Goal: Task Accomplishment & Management: Complete application form

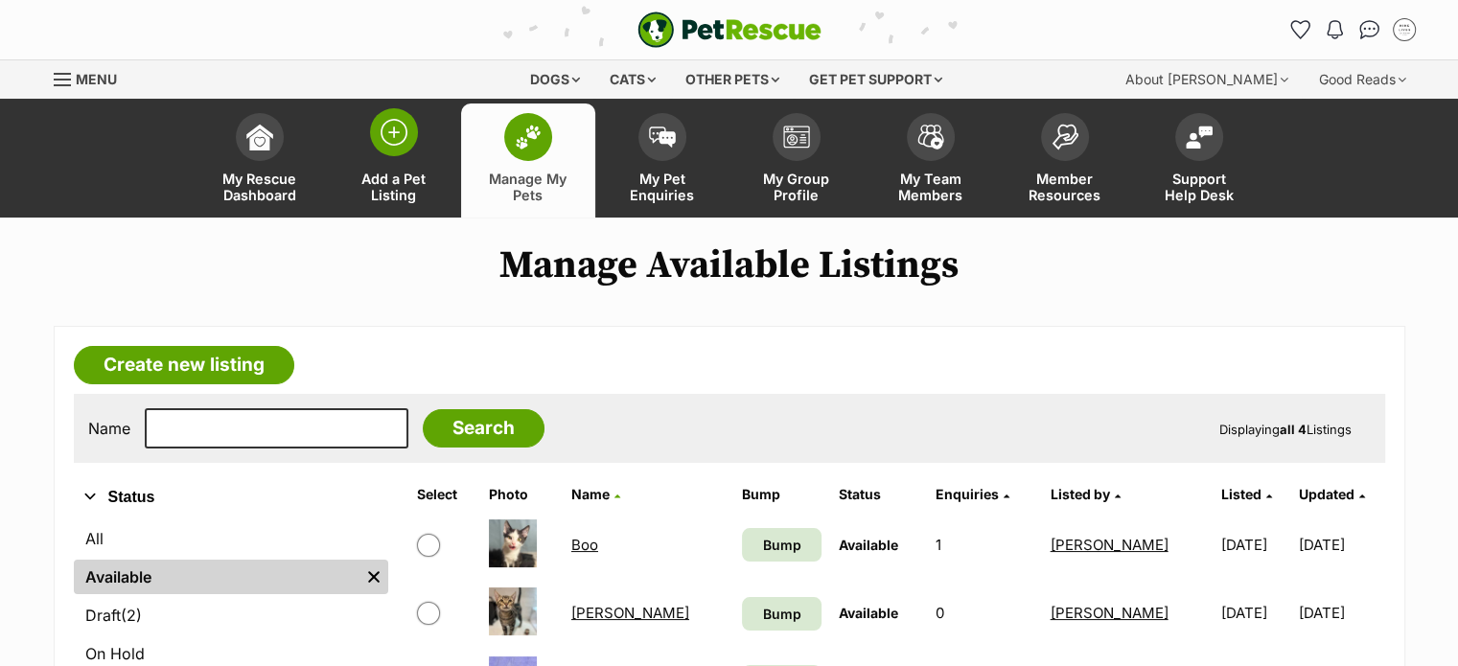
click at [395, 127] on img at bounding box center [394, 132] width 27 height 27
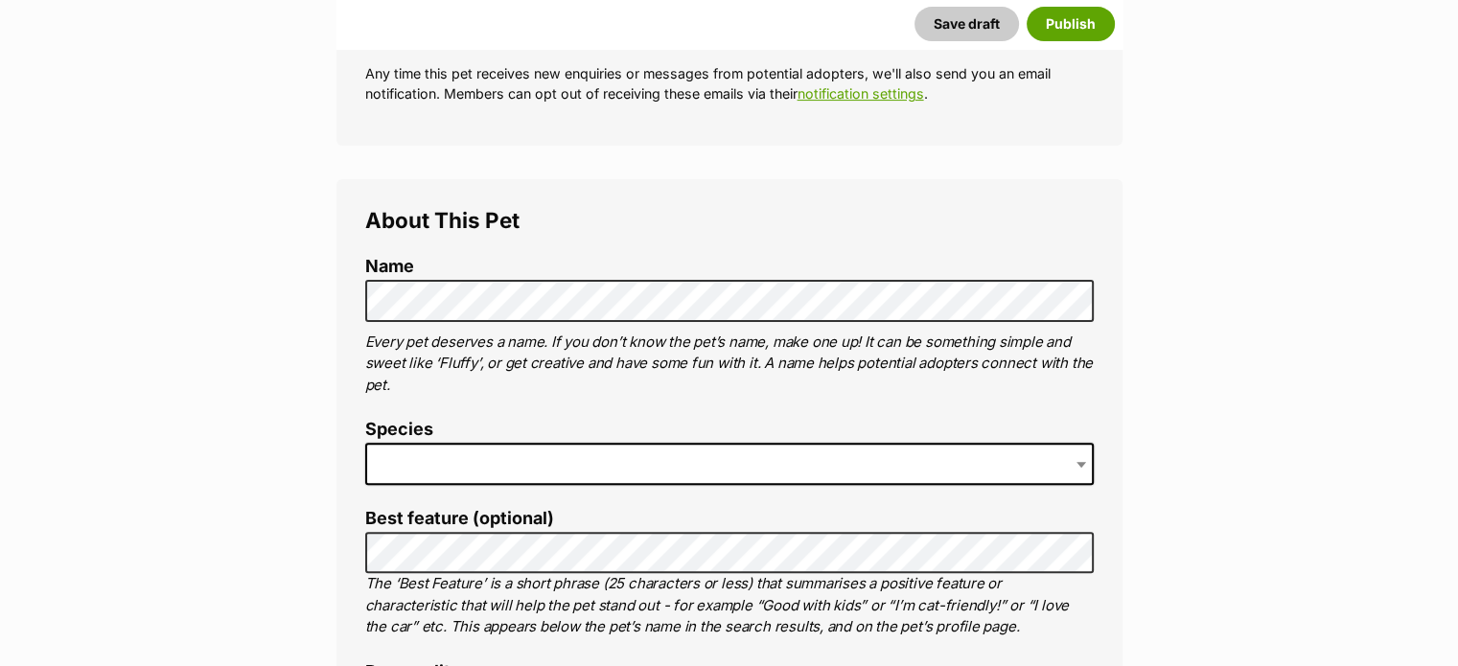
scroll to position [575, 0]
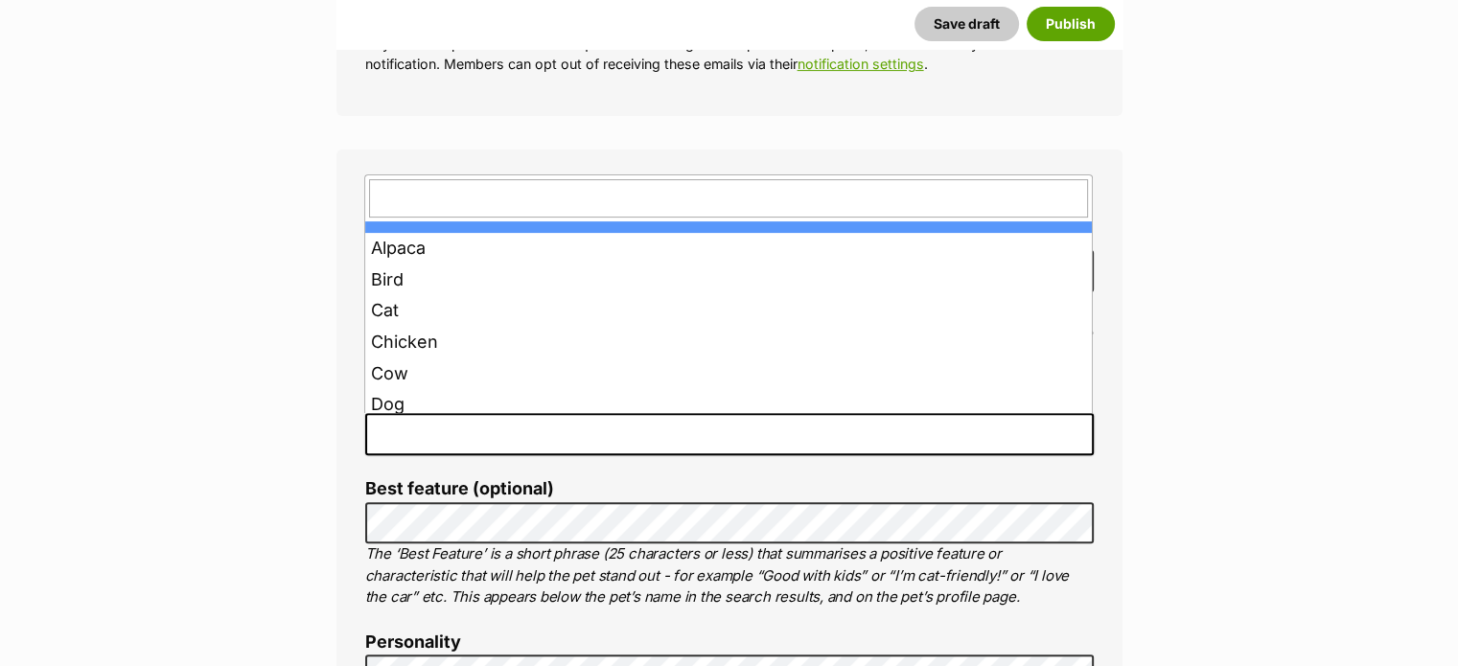
click at [438, 437] on span at bounding box center [729, 434] width 729 height 42
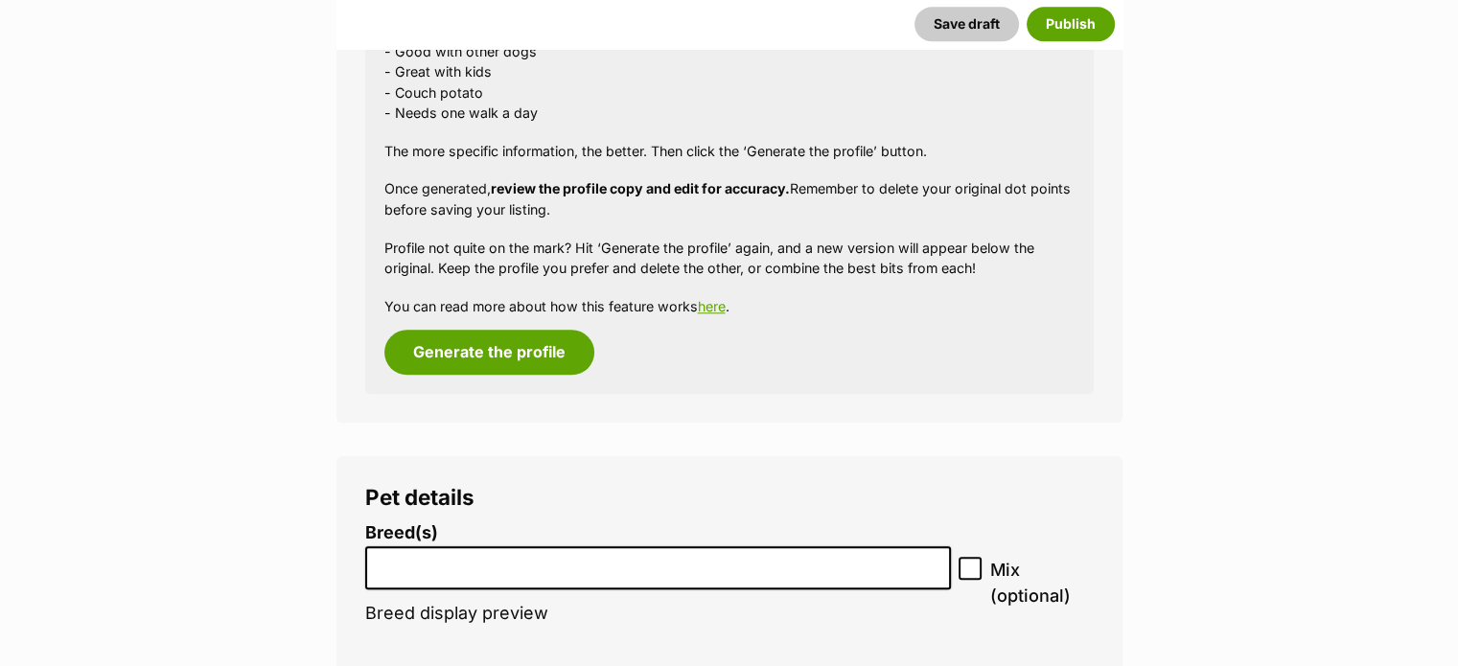
scroll to position [2013, 0]
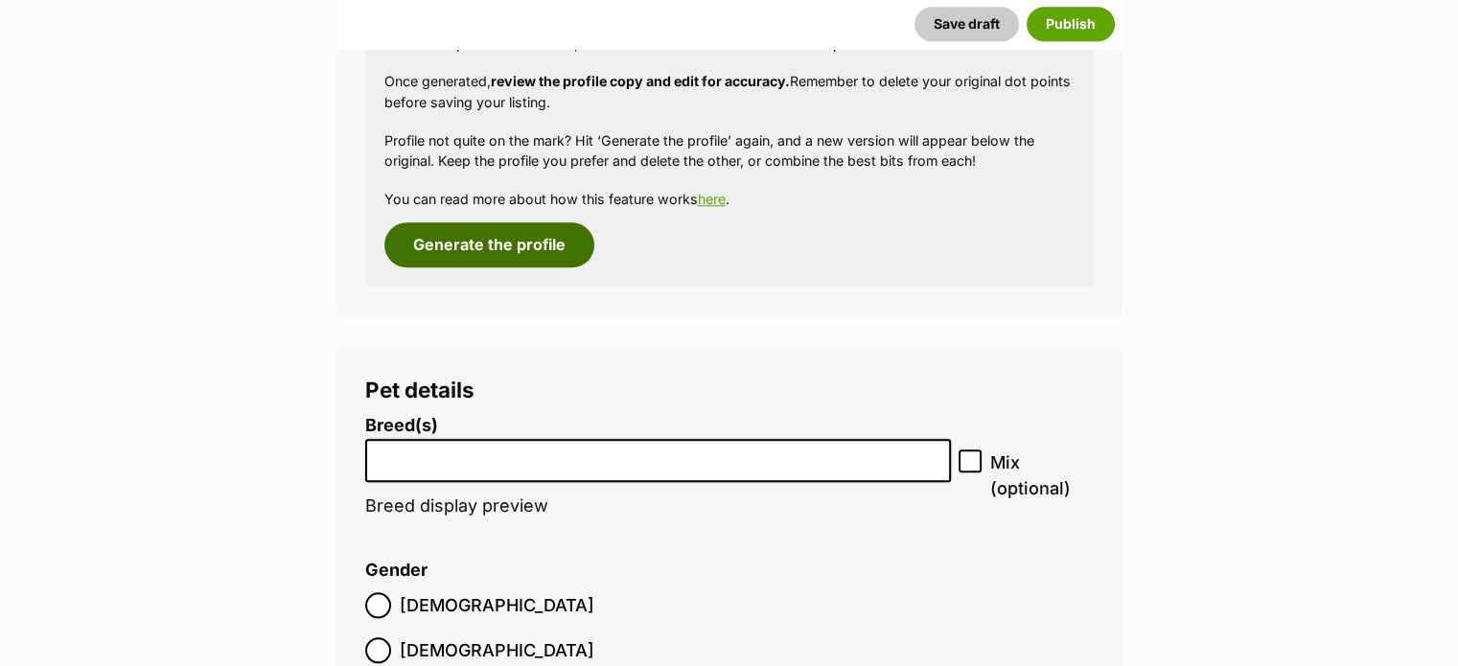
click at [490, 241] on button "Generate the profile" at bounding box center [489, 244] width 210 height 44
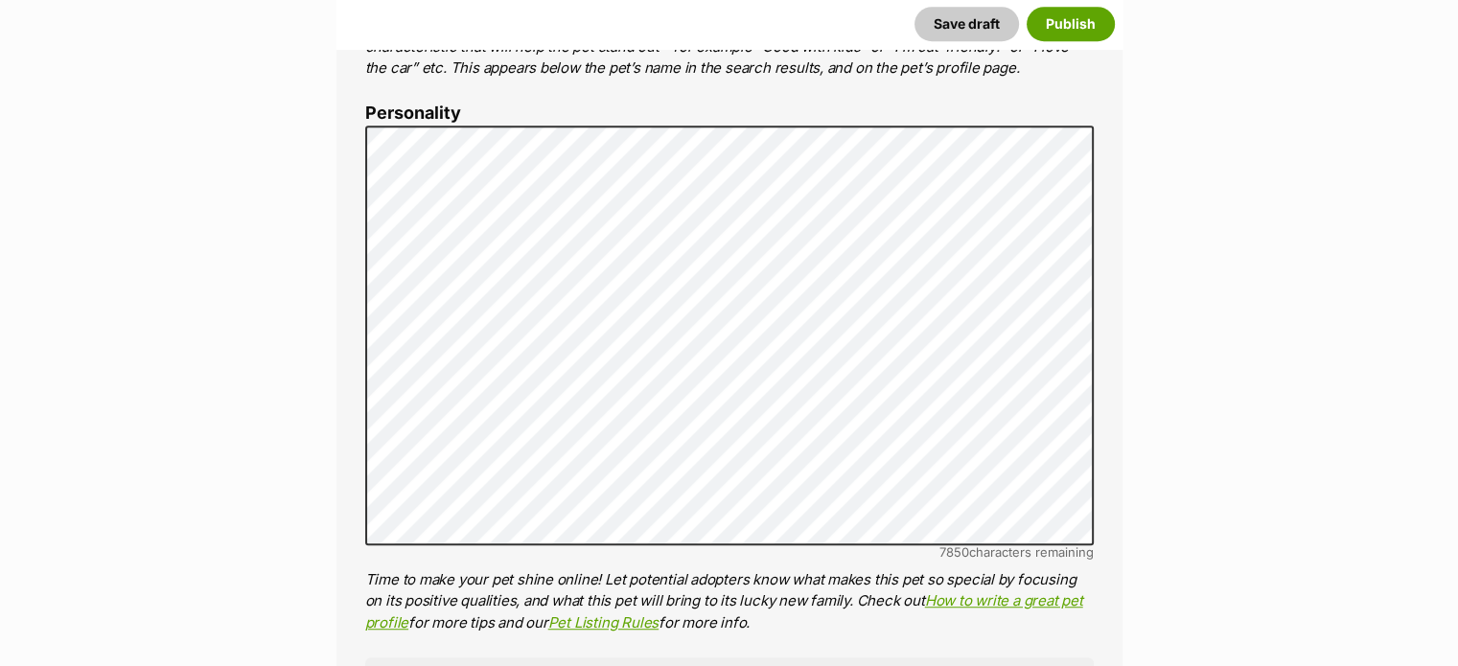
scroll to position [1106, 0]
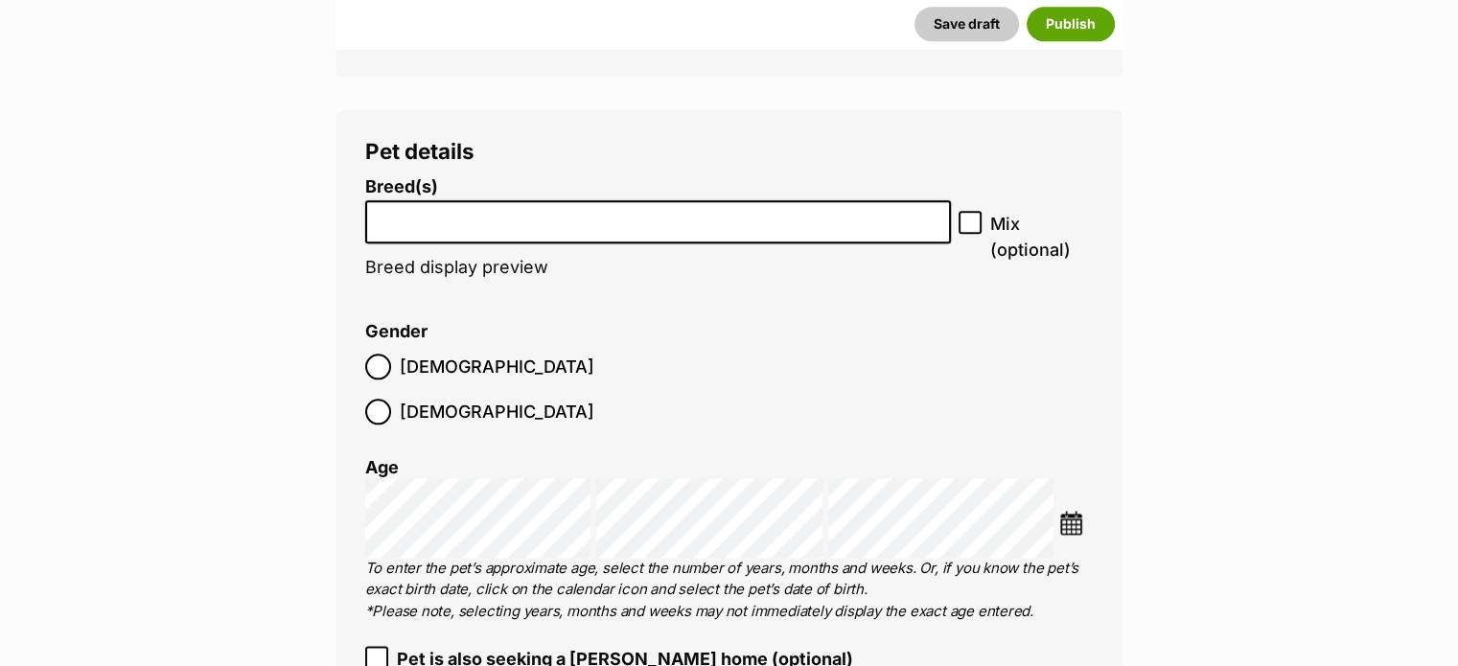
scroll to position [2257, 0]
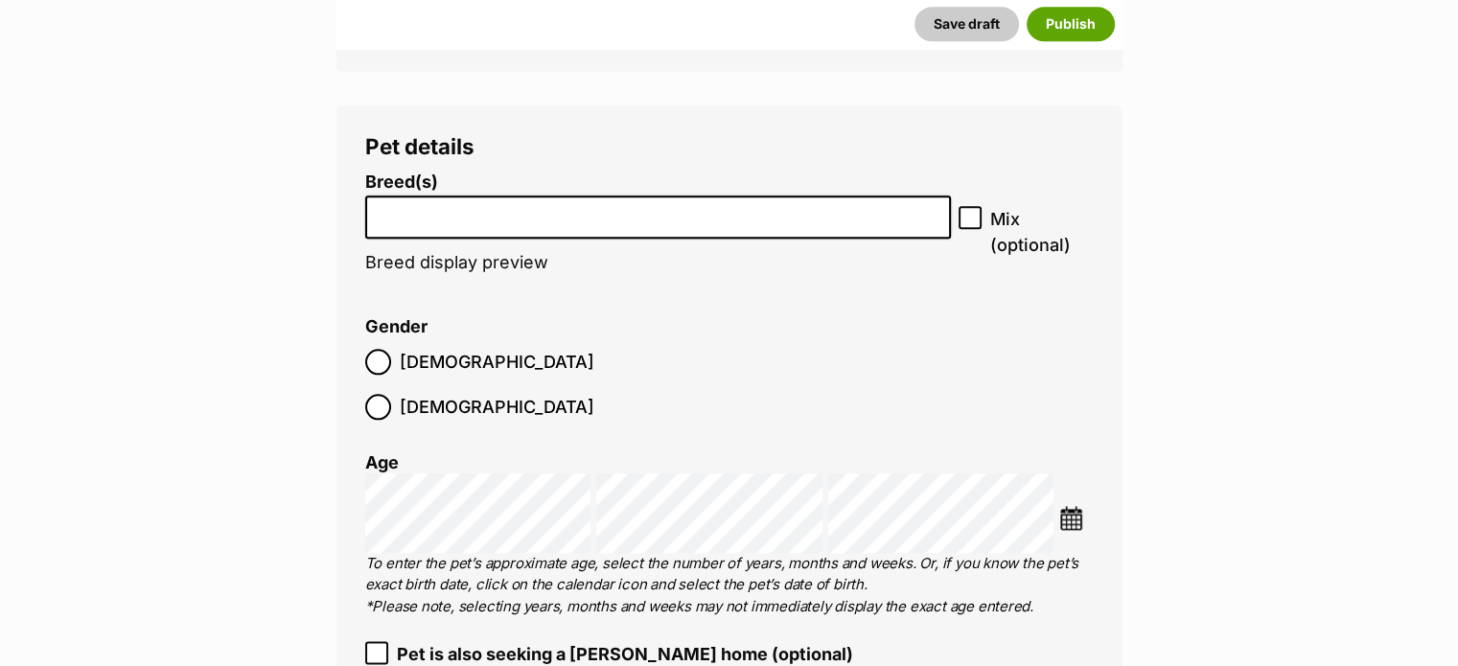
drag, startPoint x: 408, startPoint y: 221, endPoint x: 400, endPoint y: 216, distance: 10.4
click at [406, 218] on input "search" at bounding box center [658, 212] width 573 height 20
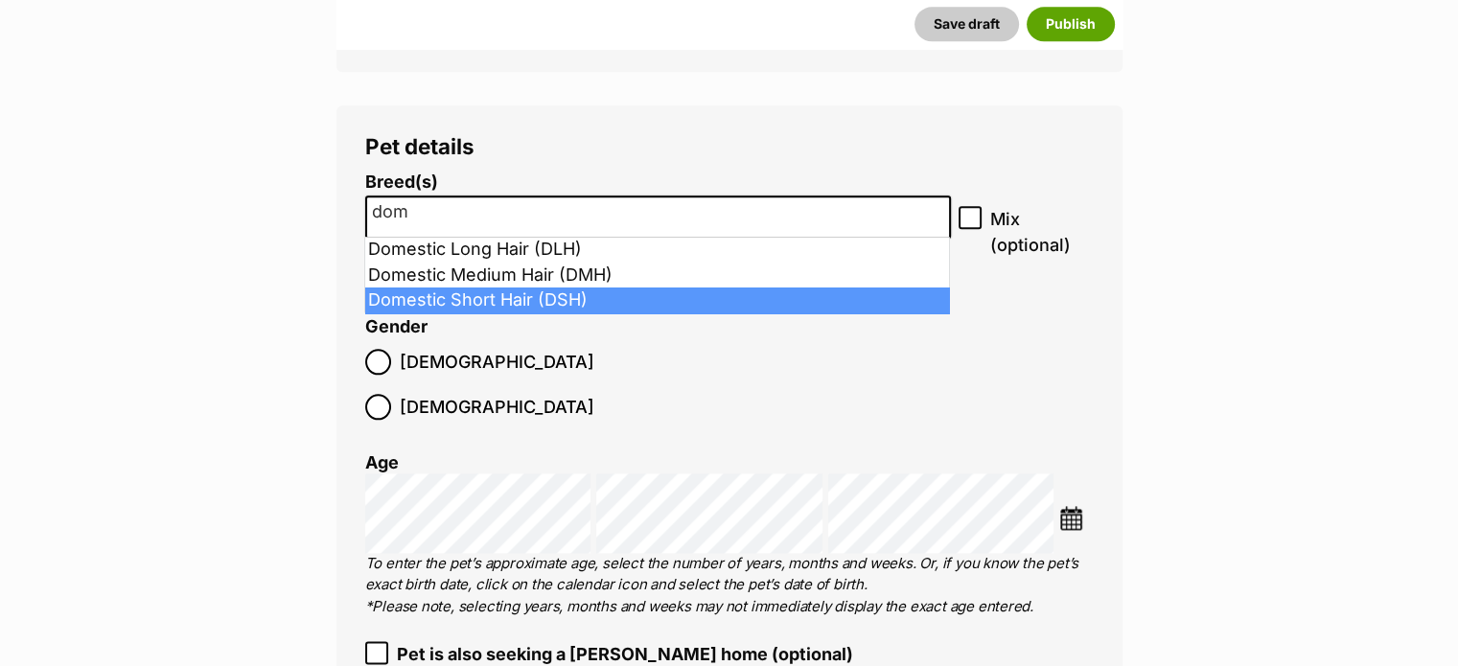
type input "dom"
select select "252102"
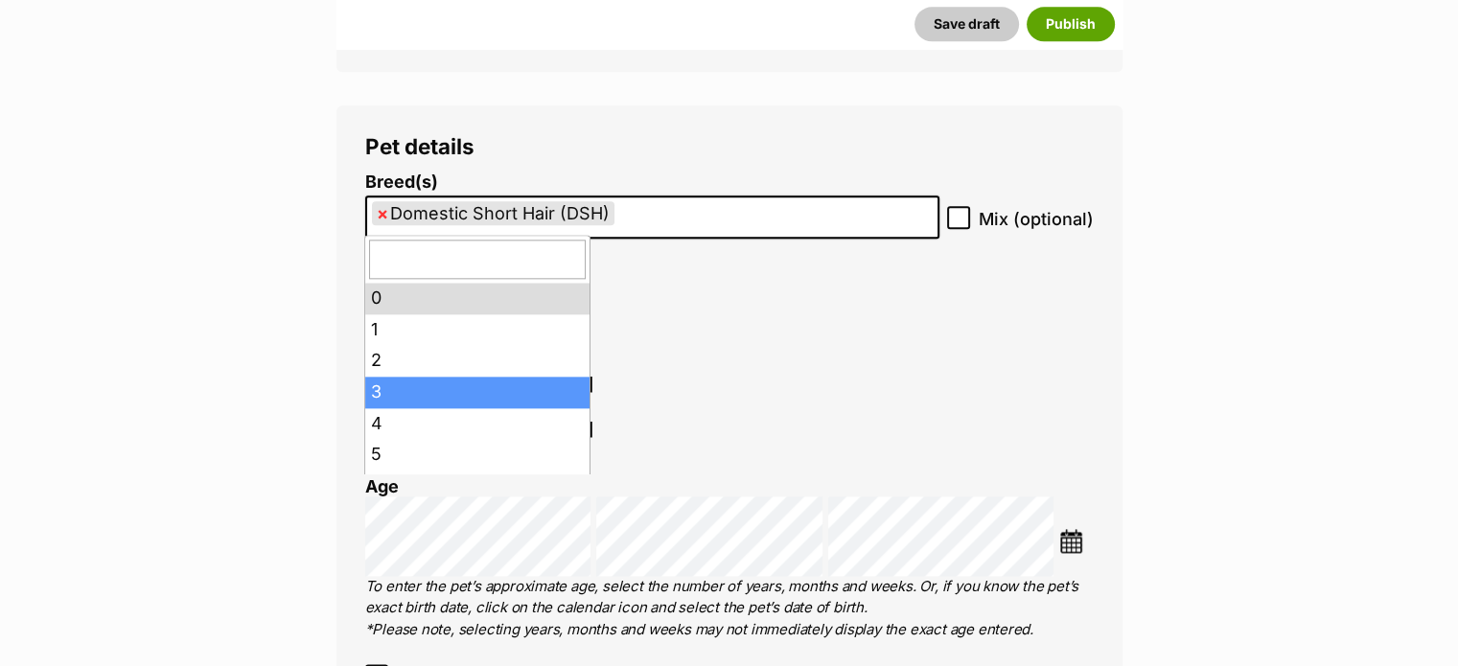
scroll to position [96, 0]
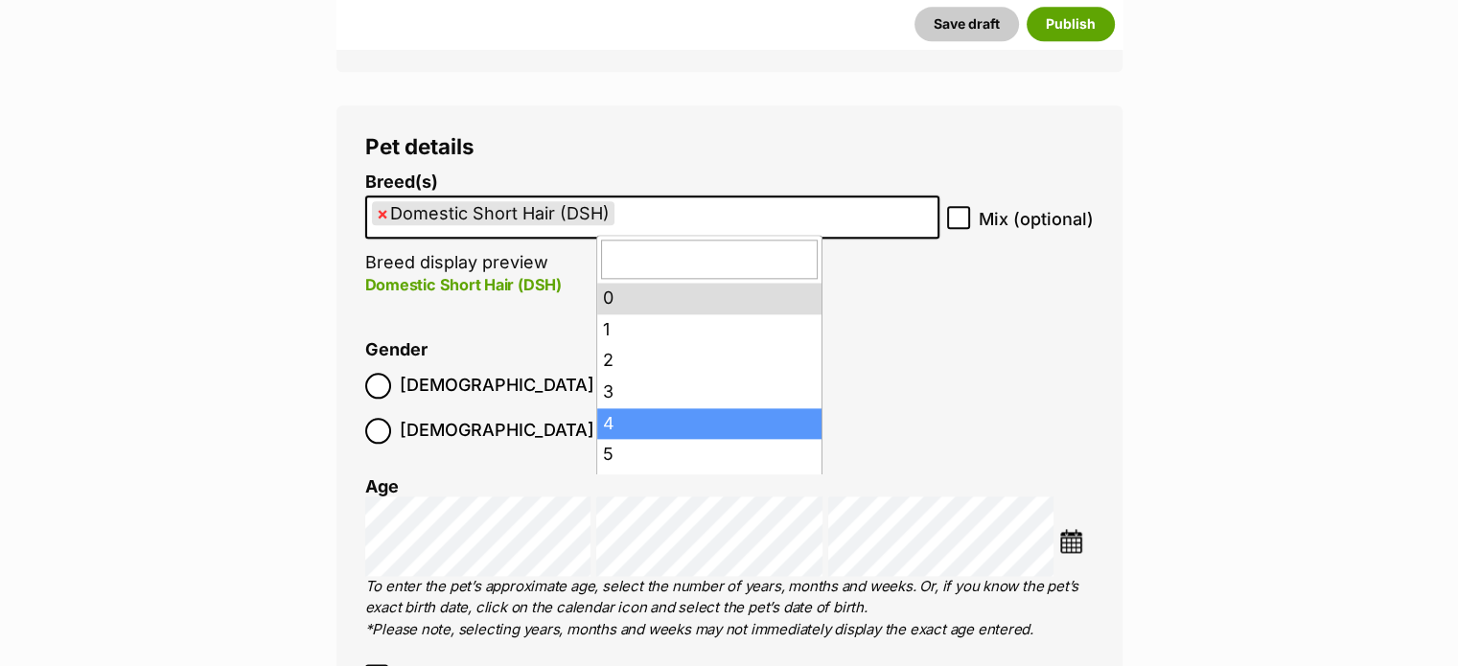
drag, startPoint x: 632, startPoint y: 423, endPoint x: 730, endPoint y: 445, distance: 100.2
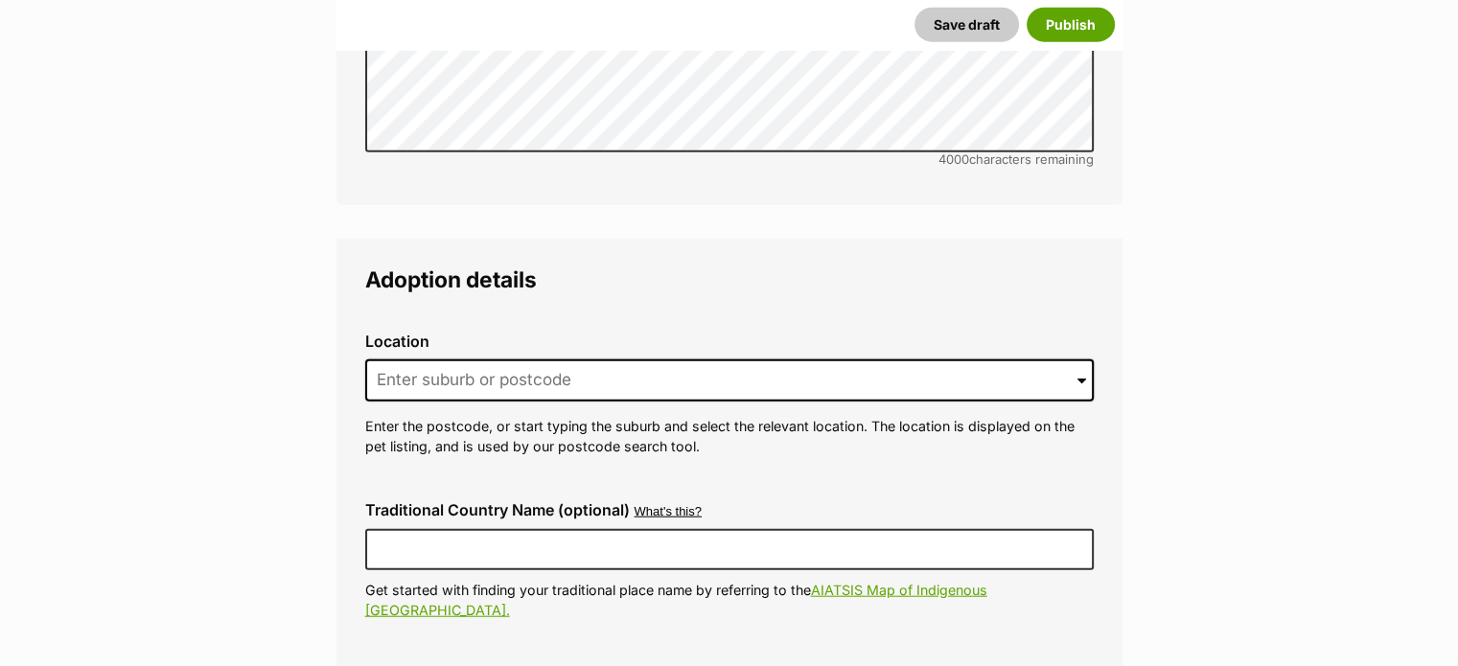
scroll to position [4654, 0]
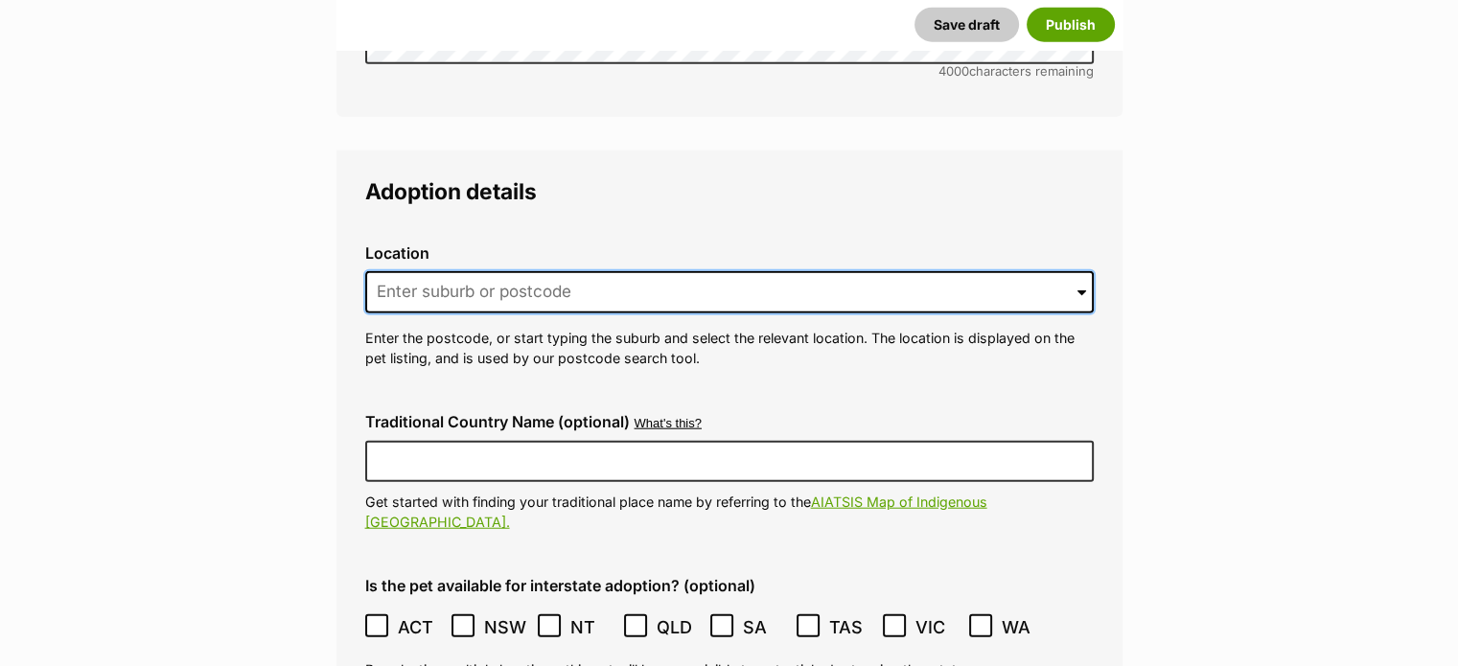
click at [454, 271] on input at bounding box center [729, 292] width 729 height 42
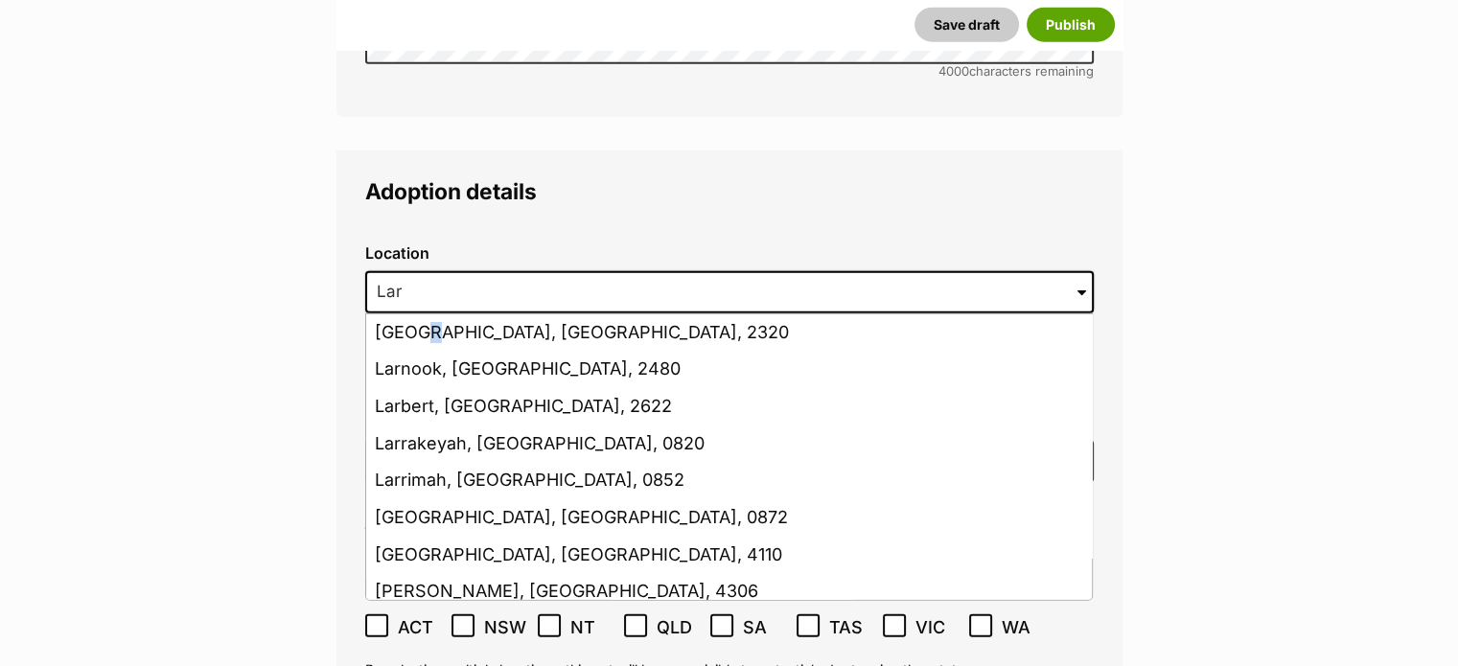
click at [423, 314] on li "[GEOGRAPHIC_DATA], [GEOGRAPHIC_DATA], 2320" at bounding box center [729, 332] width 726 height 37
type input "[GEOGRAPHIC_DATA], [GEOGRAPHIC_DATA], 2320"
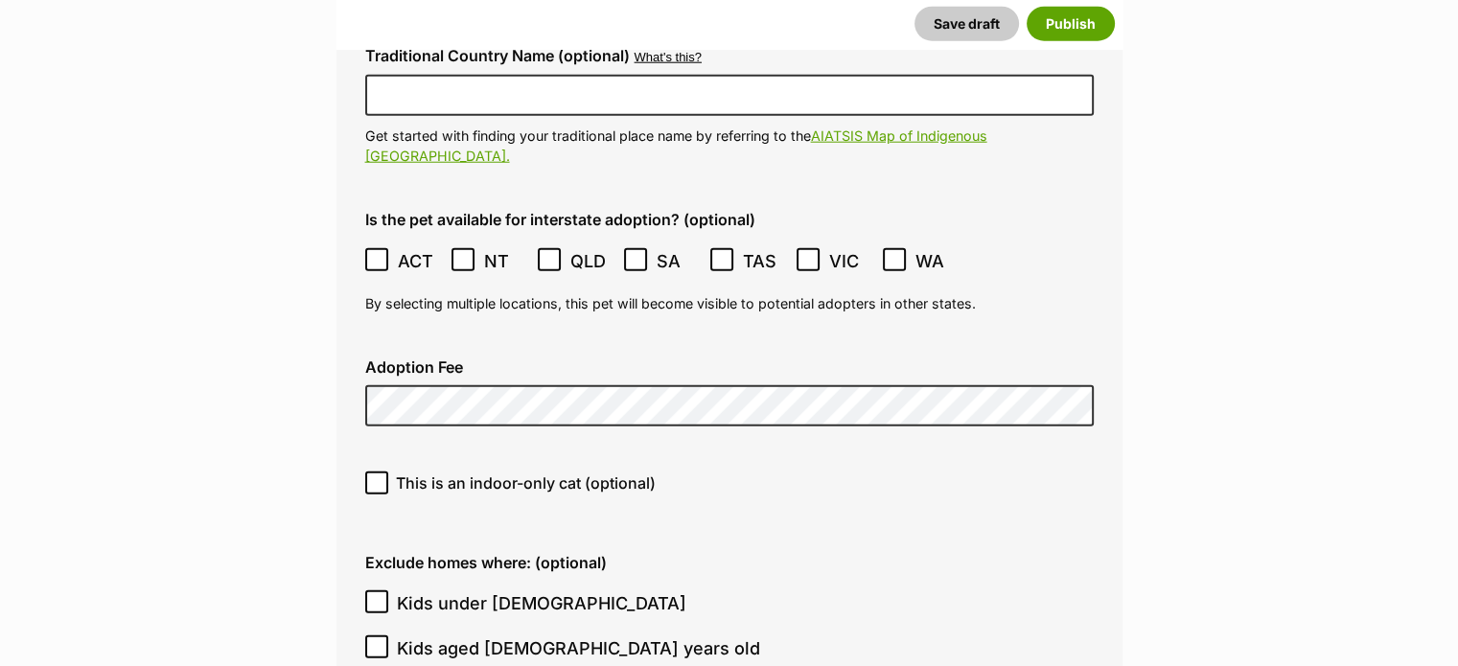
scroll to position [5037, 0]
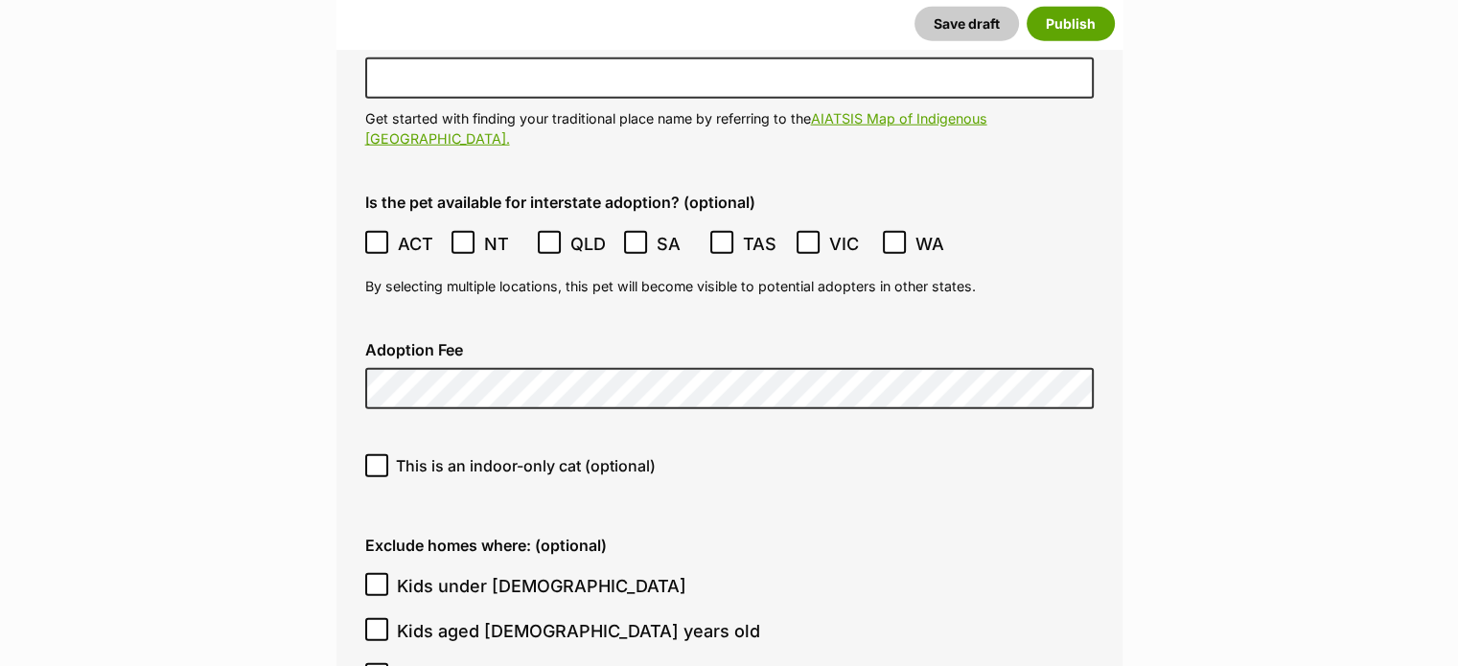
click at [376, 461] on icon at bounding box center [377, 465] width 12 height 9
click at [376, 454] on input "This is an indoor-only cat (optional)" at bounding box center [376, 465] width 23 height 23
checkbox input "true"
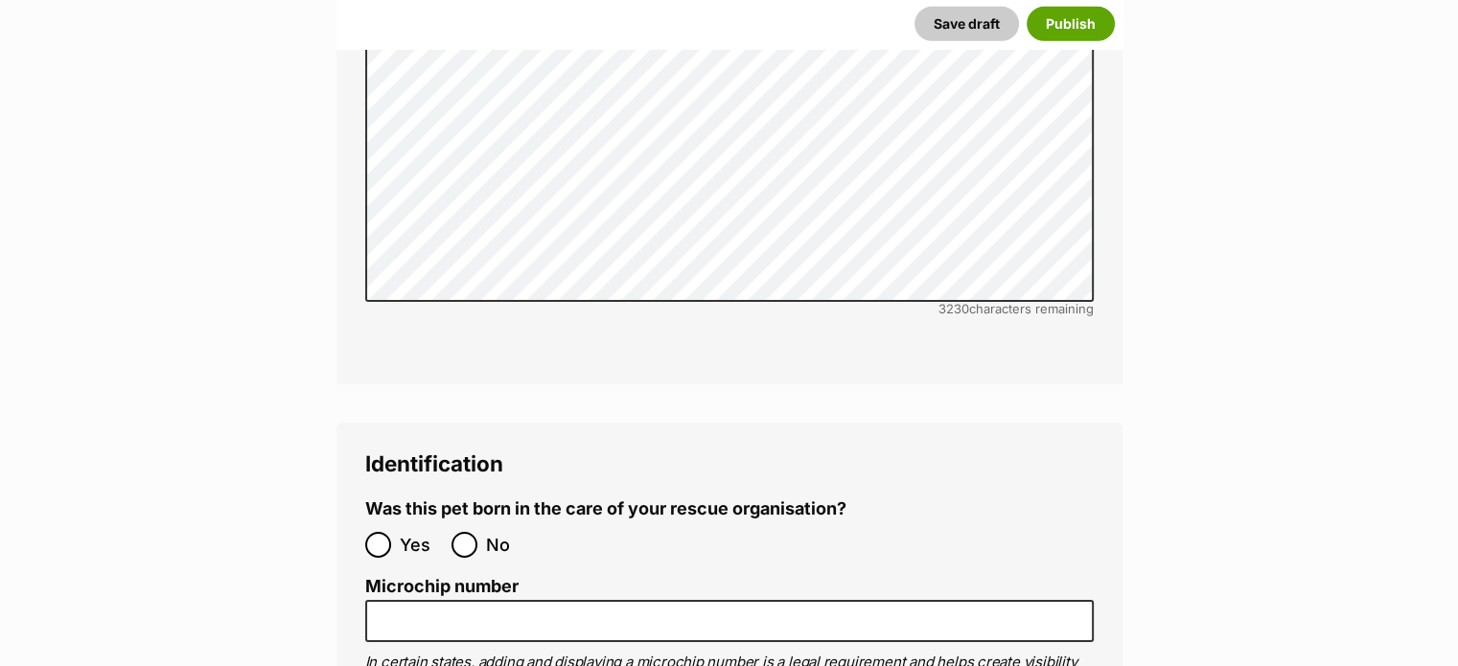
scroll to position [6283, 0]
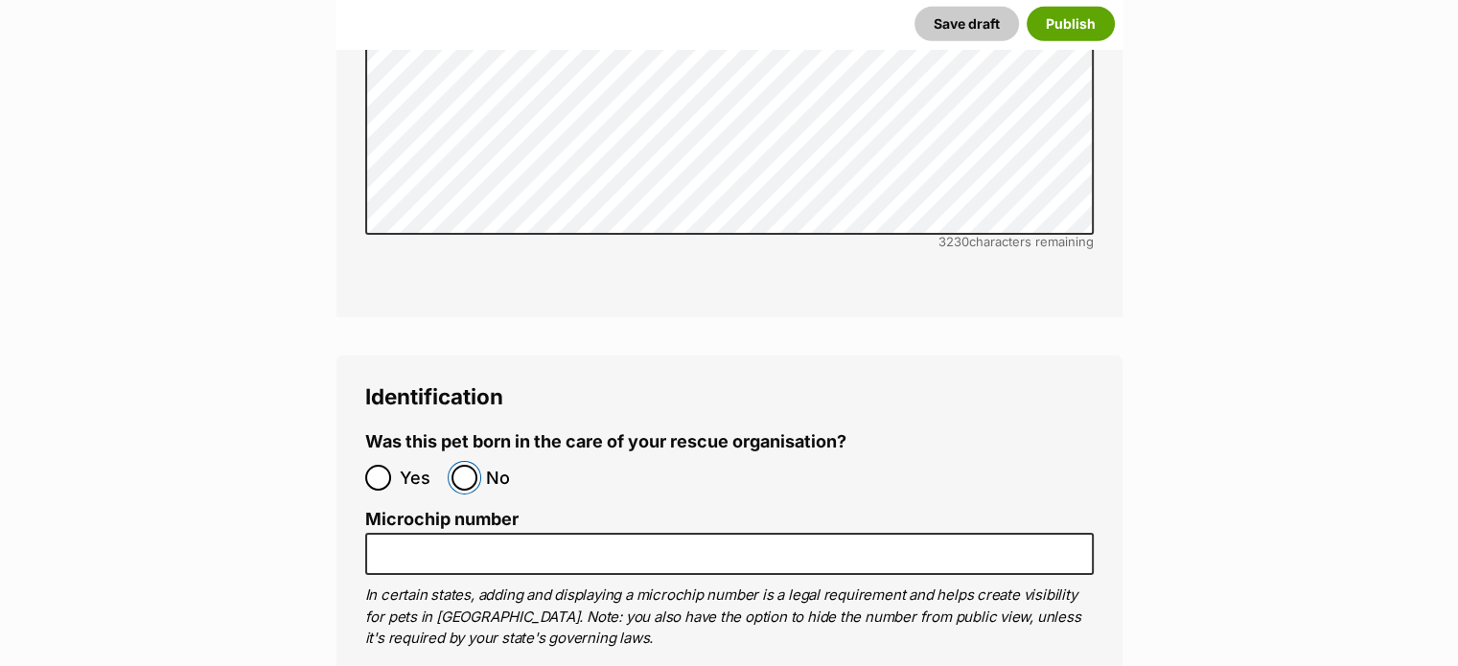
click at [469, 465] on input "No" at bounding box center [465, 478] width 26 height 26
radio input "true"
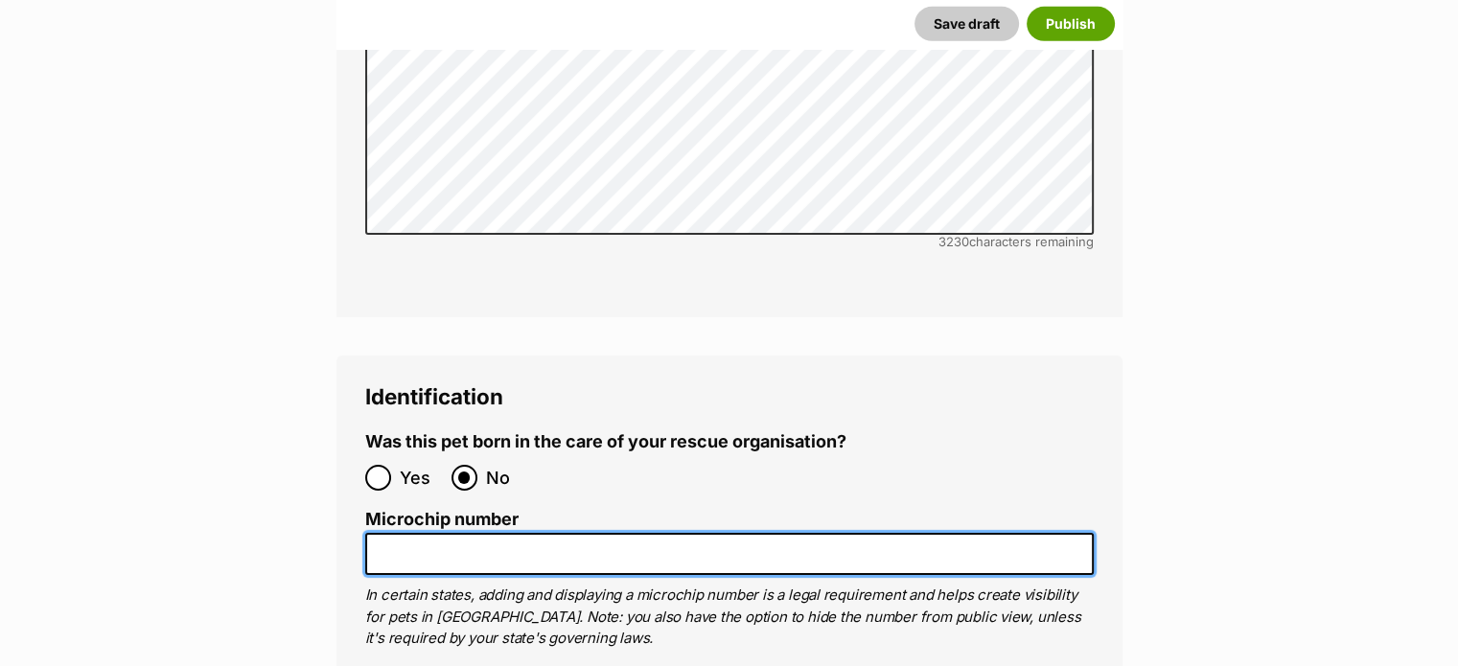
click at [422, 533] on input "Microchip number" at bounding box center [729, 554] width 729 height 43
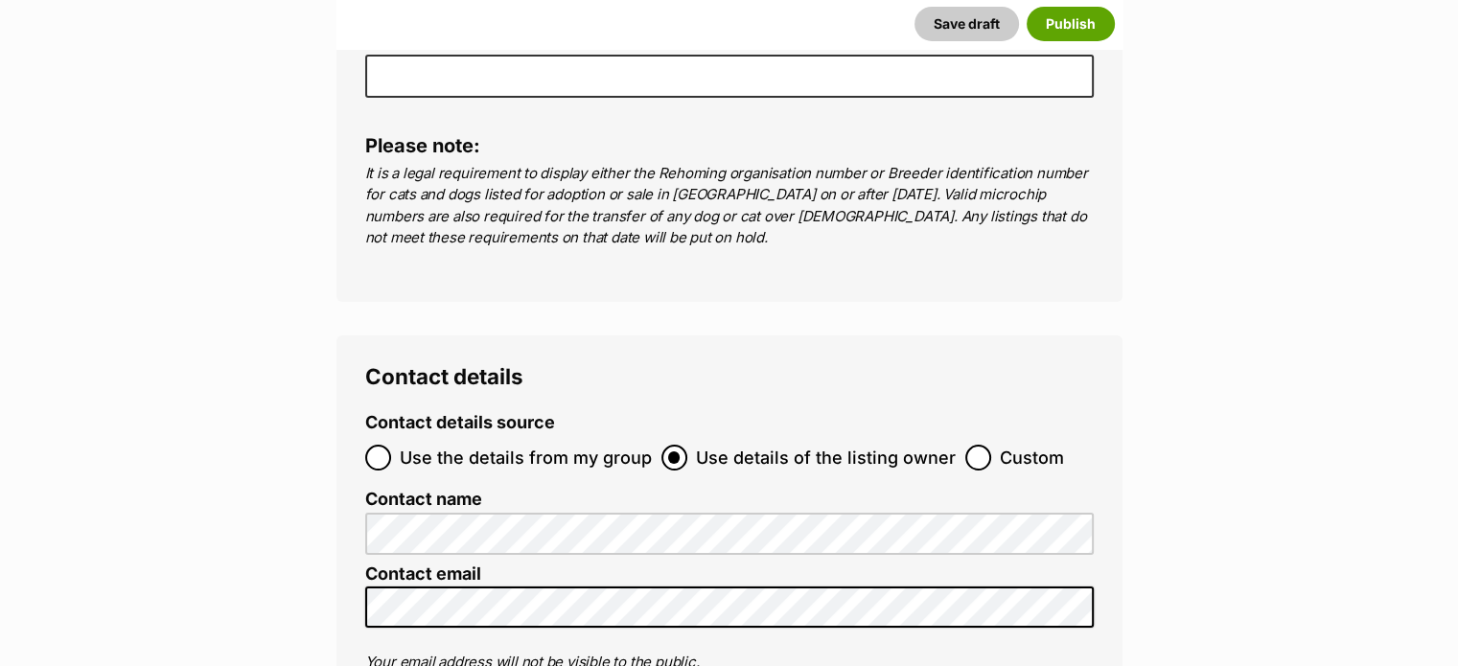
scroll to position [7146, 0]
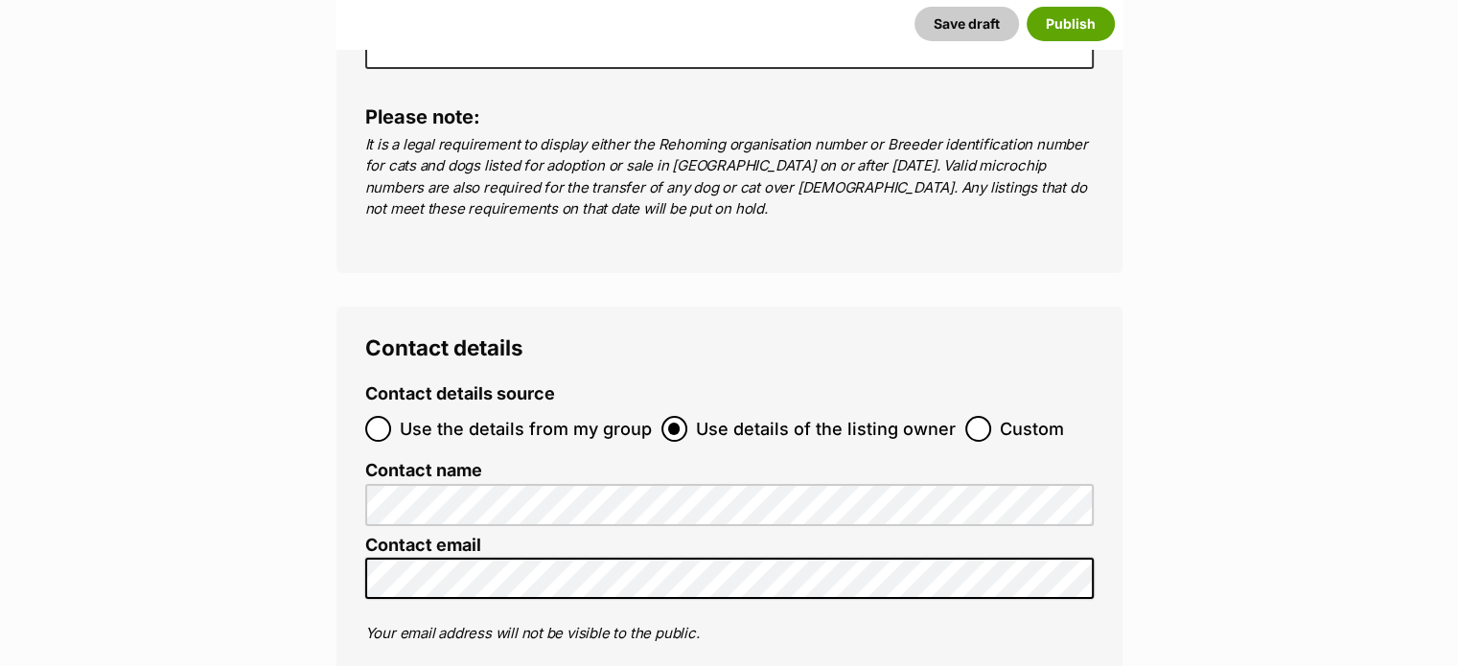
type input "953010007966651"
click at [966, 416] on input "Custom" at bounding box center [978, 429] width 26 height 26
radio input "true"
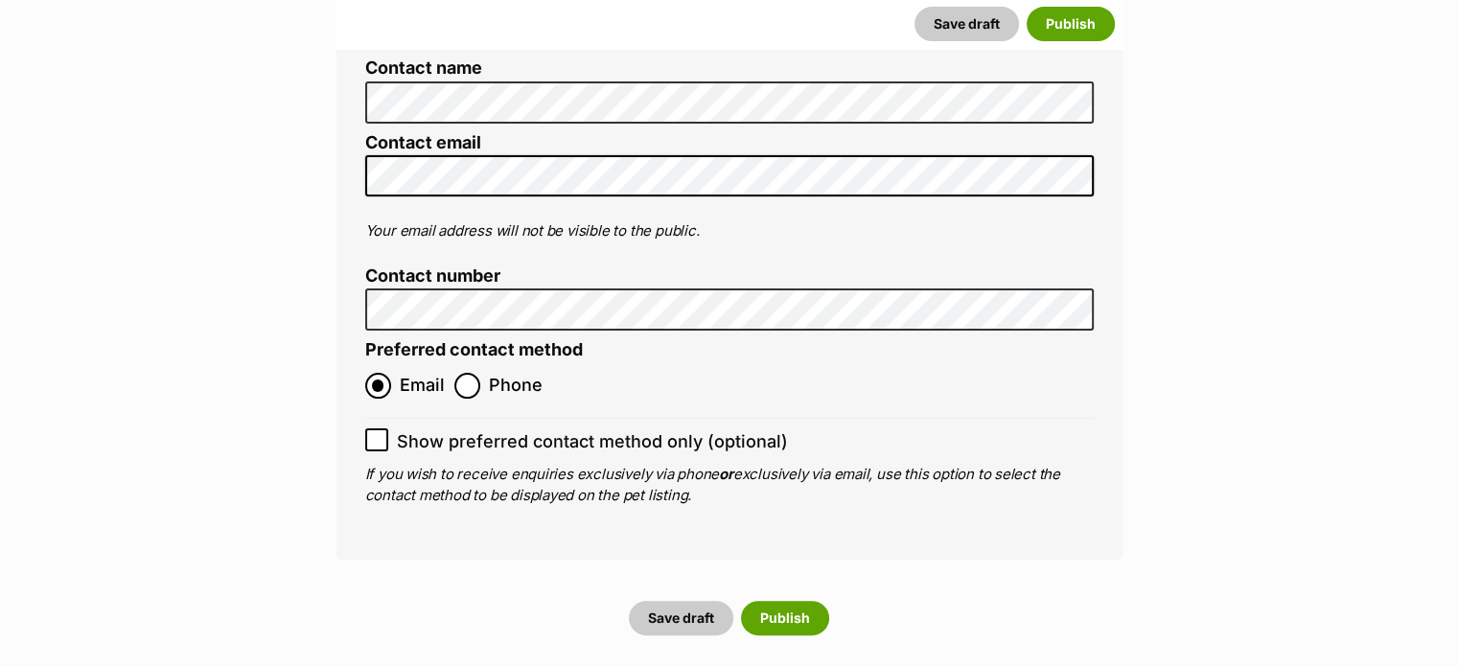
scroll to position [7721, 0]
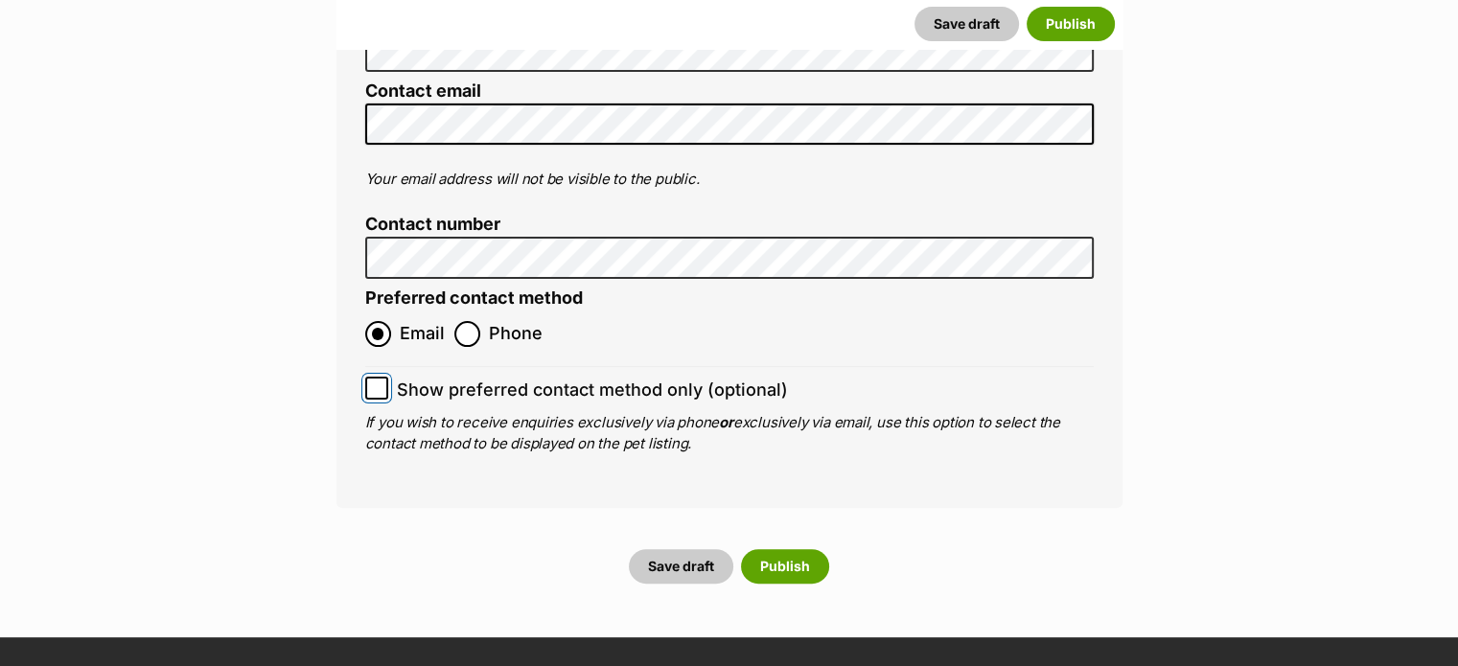
click at [384, 377] on input "Show preferred contact method only (optional)" at bounding box center [376, 388] width 23 height 23
checkbox input "true"
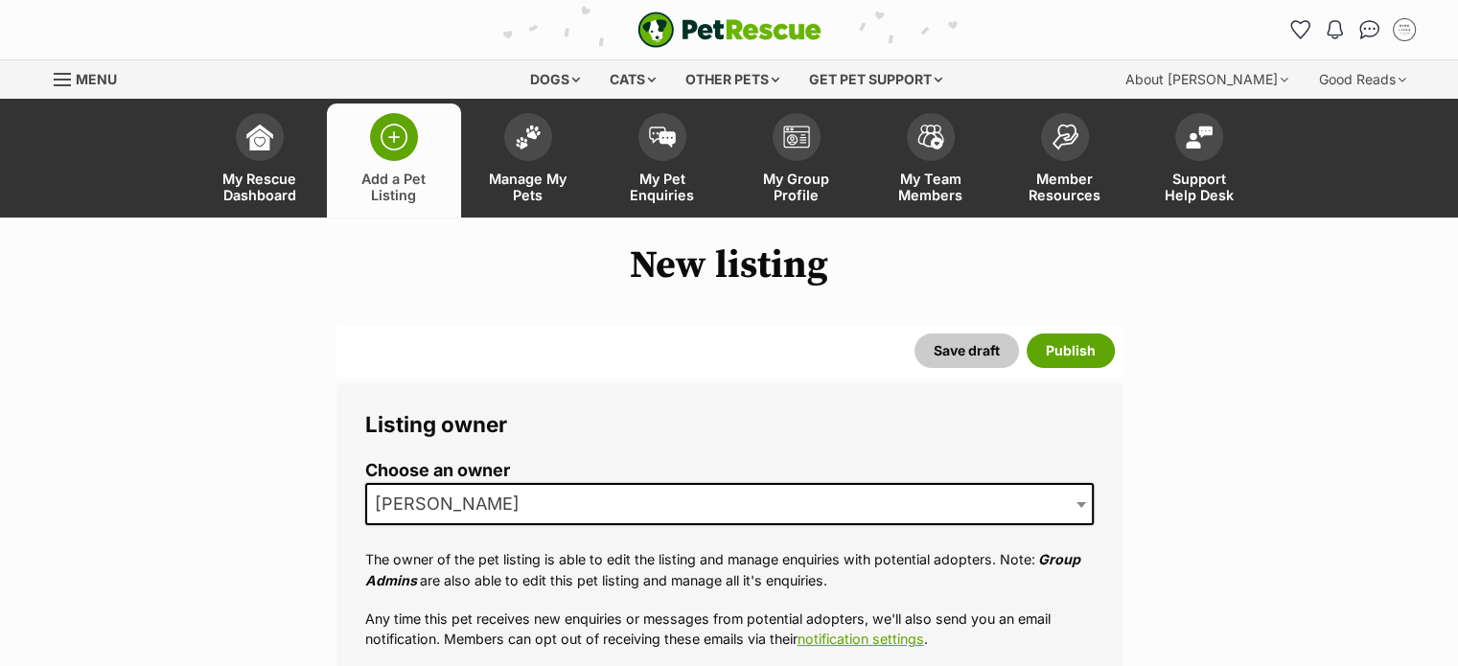
scroll to position [0, 0]
click at [972, 344] on button "Save draft" at bounding box center [967, 351] width 104 height 35
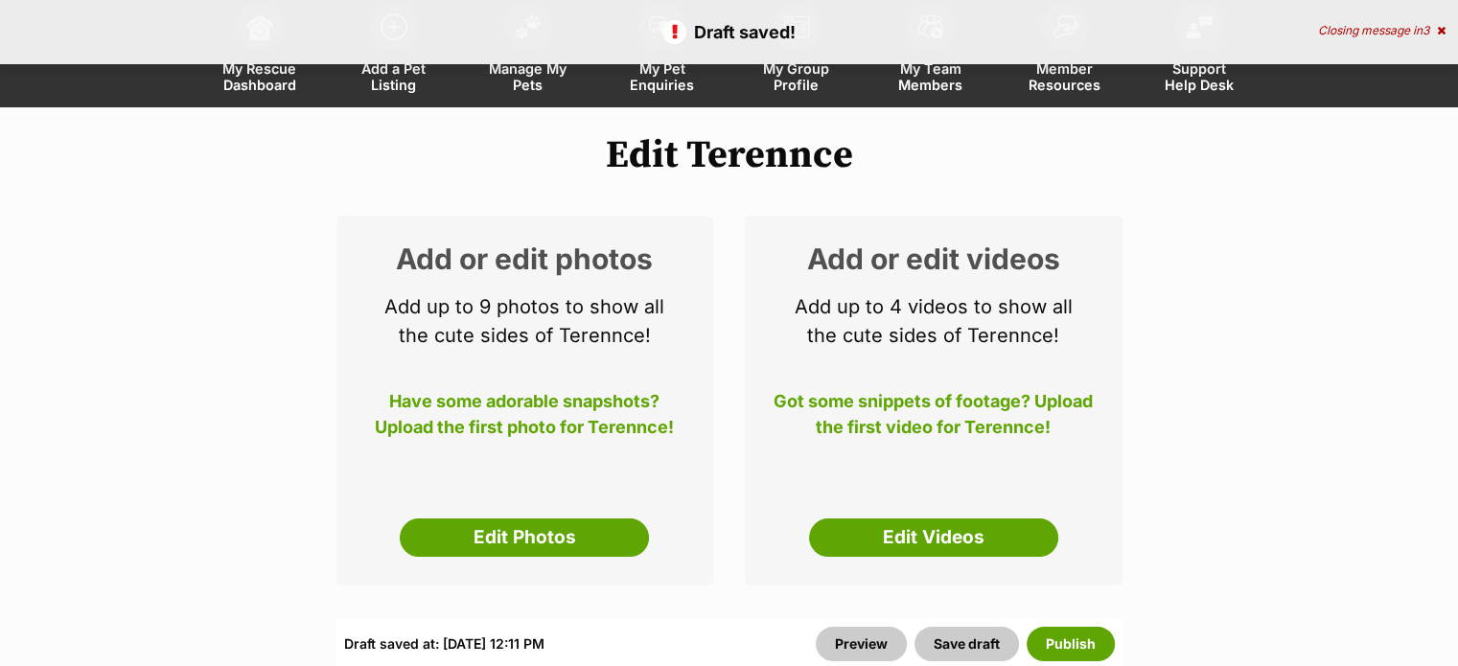
scroll to position [192, 0]
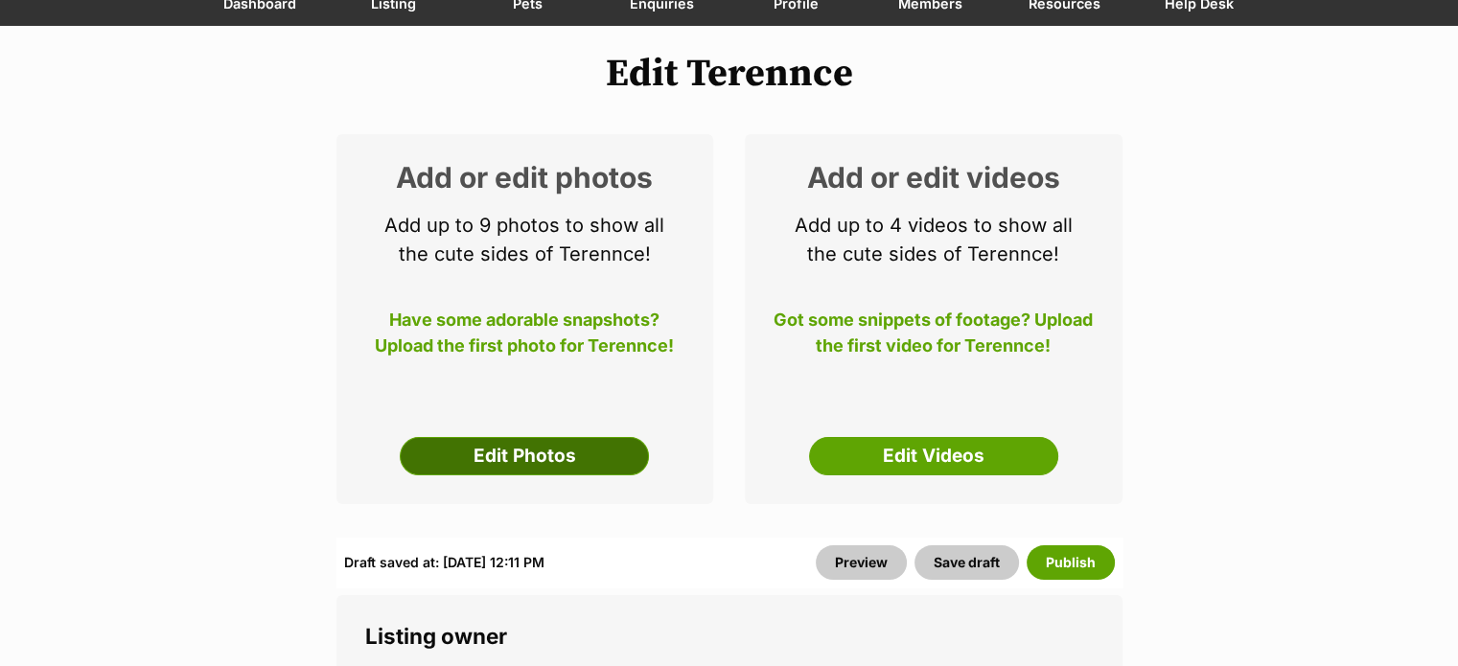
click at [579, 448] on link "Edit Photos" at bounding box center [524, 456] width 249 height 38
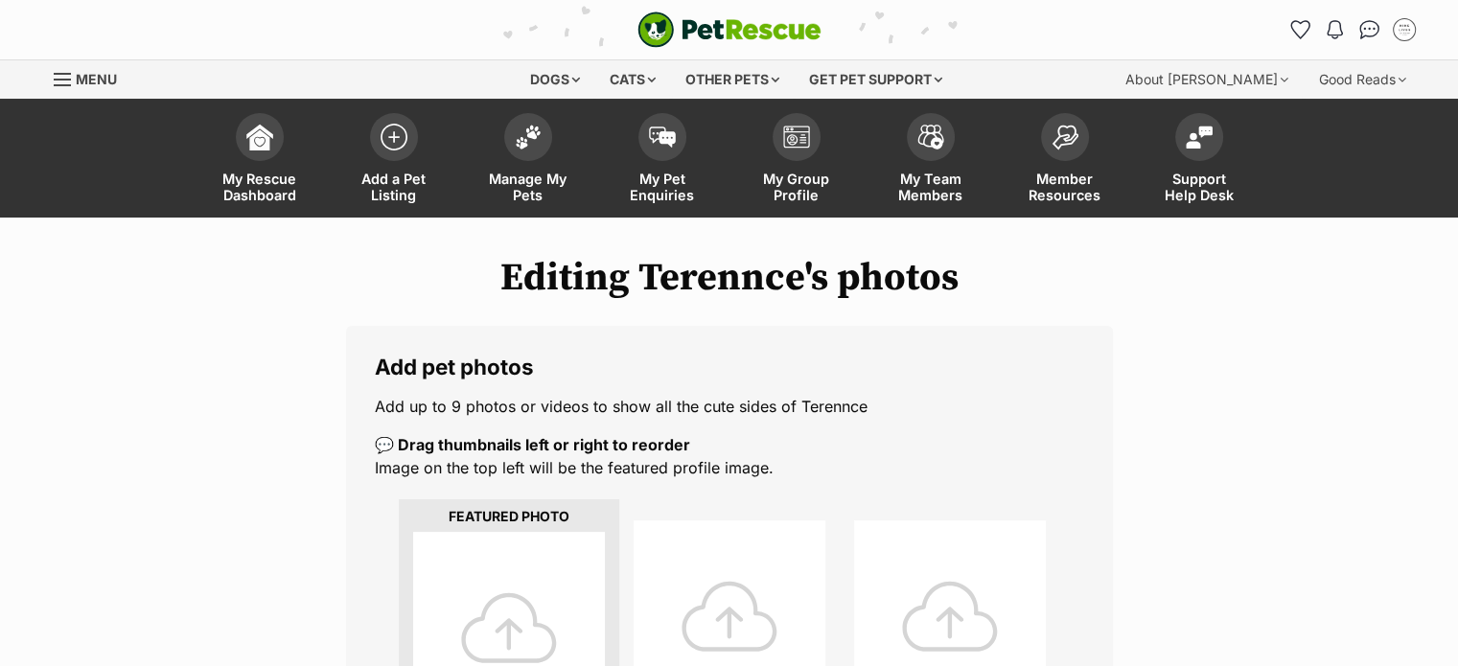
click at [518, 552] on div at bounding box center [509, 628] width 192 height 192
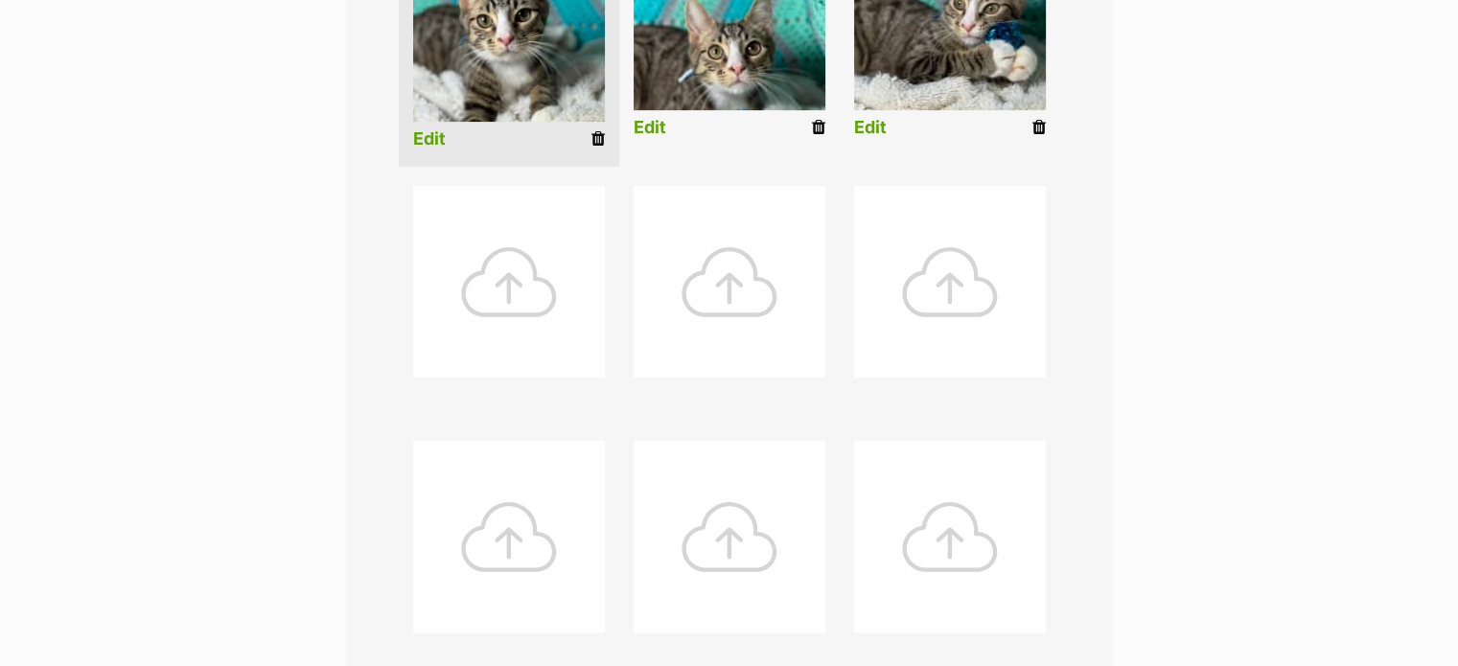
scroll to position [767, 0]
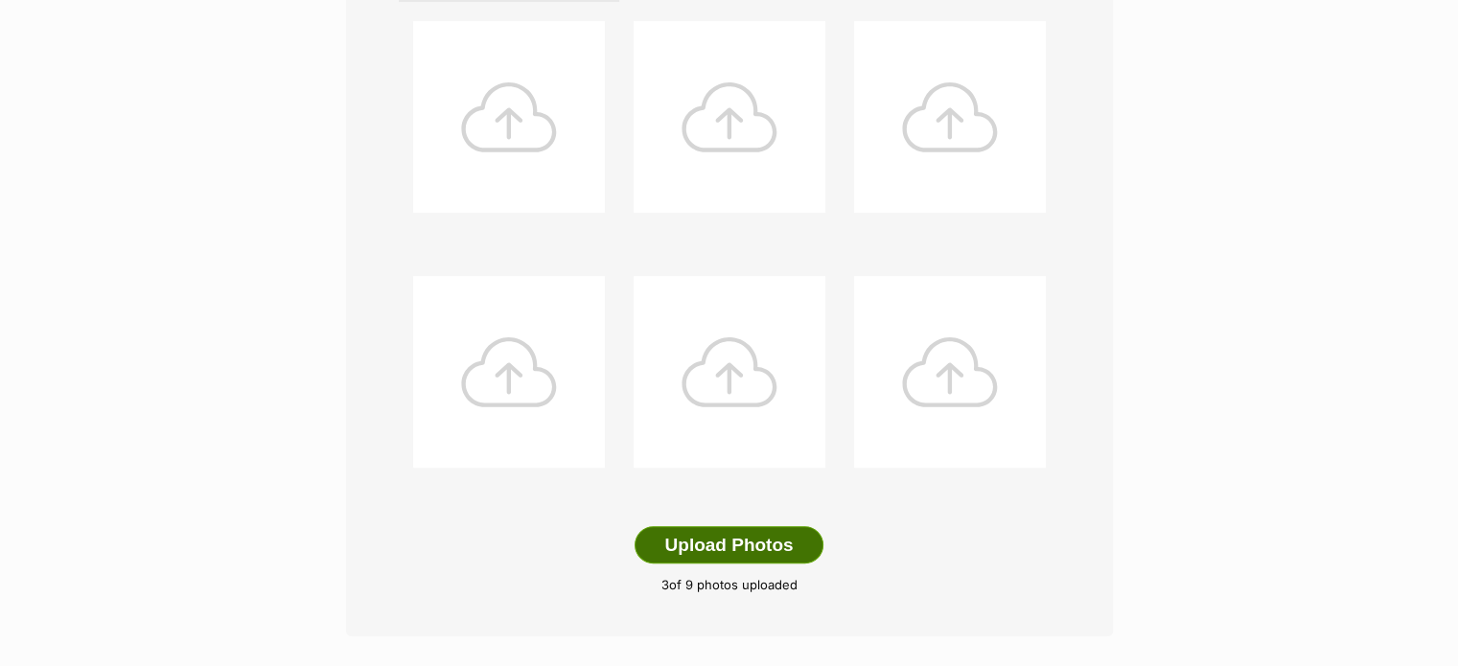
click at [719, 540] on button "Upload Photos" at bounding box center [729, 545] width 188 height 38
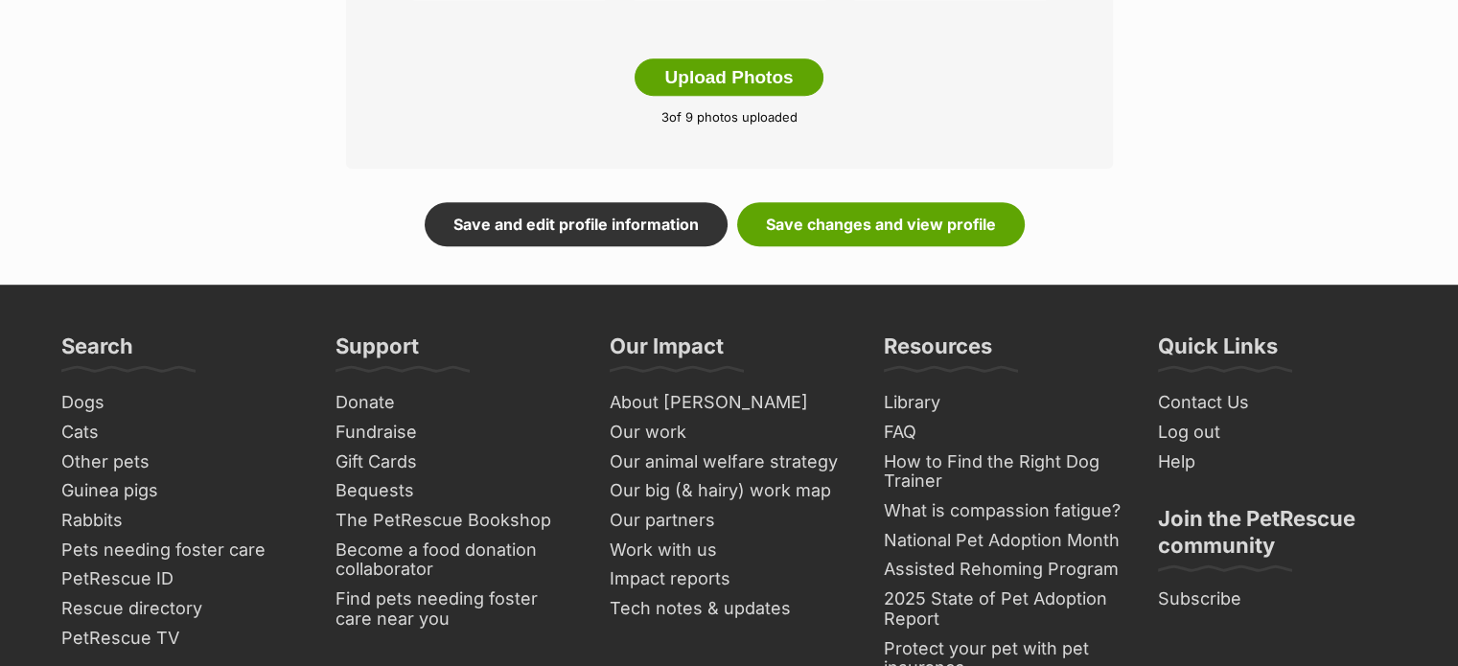
scroll to position [1043, 0]
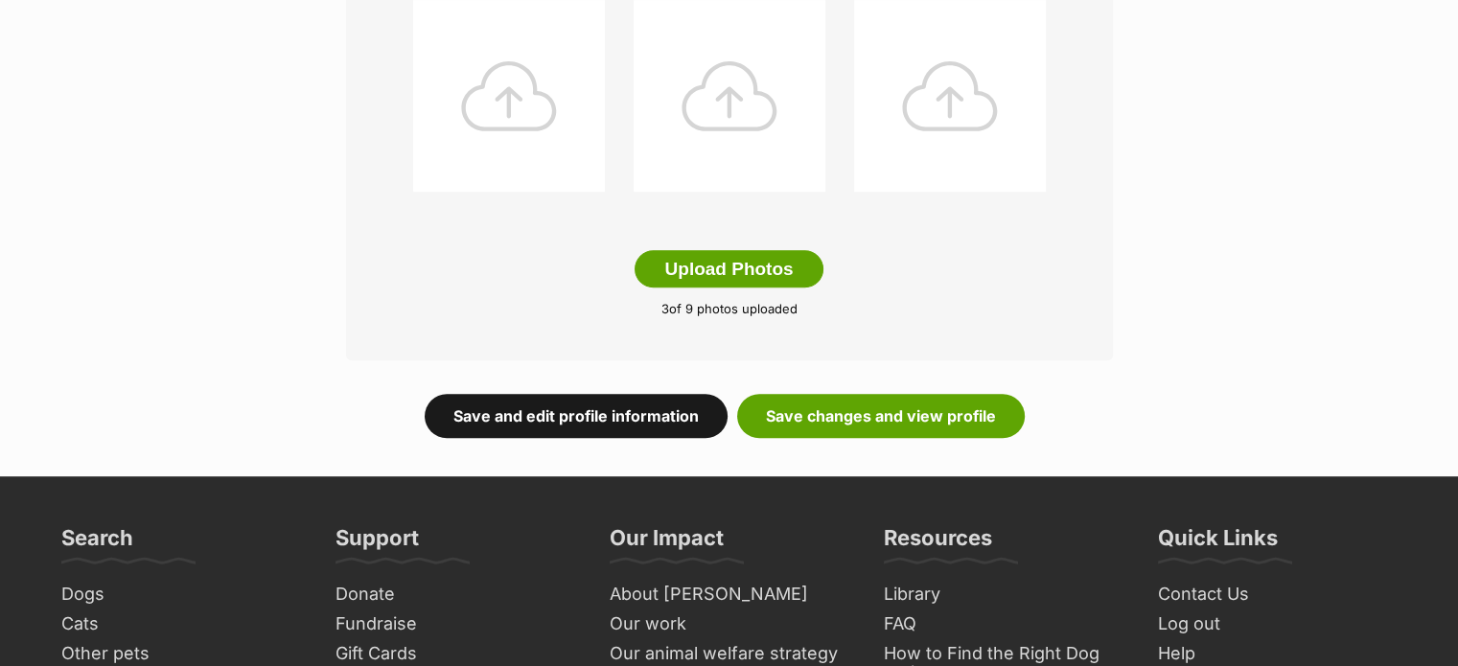
click at [621, 407] on link "Save and edit profile information" at bounding box center [576, 416] width 303 height 44
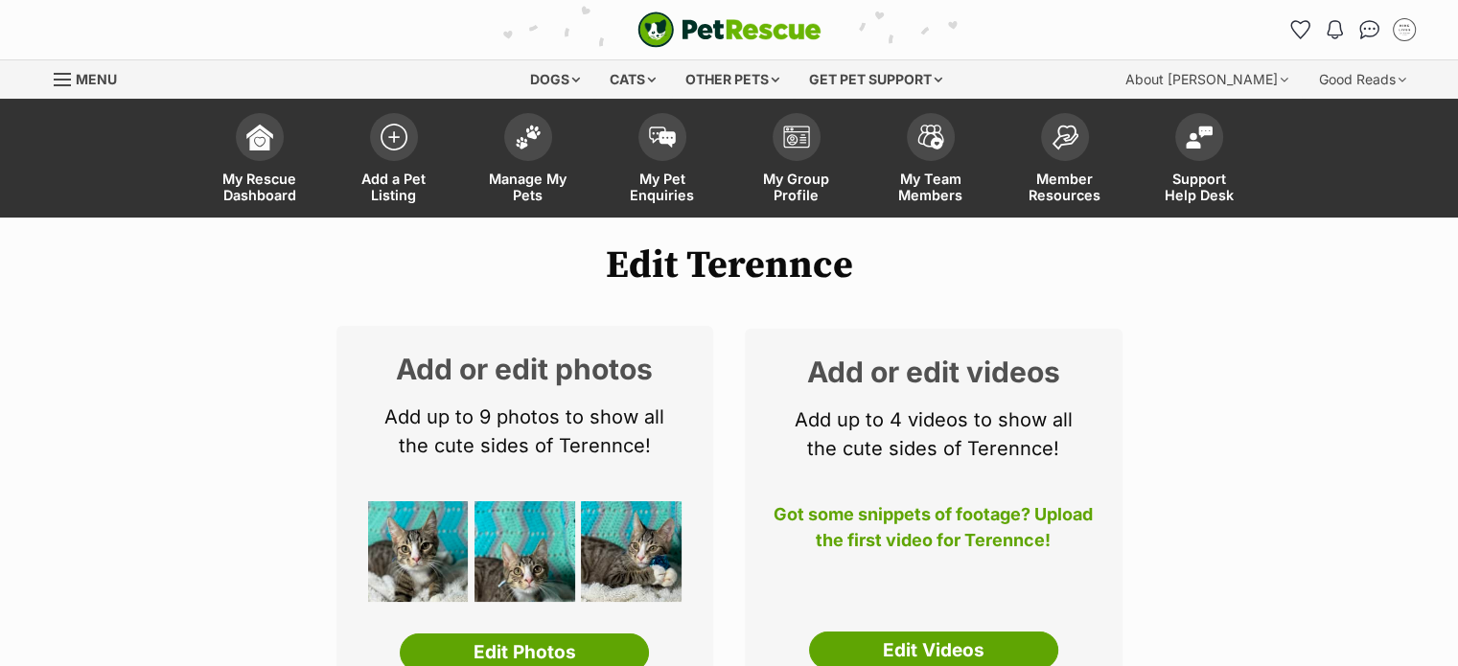
scroll to position [383, 0]
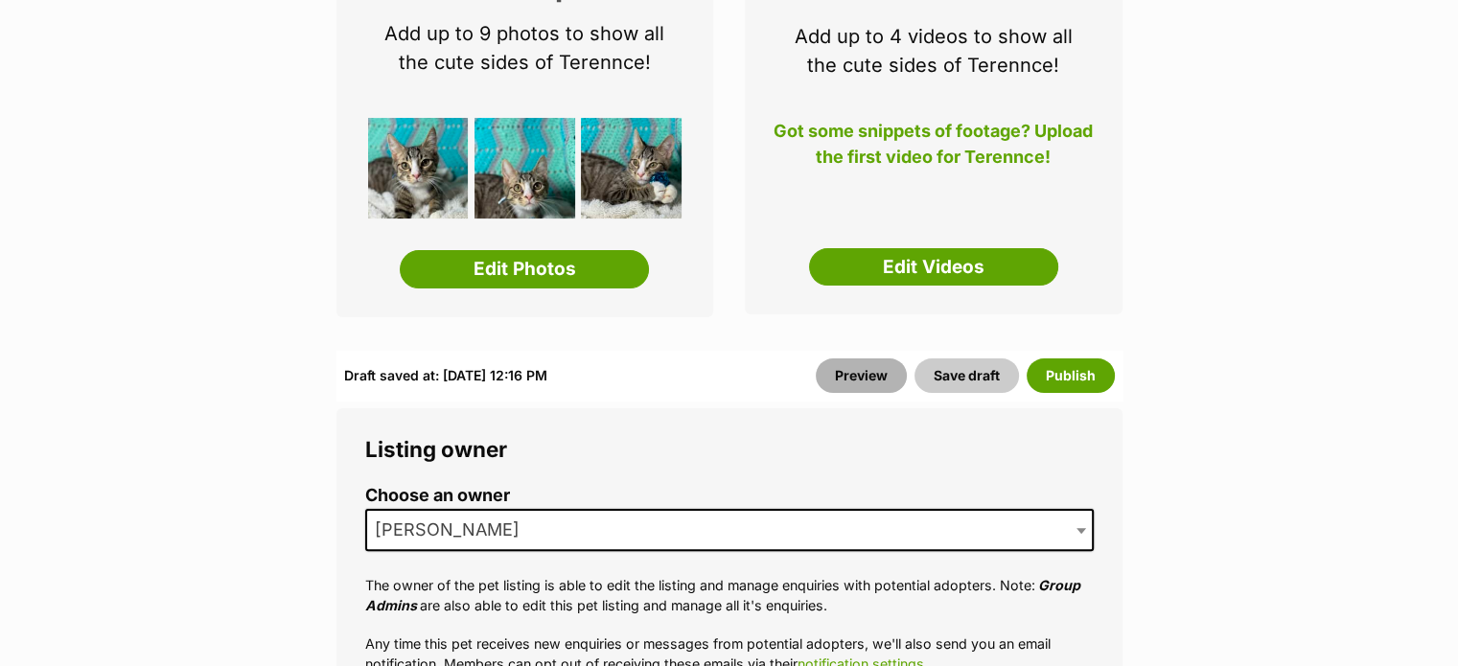
click at [851, 364] on link "Preview" at bounding box center [861, 376] width 91 height 35
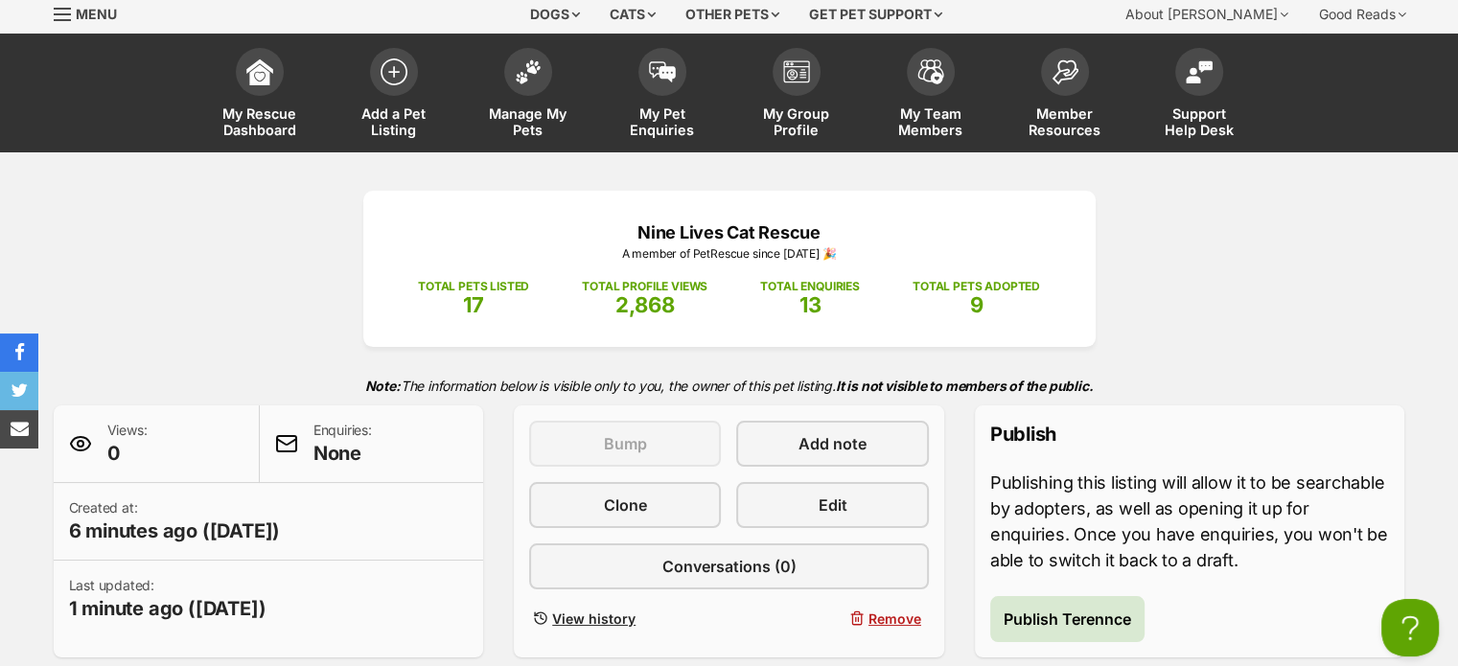
scroll to position [288, 0]
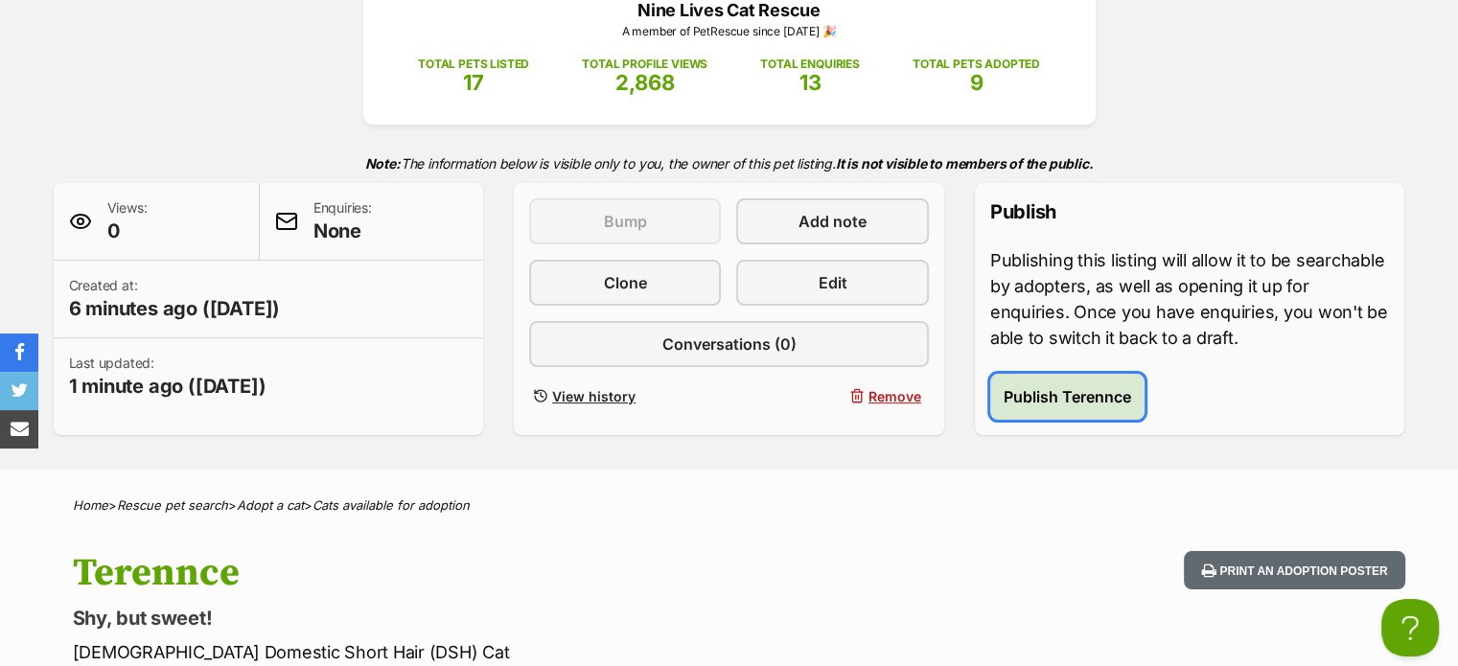
click at [1014, 387] on span "Publish Terennce" at bounding box center [1068, 396] width 128 height 23
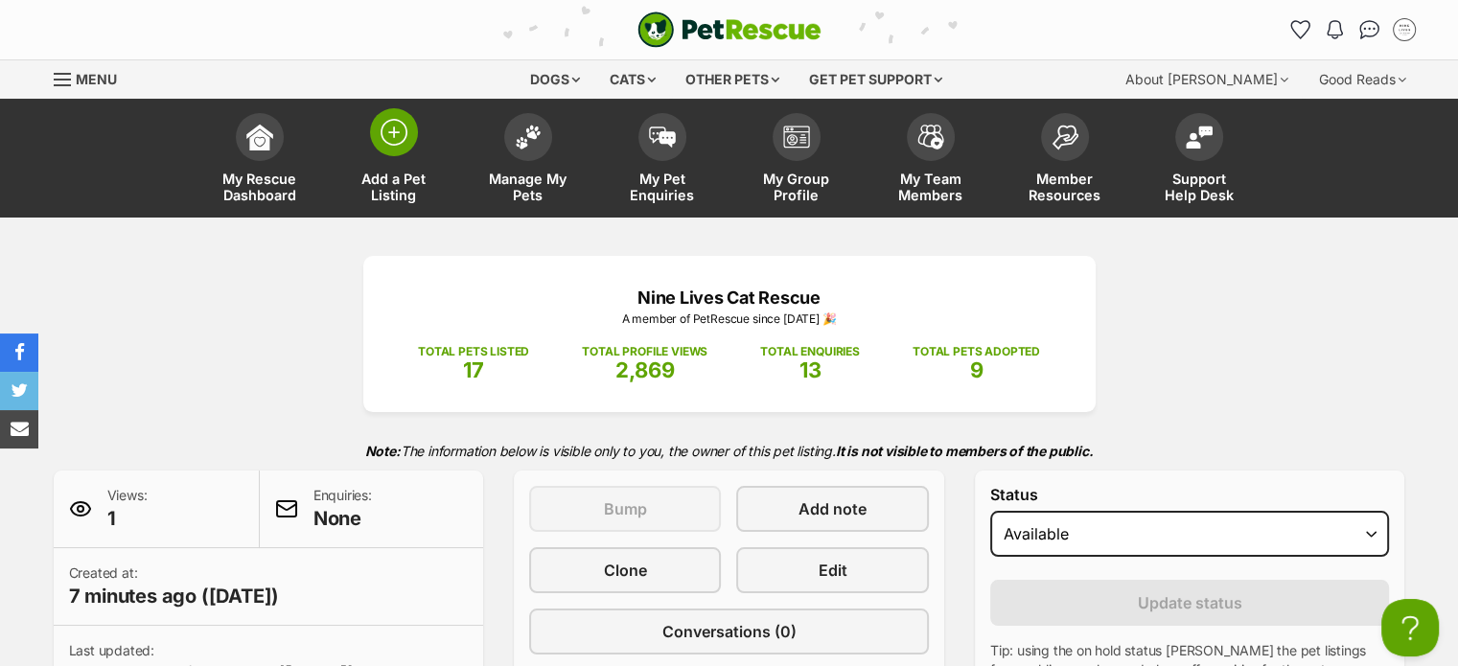
click at [395, 149] on span at bounding box center [394, 132] width 48 height 48
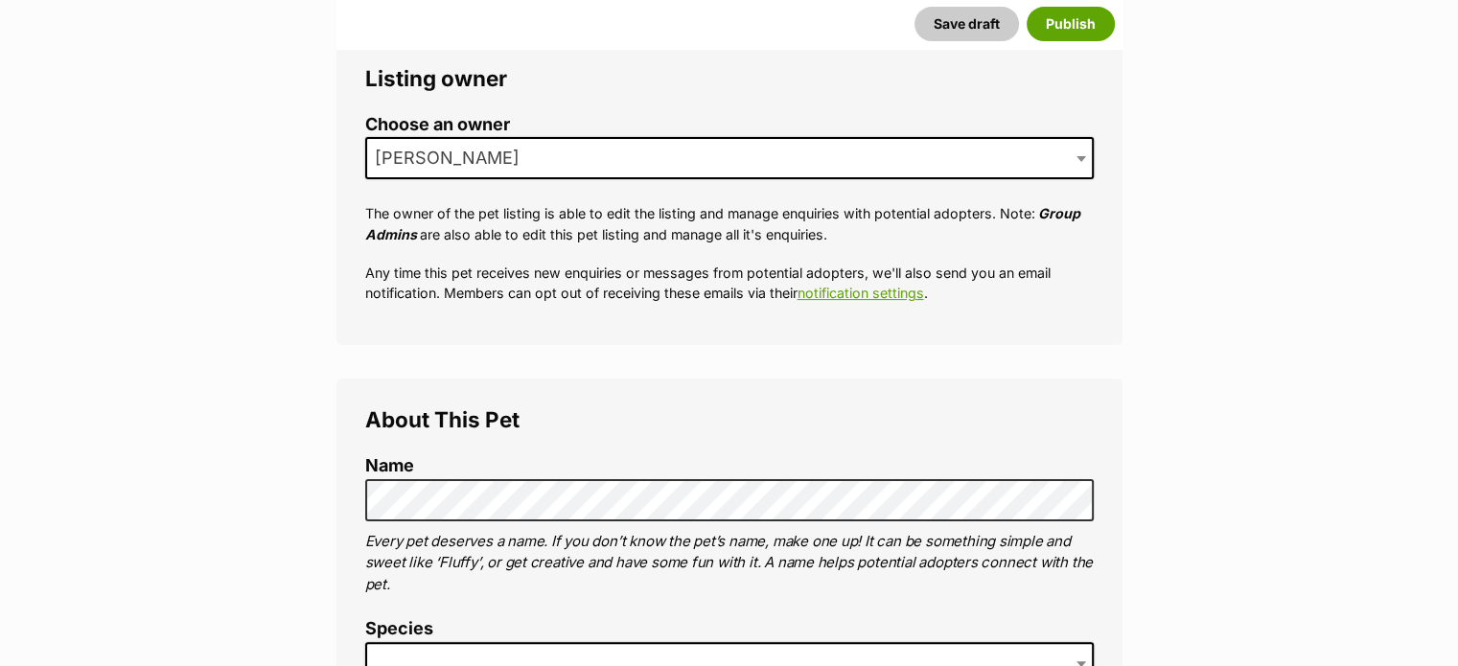
scroll to position [383, 0]
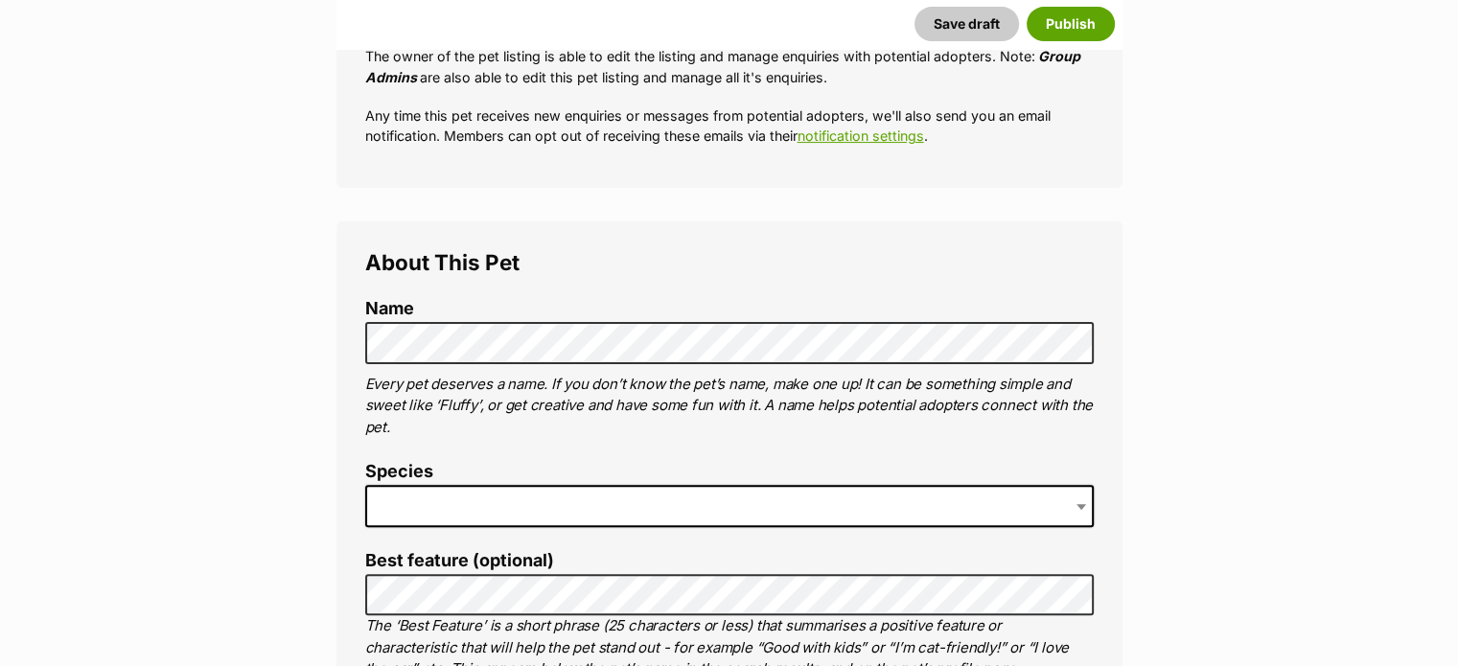
scroll to position [575, 0]
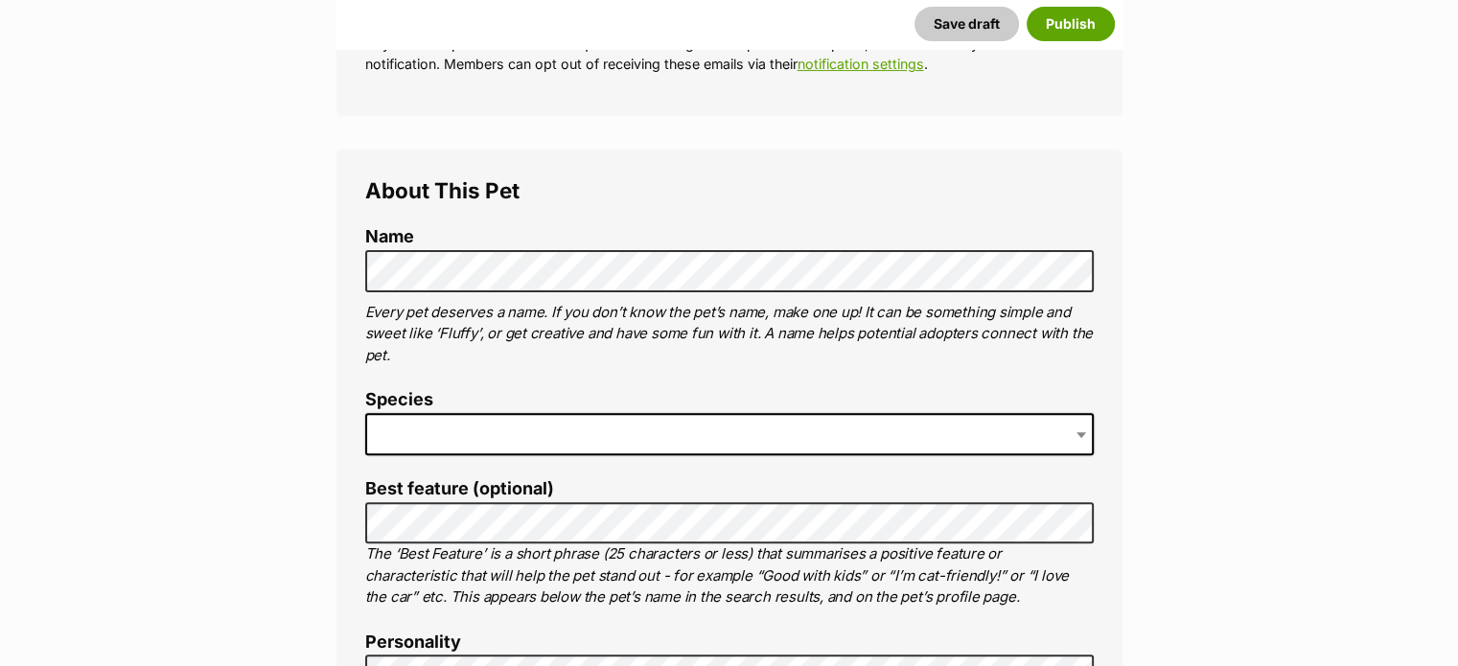
click at [406, 435] on span at bounding box center [729, 434] width 729 height 42
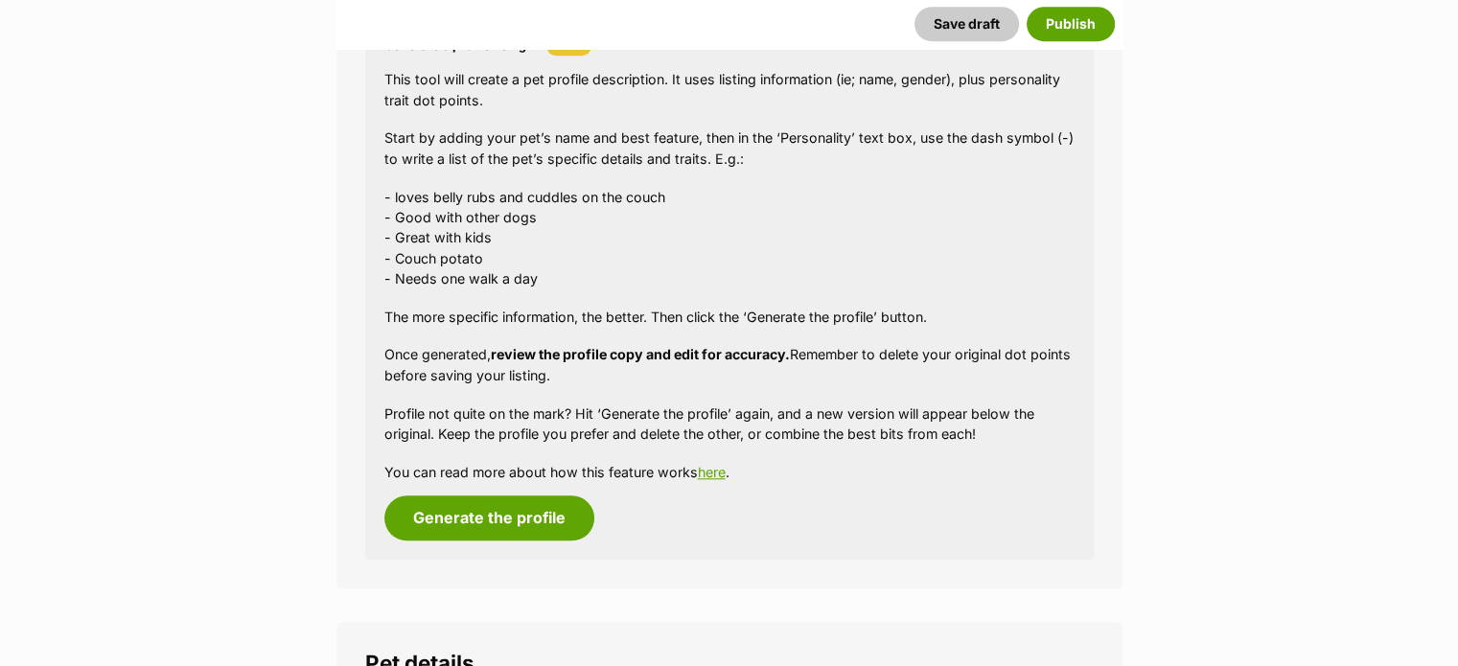
scroll to position [1917, 0]
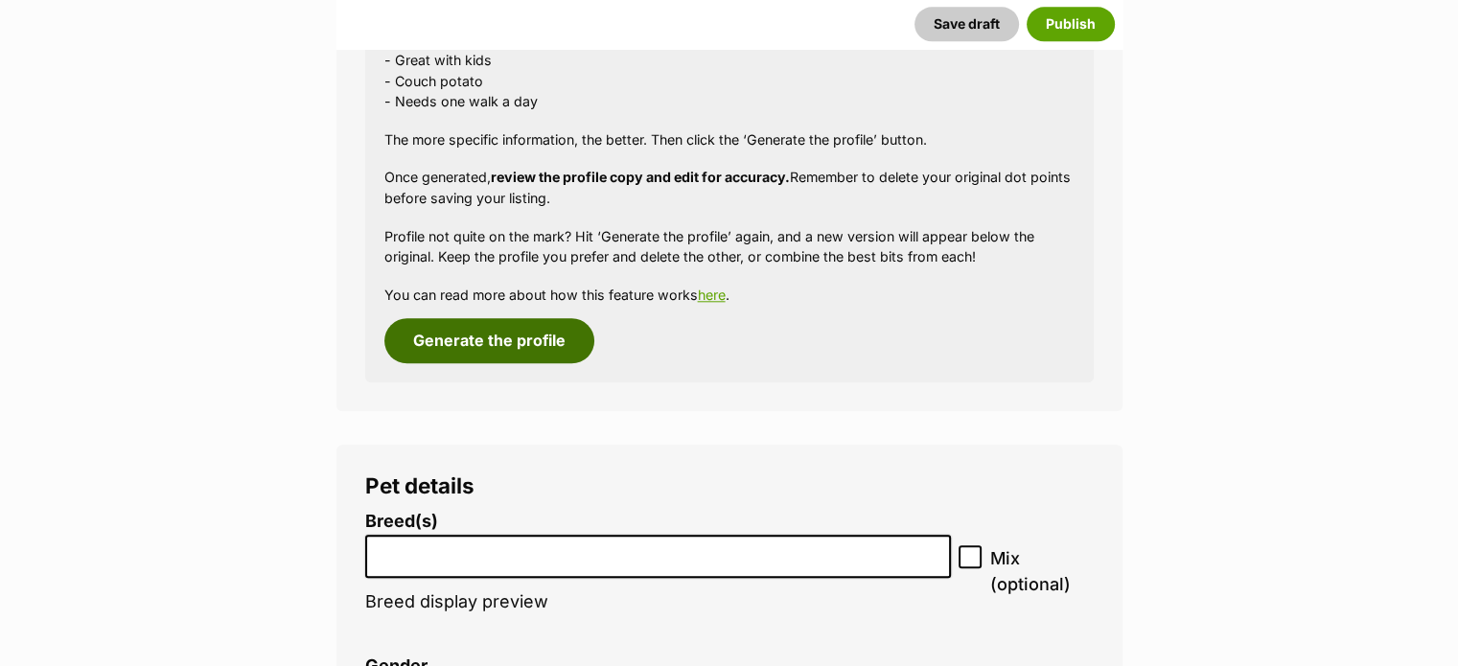
click at [502, 337] on button "Generate the profile" at bounding box center [489, 340] width 210 height 44
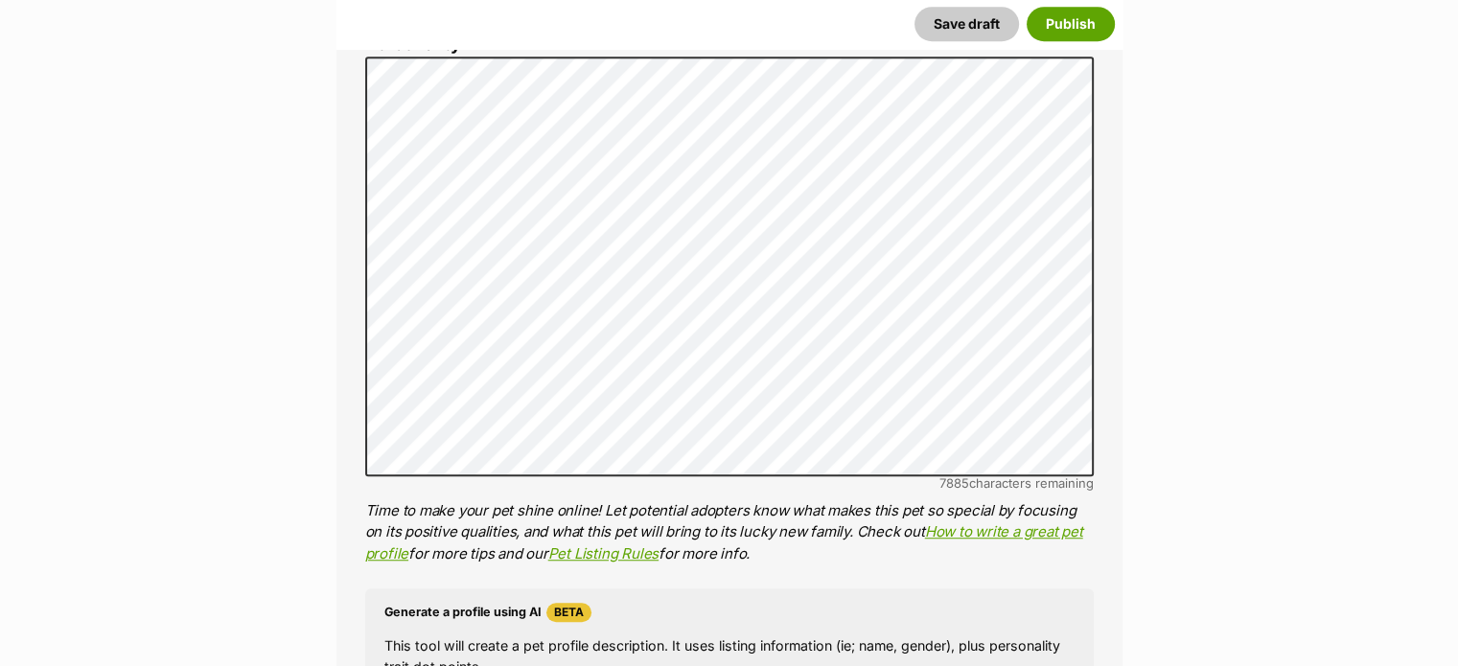
scroll to position [1106, 0]
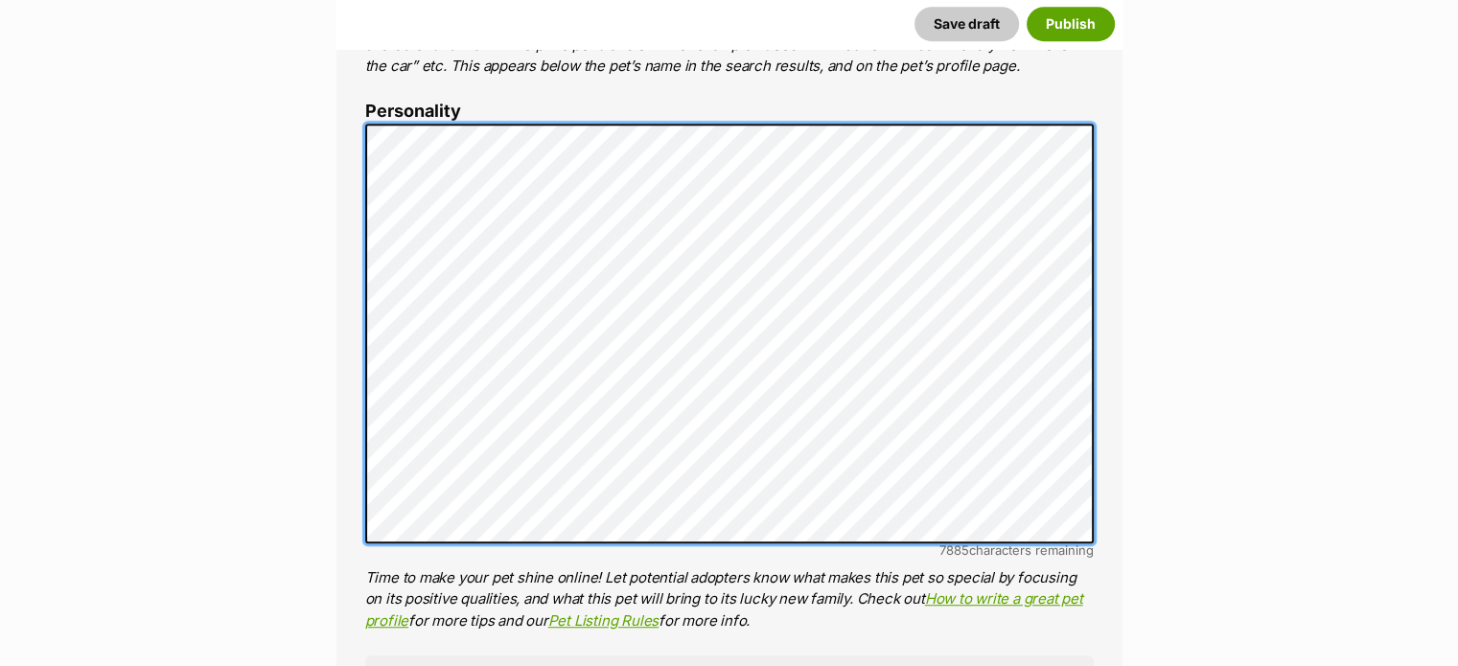
click at [355, 115] on div "About This Pet Name Henlo there, it looks like you might be using the pet name …" at bounding box center [730, 419] width 786 height 1603
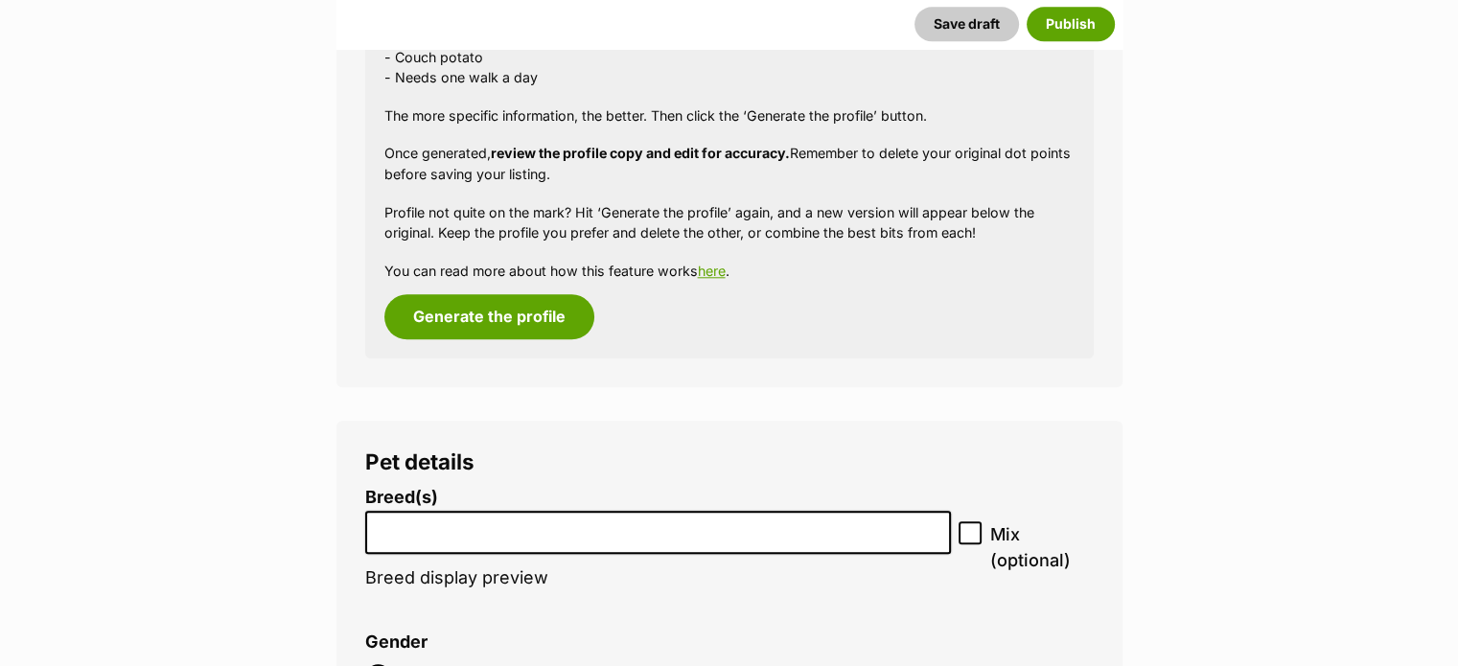
scroll to position [2161, 0]
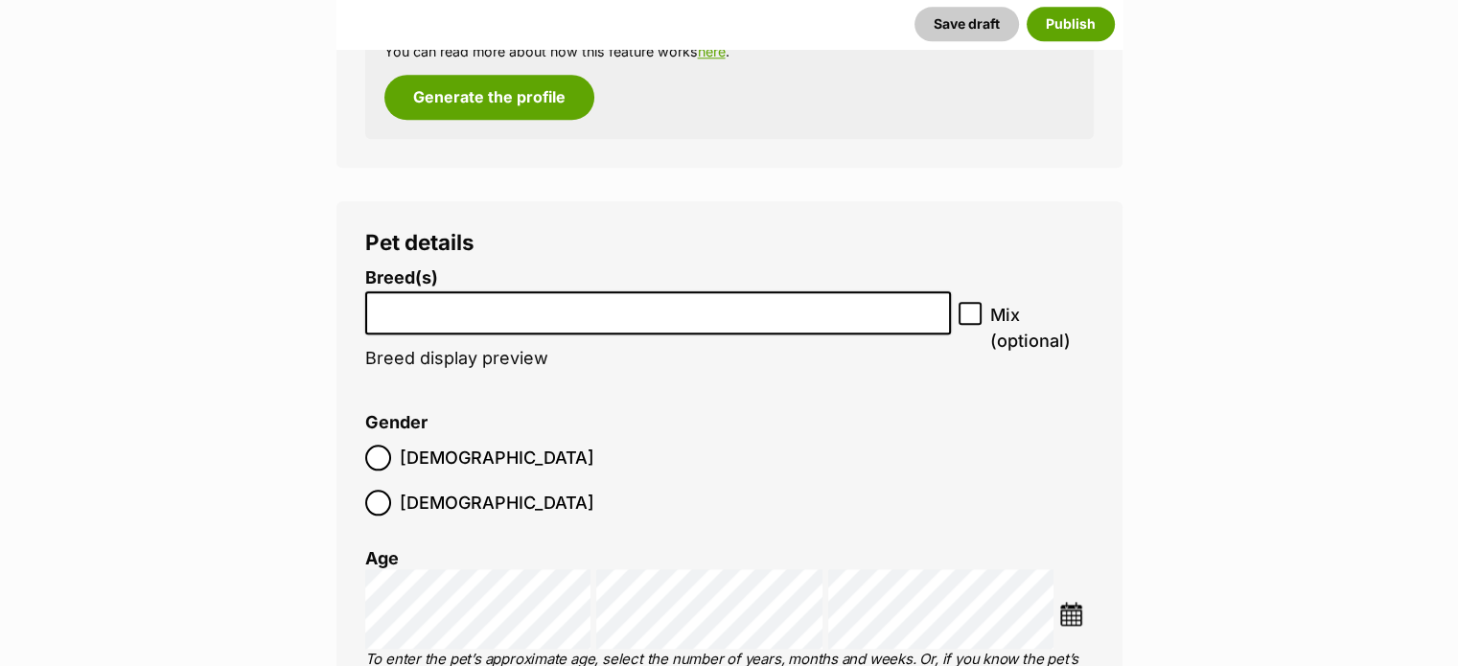
click at [475, 295] on li at bounding box center [658, 312] width 573 height 39
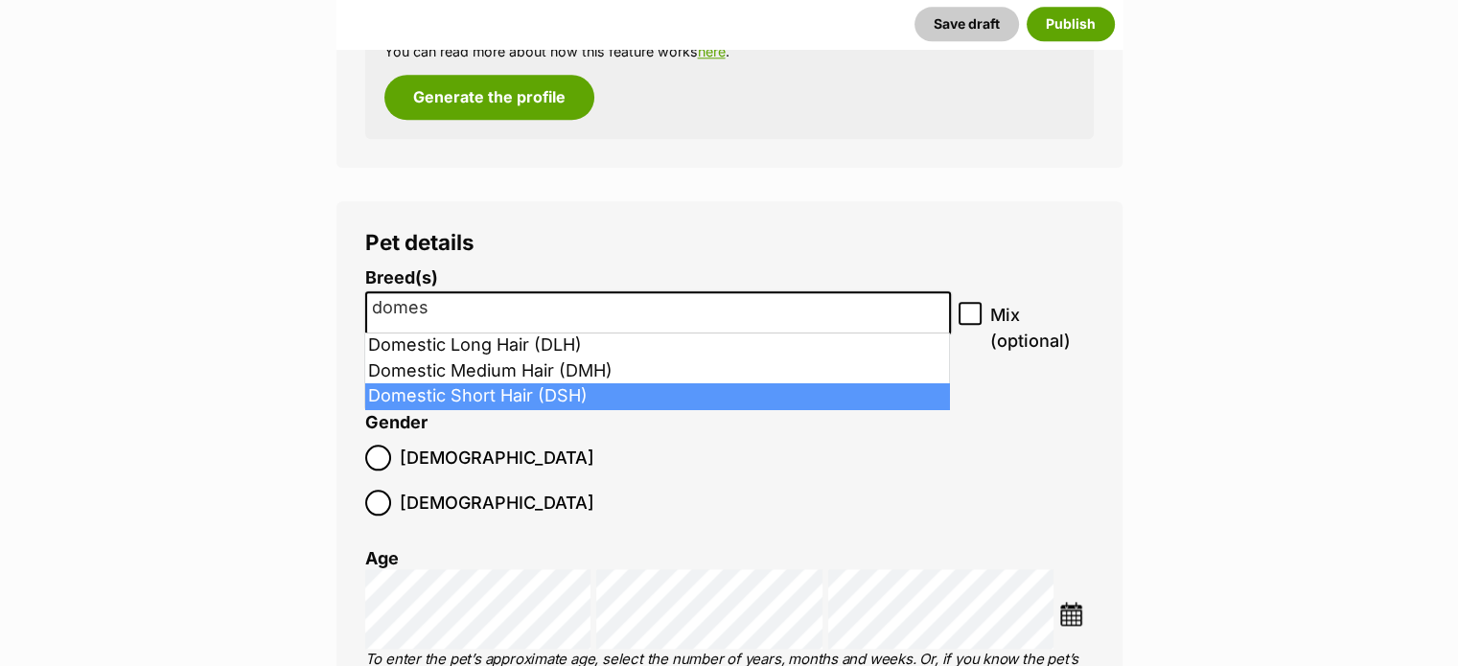
type input "domes"
select select "252102"
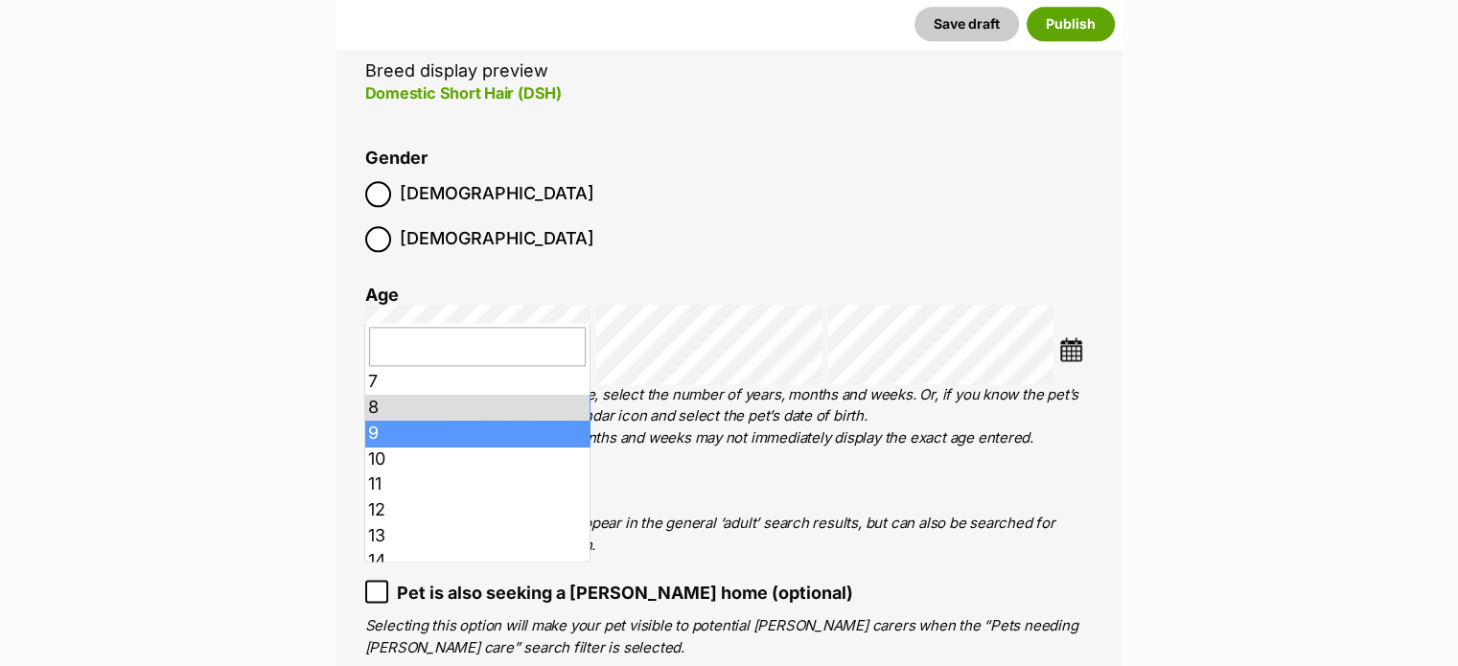
scroll to position [0, 0]
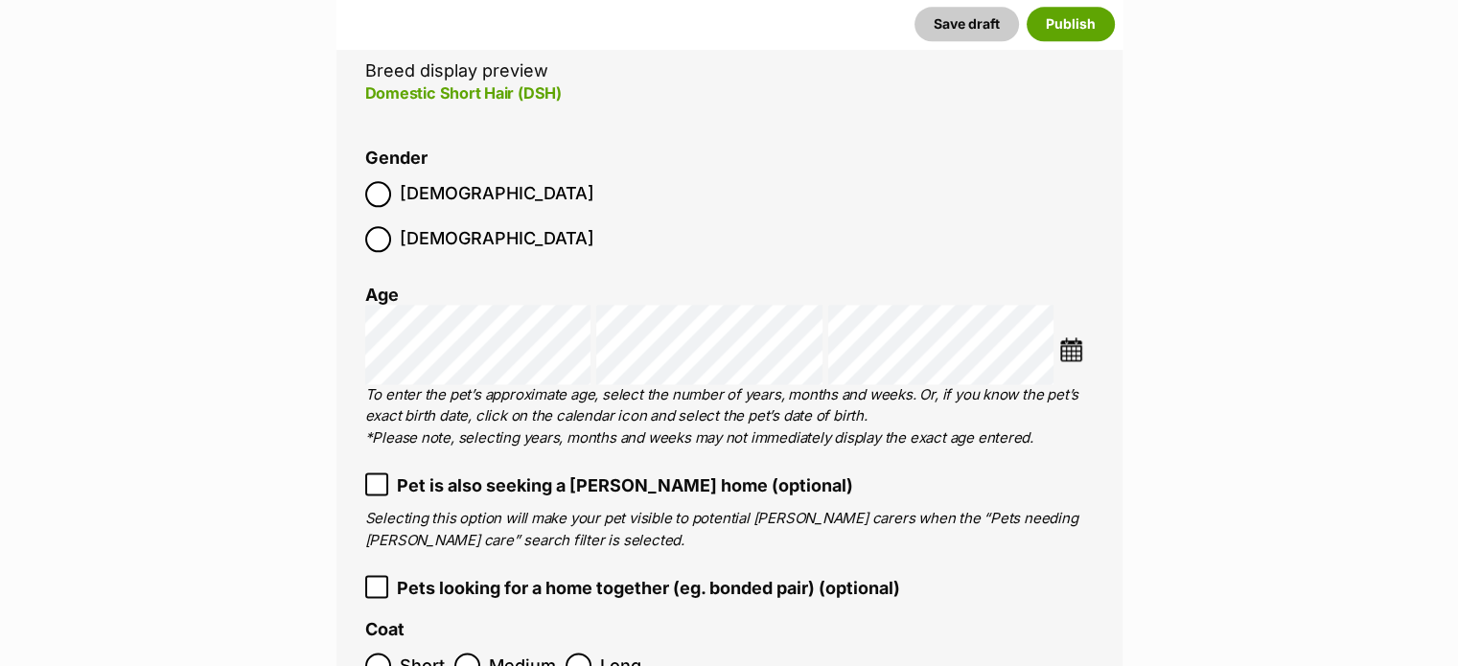
click at [1071, 337] on img at bounding box center [1071, 349] width 24 height 24
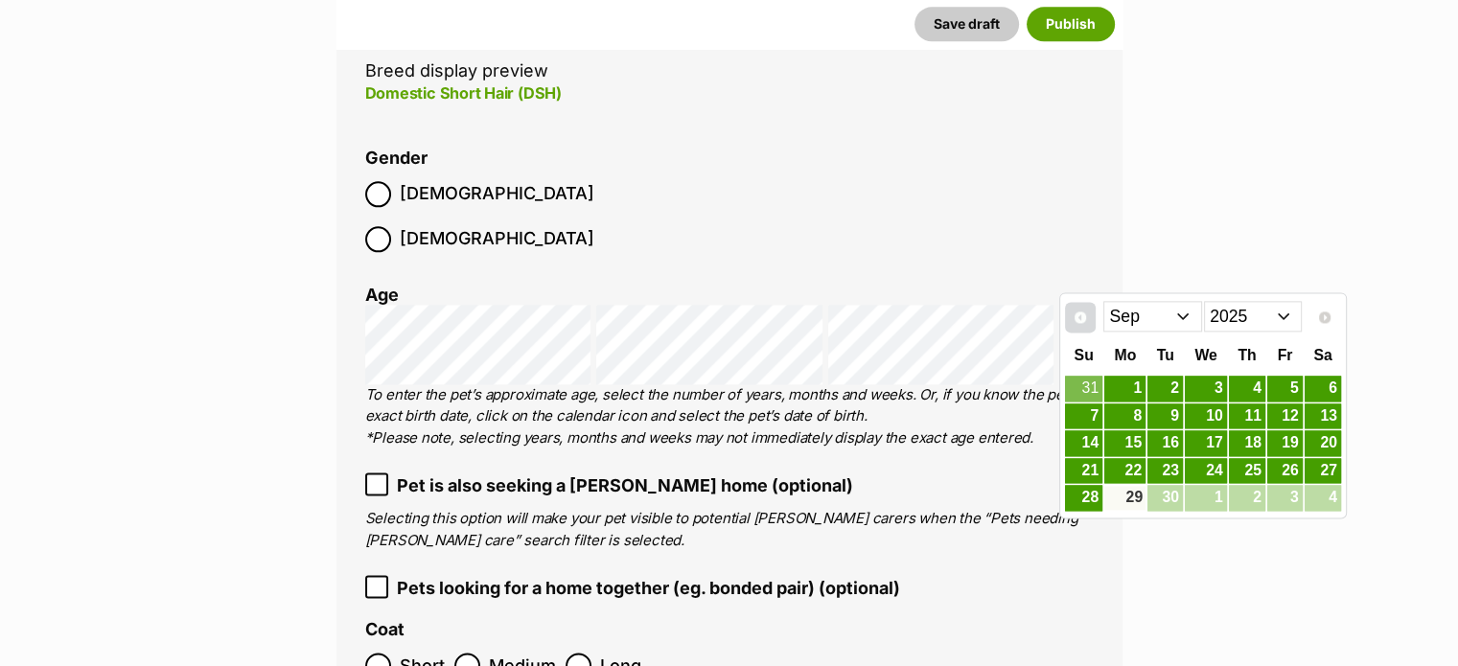
click at [1085, 317] on span "Prev" at bounding box center [1080, 317] width 15 height 15
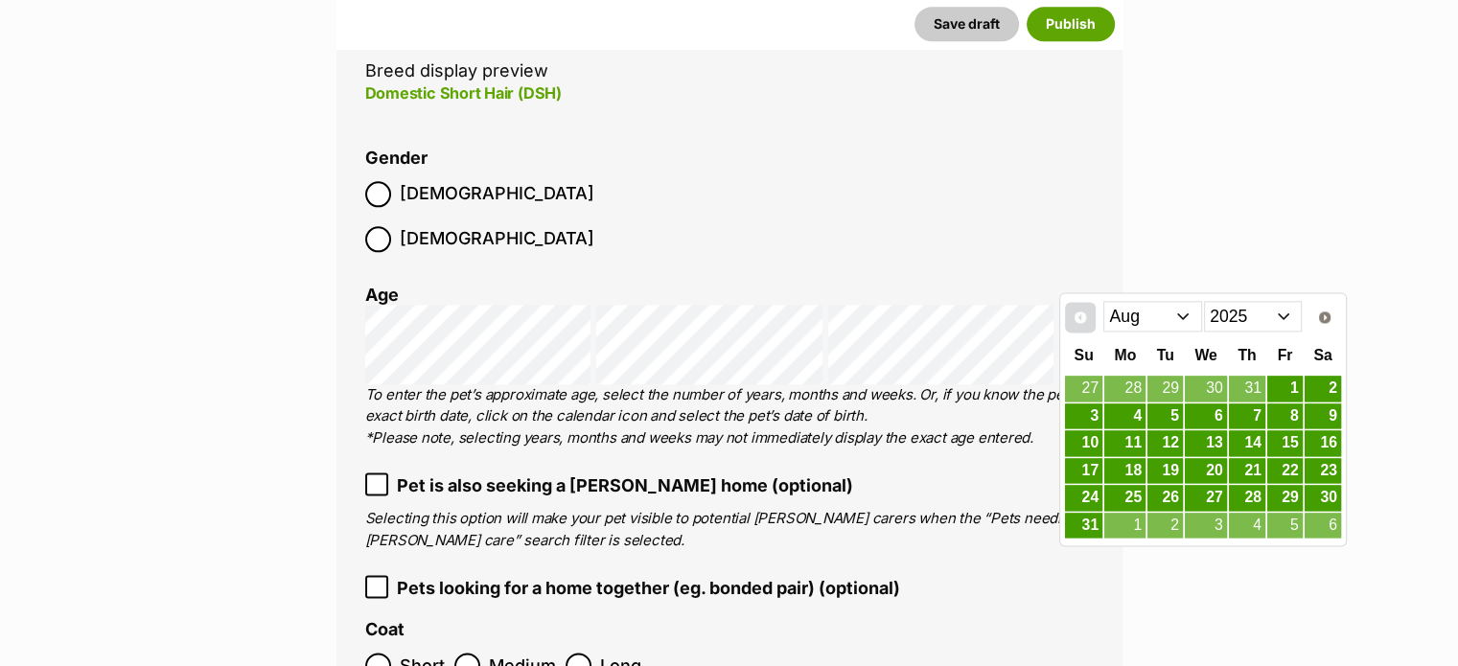
click at [1085, 317] on span "Prev" at bounding box center [1080, 317] width 15 height 15
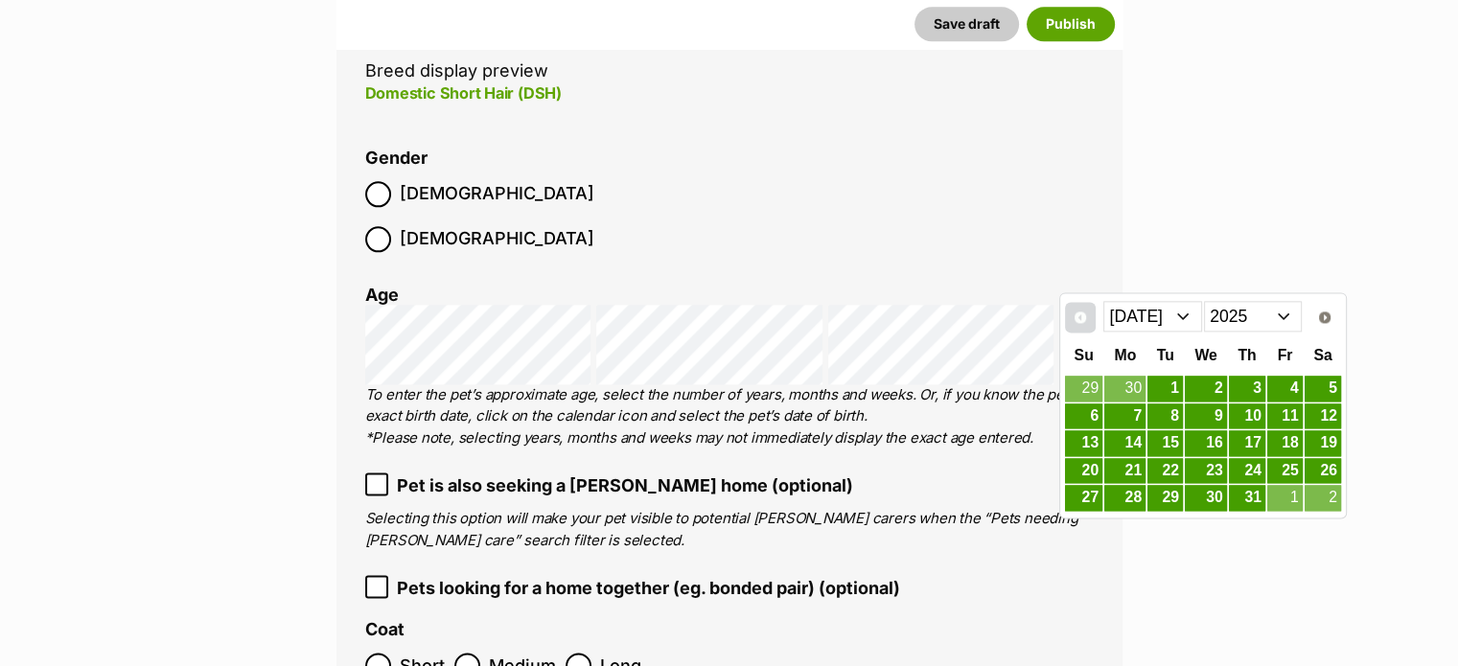
click at [1085, 317] on span "Prev" at bounding box center [1080, 317] width 15 height 15
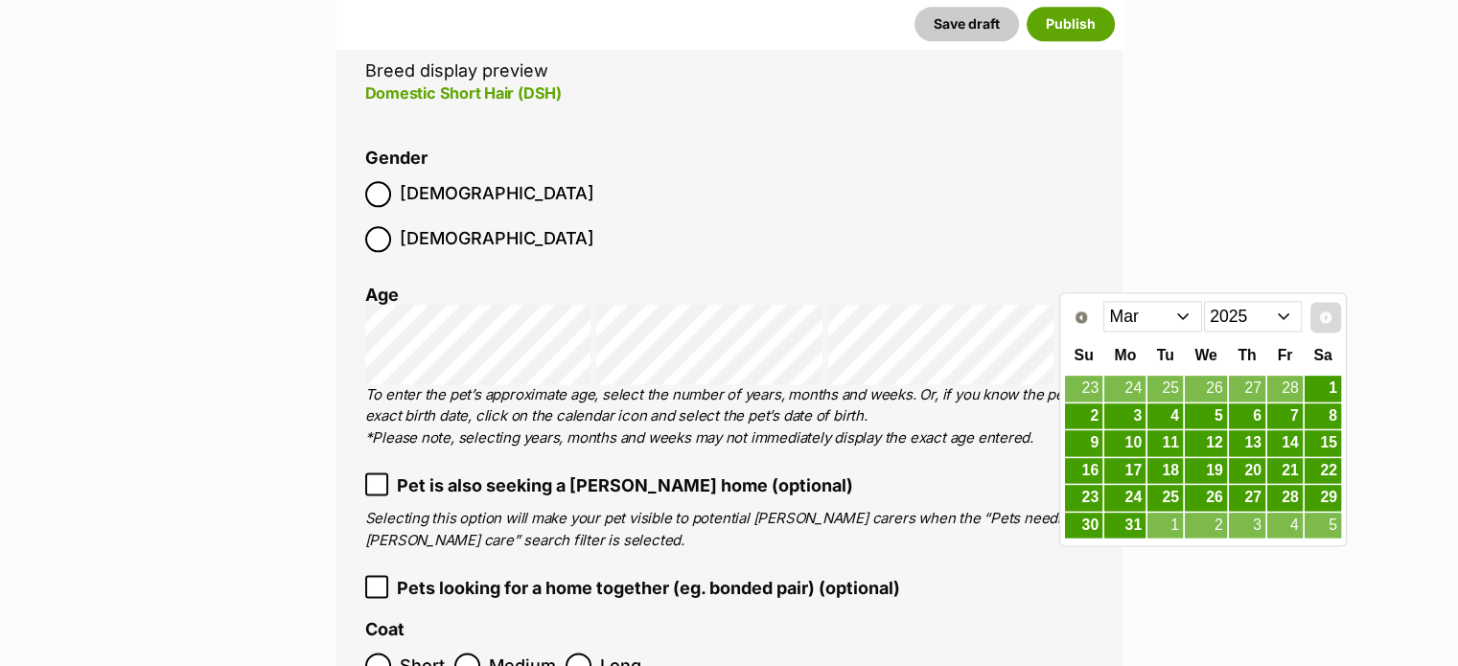
click at [1324, 319] on span "Next" at bounding box center [1325, 317] width 15 height 15
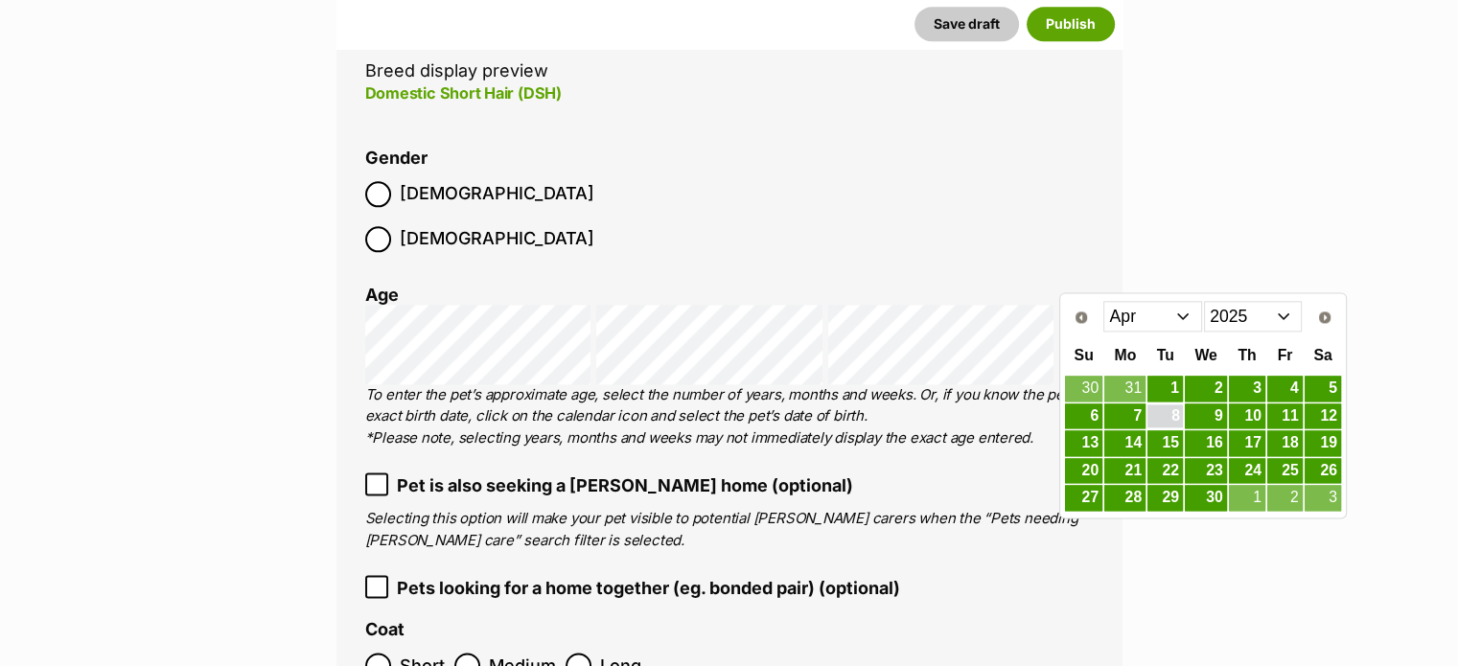
click at [1174, 408] on link "8" at bounding box center [1165, 417] width 35 height 24
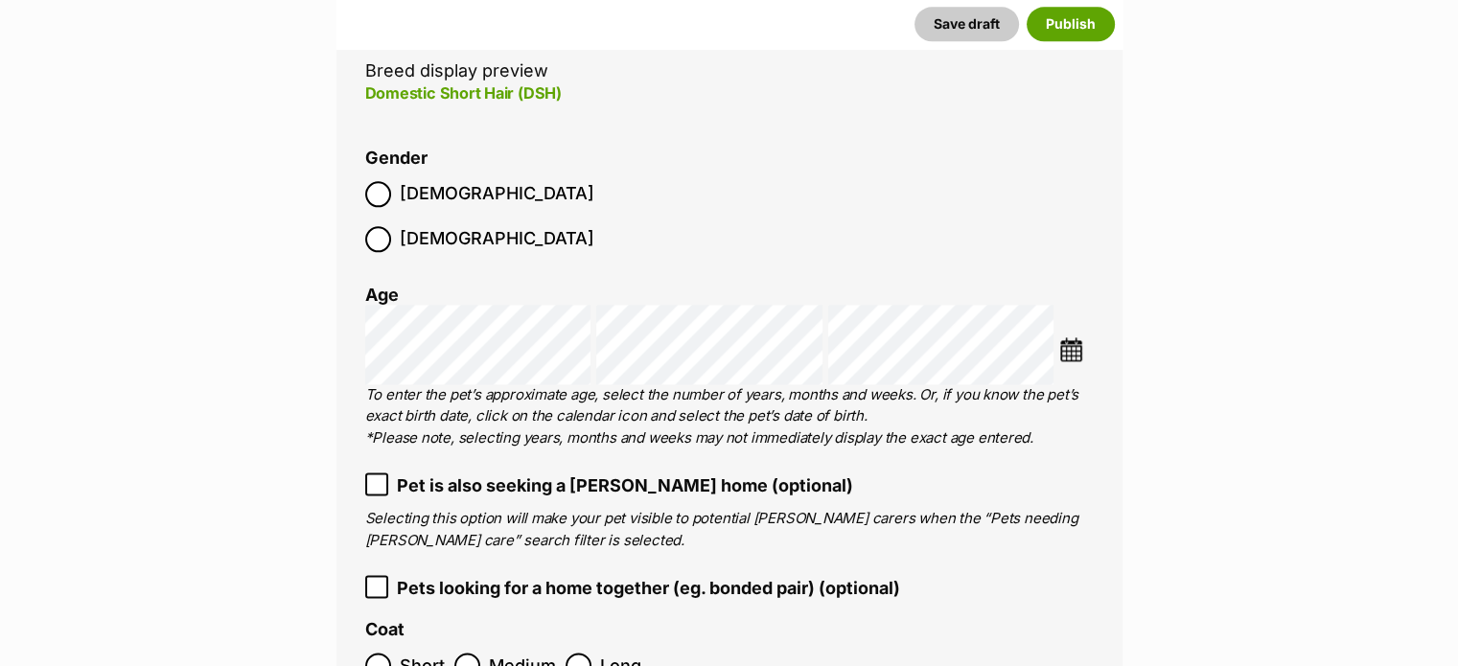
click at [791, 197] on li "Gender Male Female" at bounding box center [729, 205] width 729 height 113
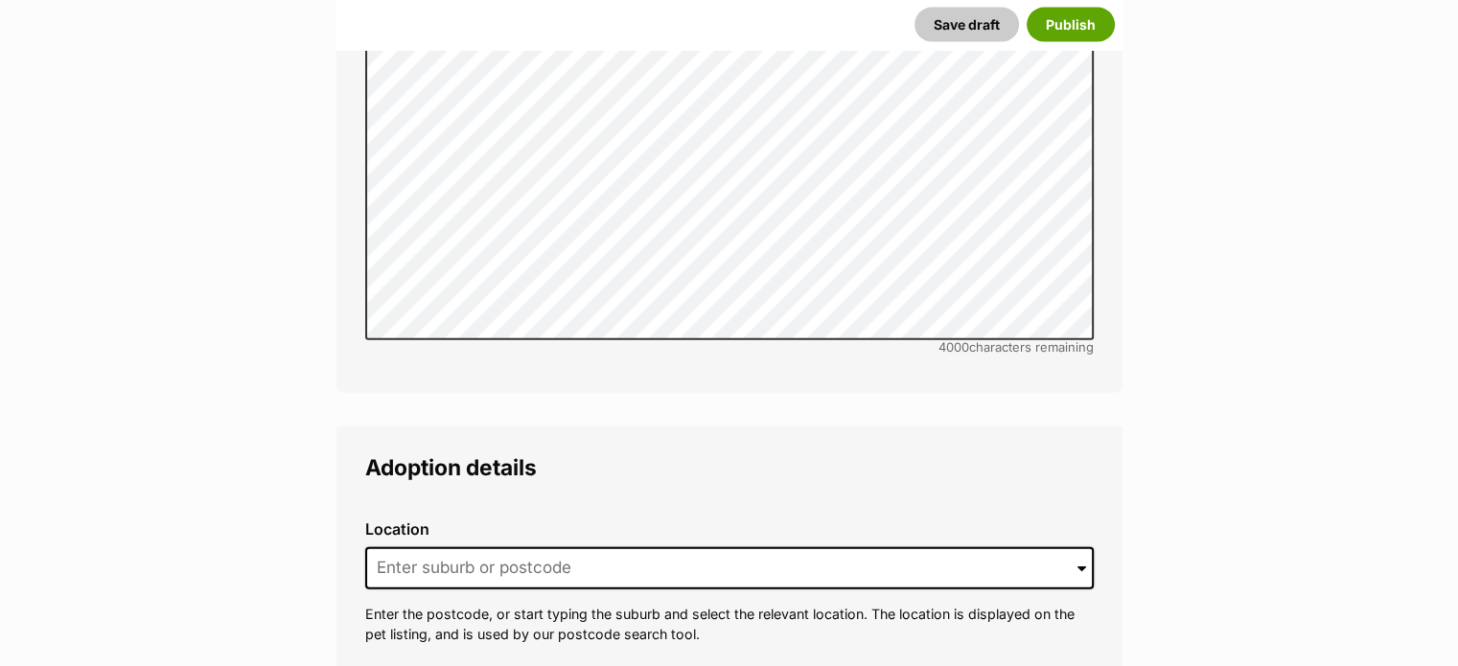
scroll to position [4462, 0]
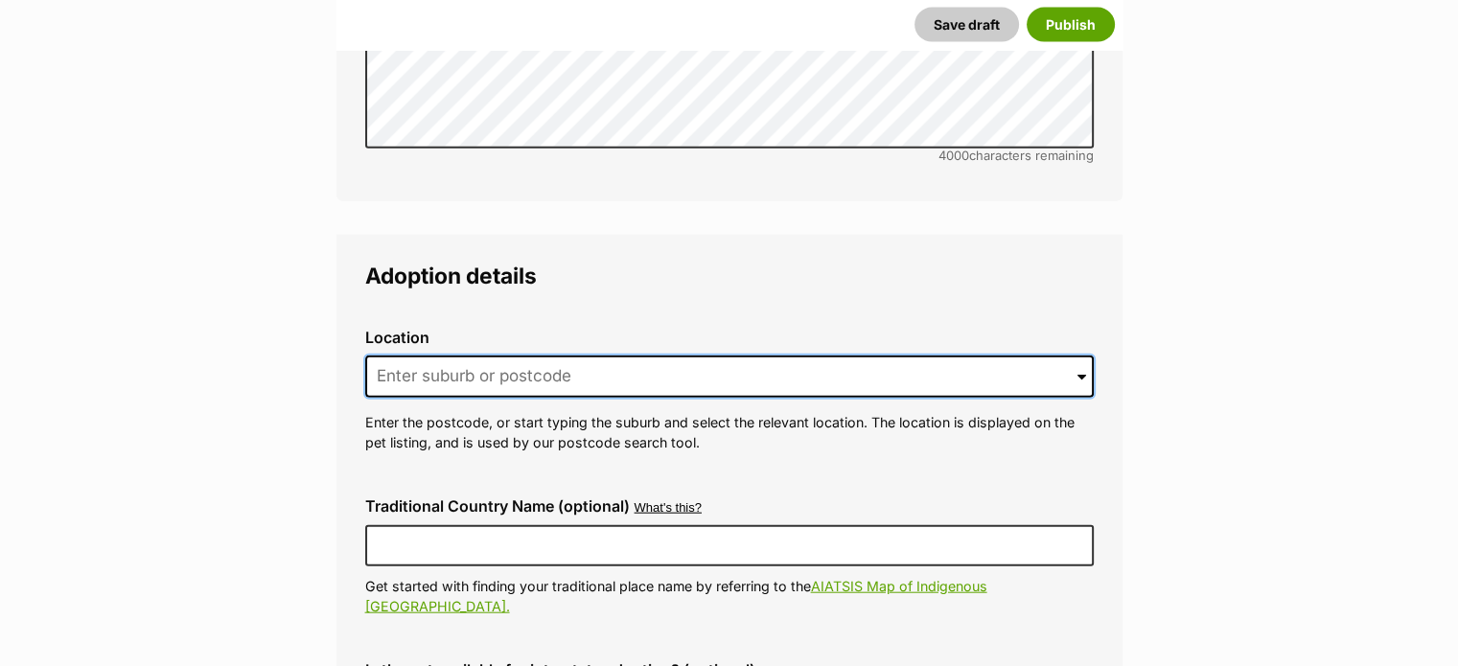
click at [483, 356] on input at bounding box center [729, 377] width 729 height 42
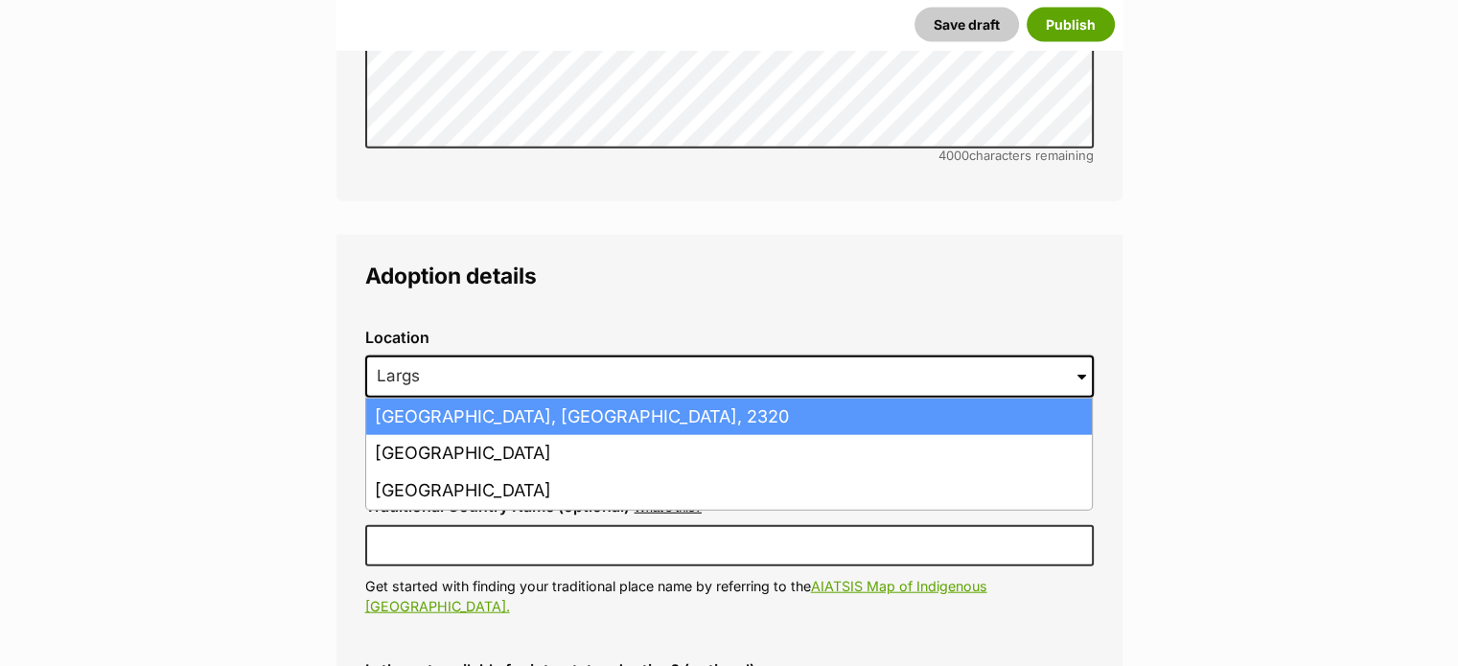
click at [522, 399] on li "Largs, New South Wales, 2320" at bounding box center [729, 417] width 726 height 37
type input "Largs, New South Wales, 2320"
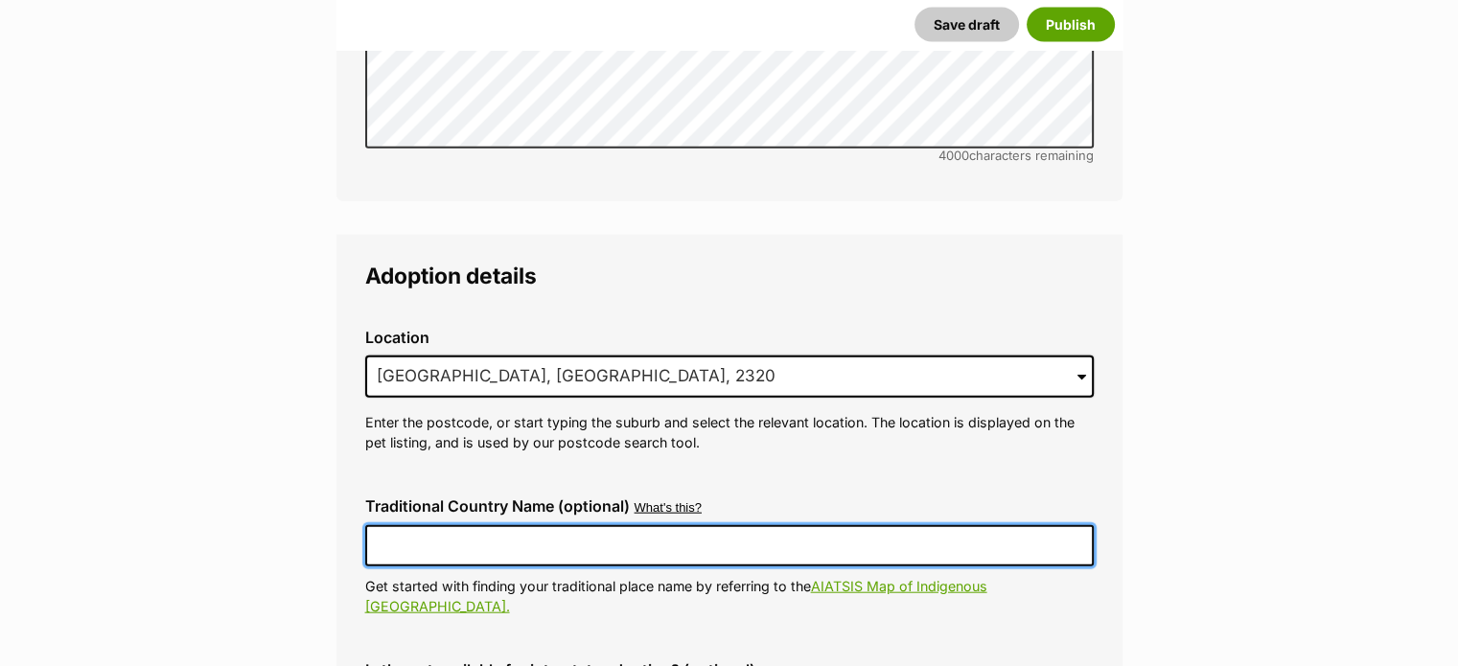
click at [472, 525] on input "Traditional Country Name (optional)" at bounding box center [729, 545] width 729 height 40
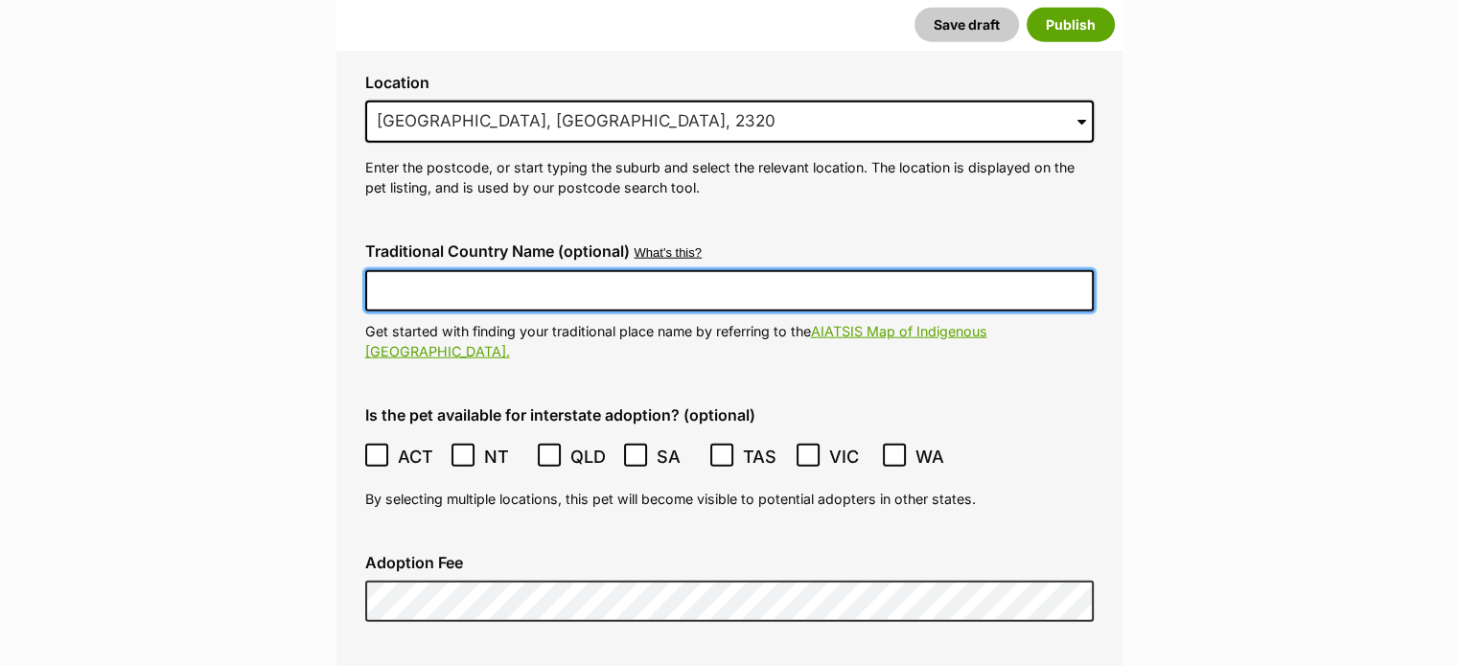
scroll to position [4845, 0]
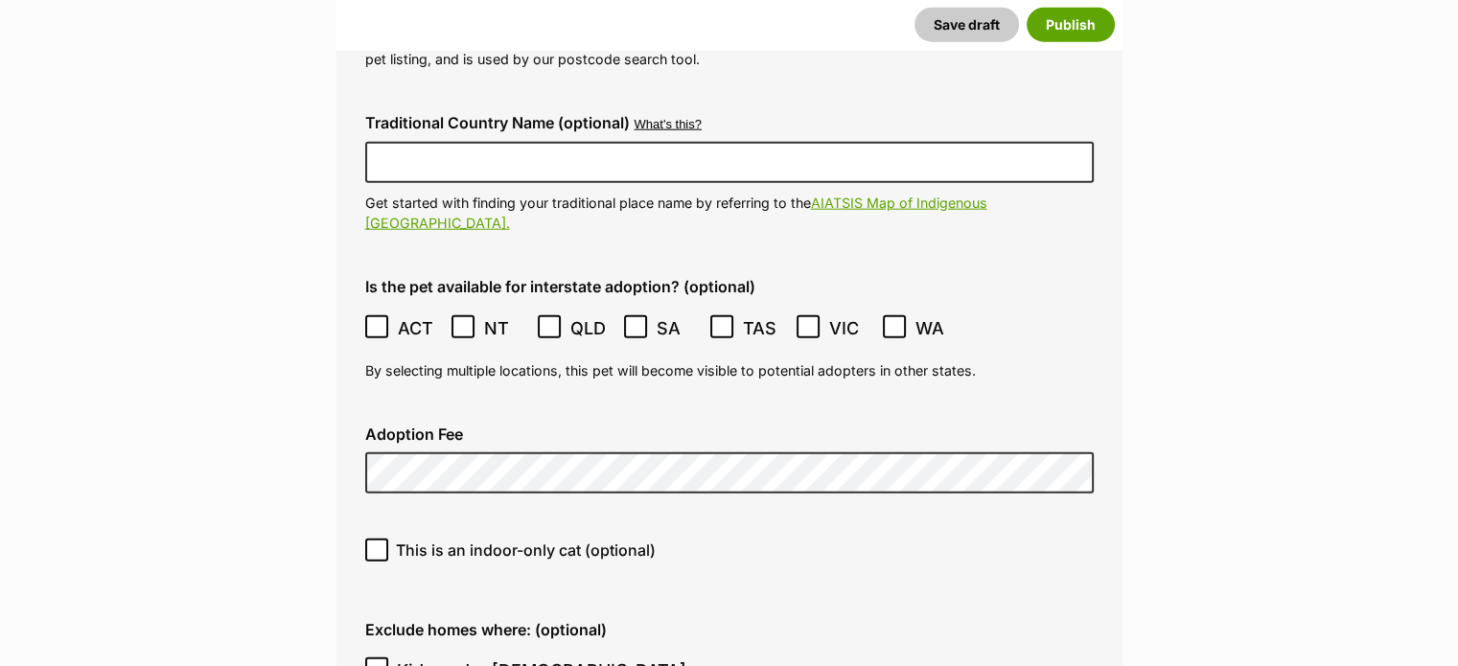
click at [376, 544] on icon at bounding box center [376, 550] width 13 height 13
click at [376, 539] on input "This is an indoor-only cat (optional)" at bounding box center [376, 550] width 23 height 23
checkbox input "true"
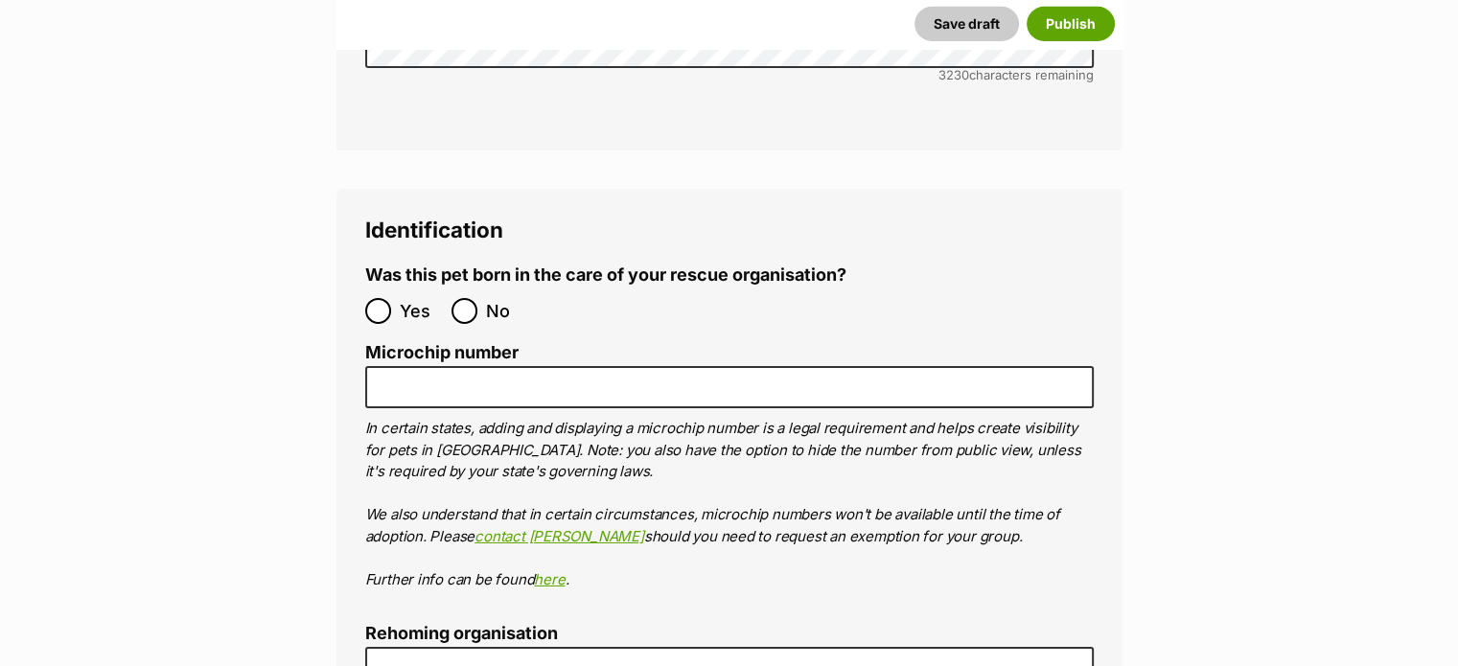
scroll to position [6475, 0]
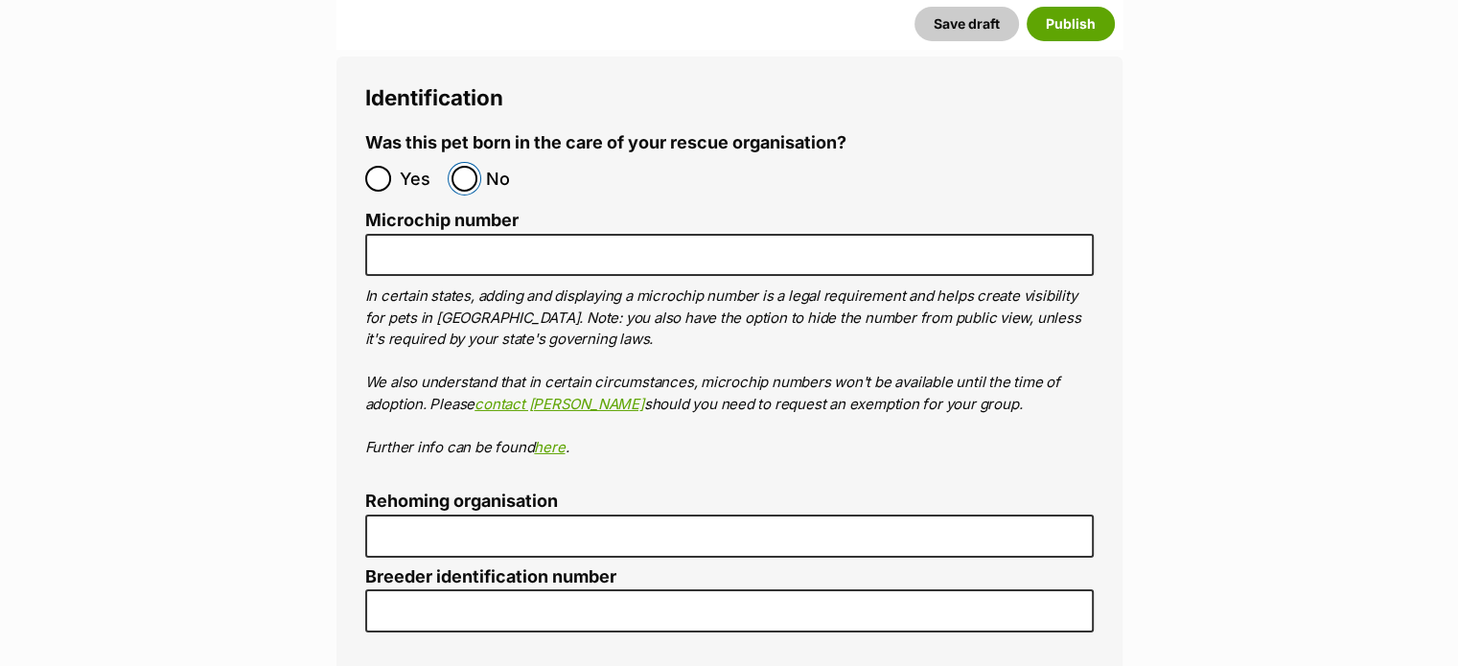
drag, startPoint x: 461, startPoint y: 91, endPoint x: 423, endPoint y: 164, distance: 82.3
click at [457, 166] on input "No" at bounding box center [465, 179] width 26 height 26
radio input "true"
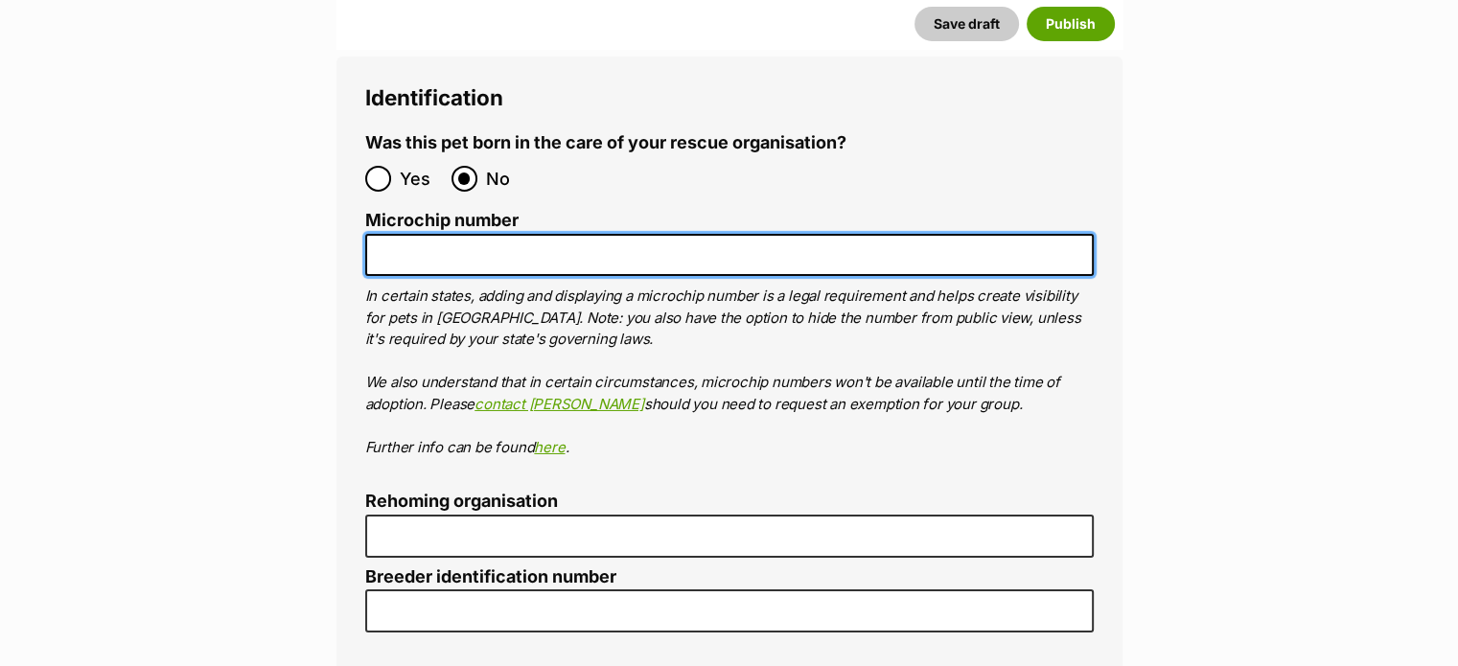
drag, startPoint x: 422, startPoint y: 163, endPoint x: 411, endPoint y: 172, distance: 13.6
click at [416, 234] on input "Microchip number" at bounding box center [729, 255] width 729 height 43
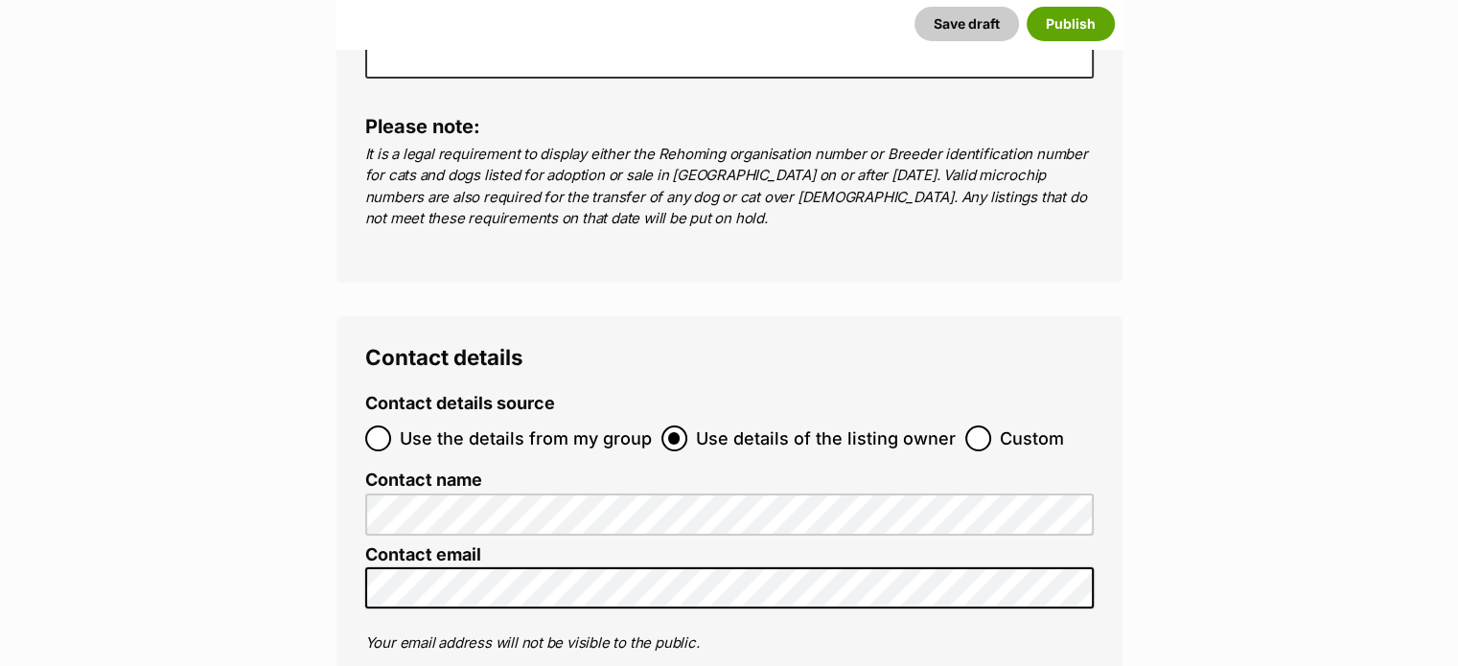
scroll to position [7146, 0]
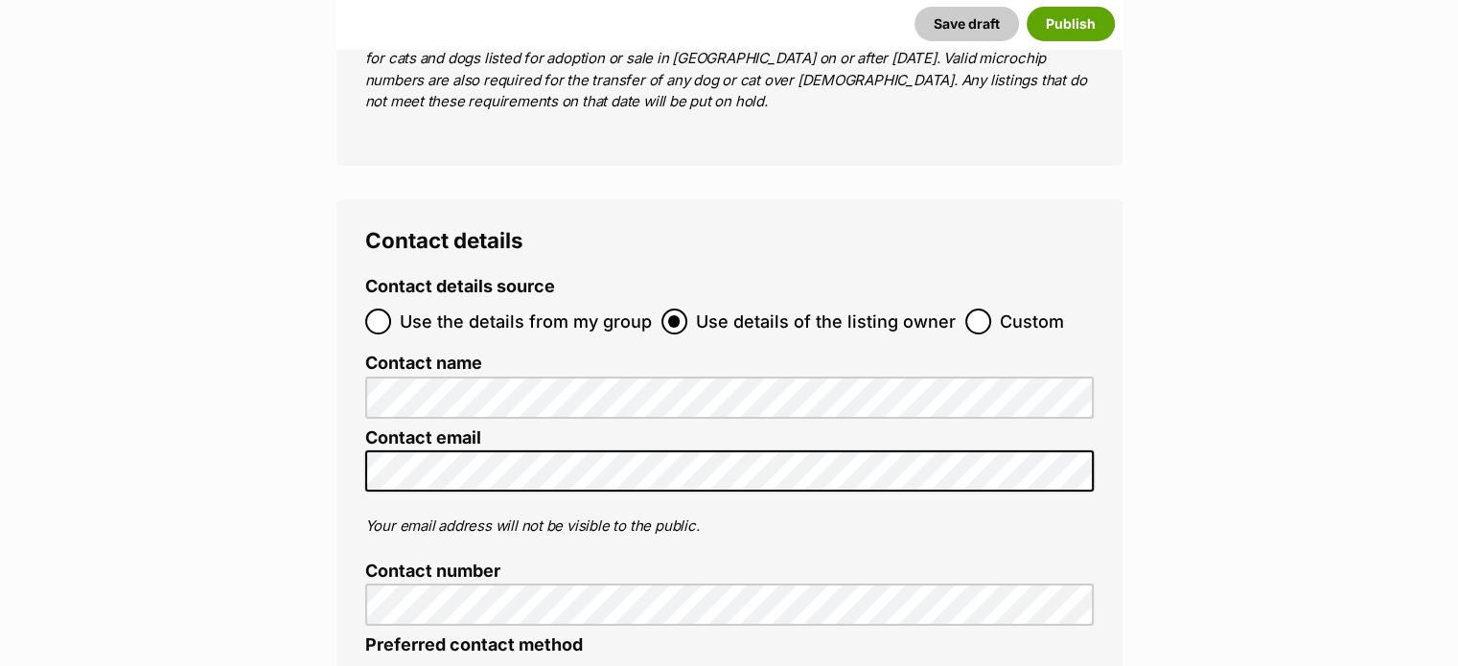
type input "953010007966648"
click at [979, 309] on input "Custom" at bounding box center [978, 322] width 26 height 26
radio input "true"
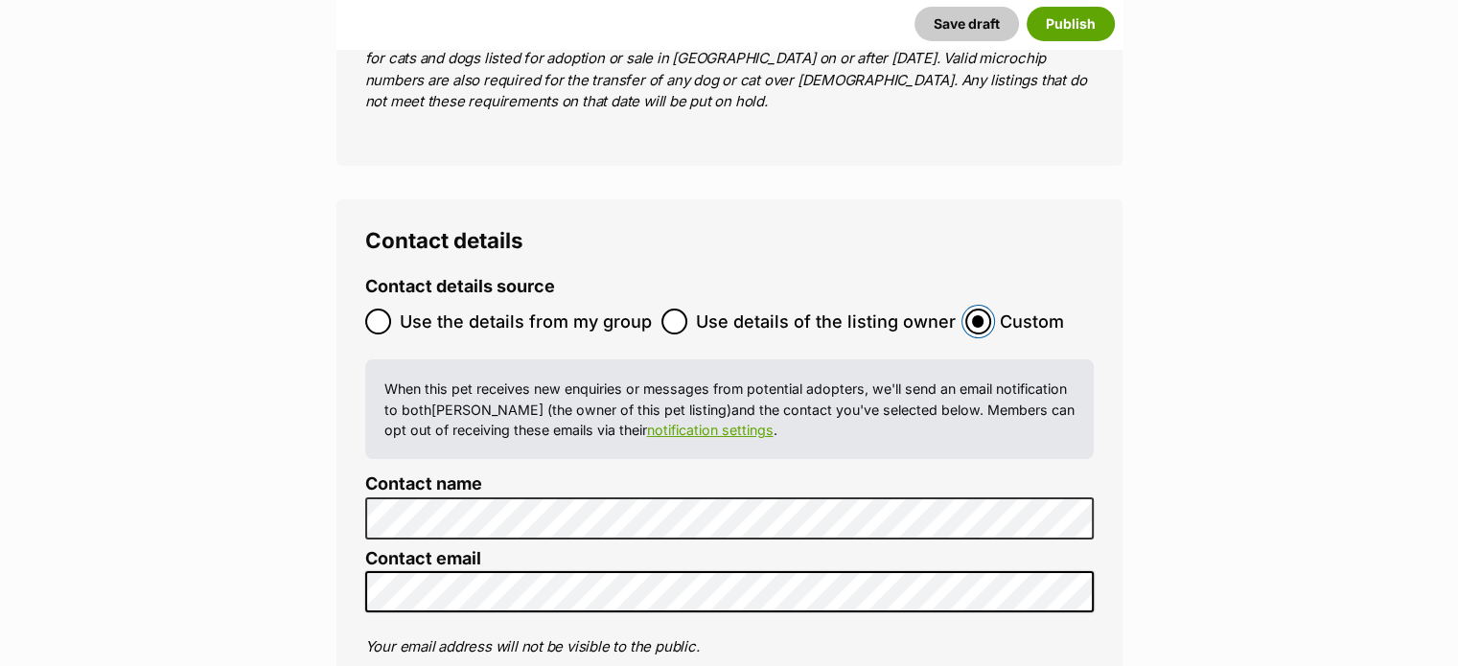
scroll to position [7434, 0]
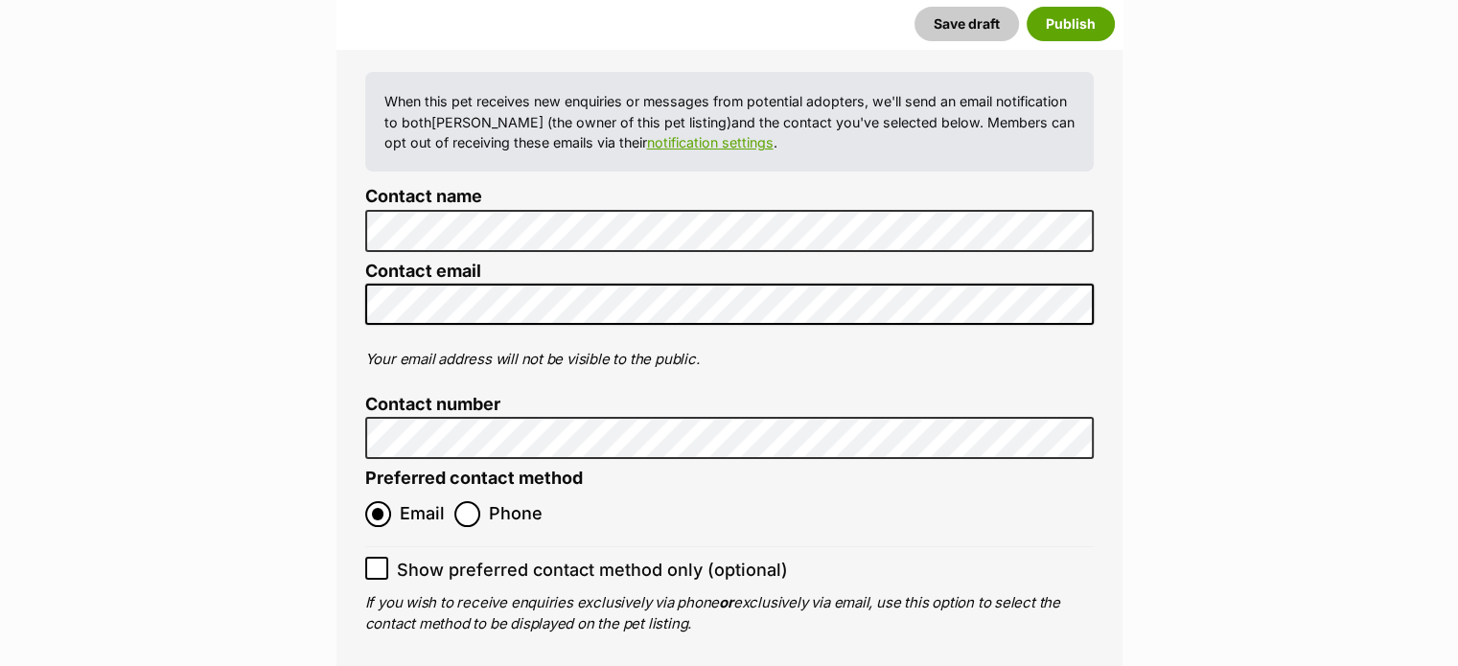
click at [373, 564] on icon at bounding box center [377, 568] width 12 height 9
click at [373, 557] on input "Show preferred contact method only (optional)" at bounding box center [376, 568] width 23 height 23
checkbox input "true"
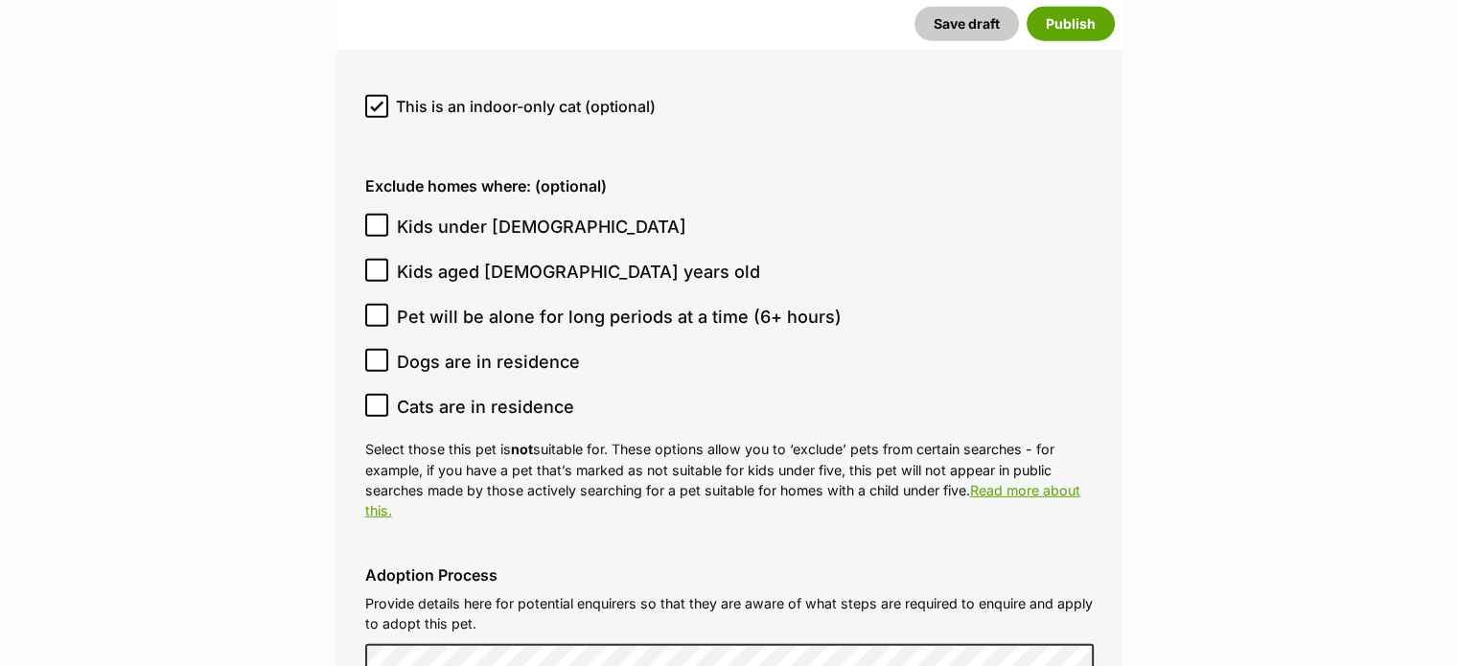
scroll to position [5133, 0]
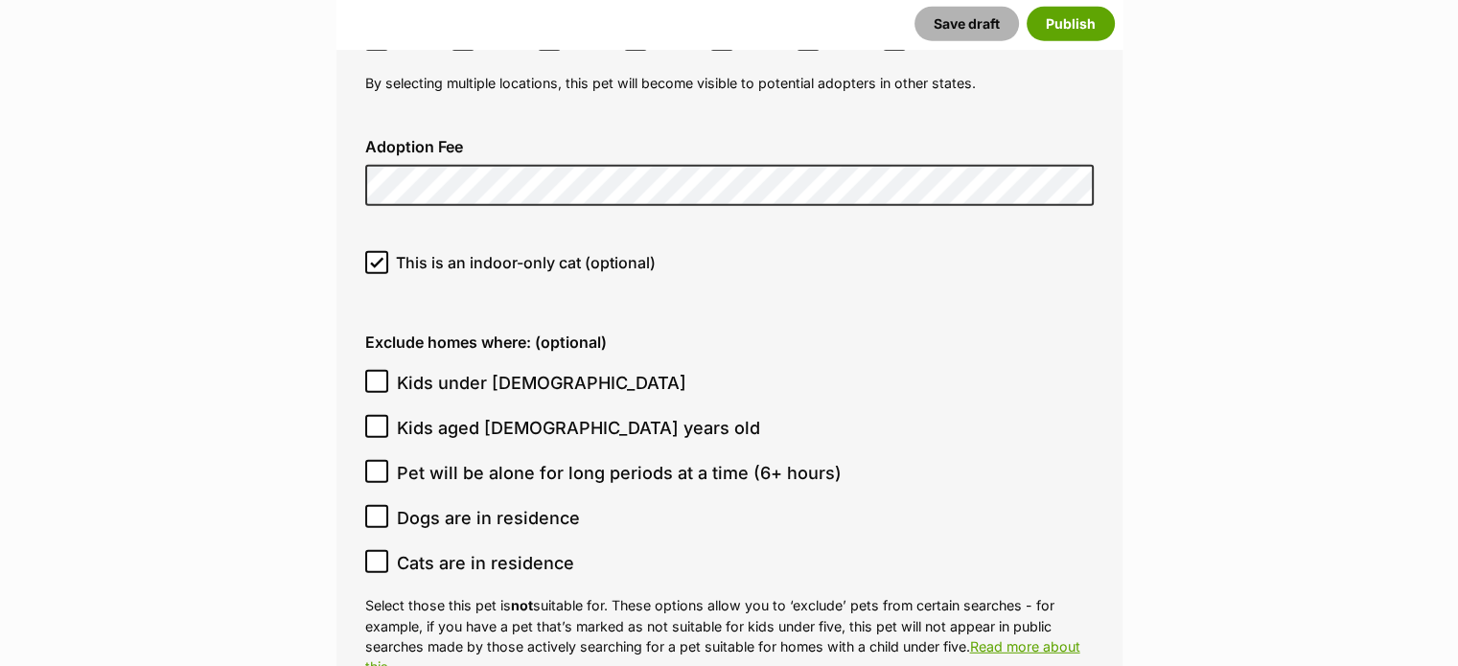
click at [962, 31] on button "Save draft" at bounding box center [967, 24] width 104 height 35
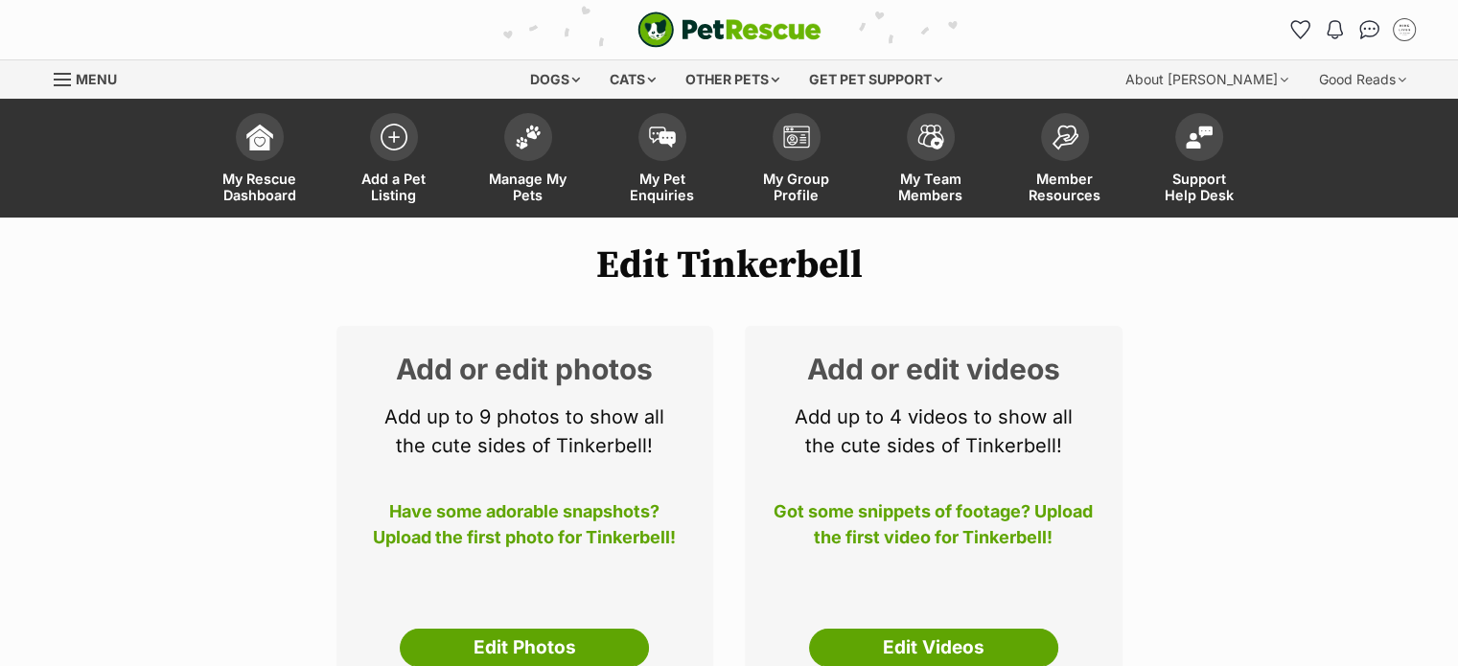
scroll to position [96, 0]
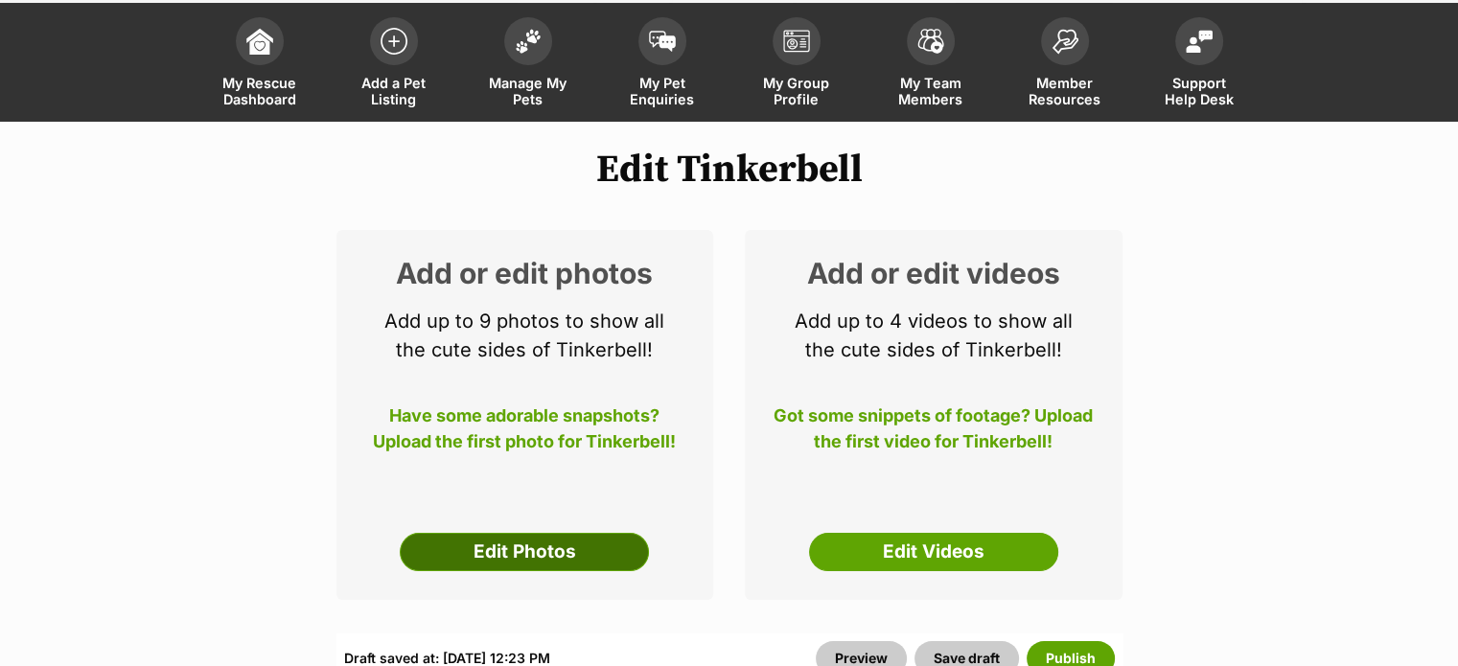
click at [535, 552] on link "Edit Photos" at bounding box center [524, 552] width 249 height 38
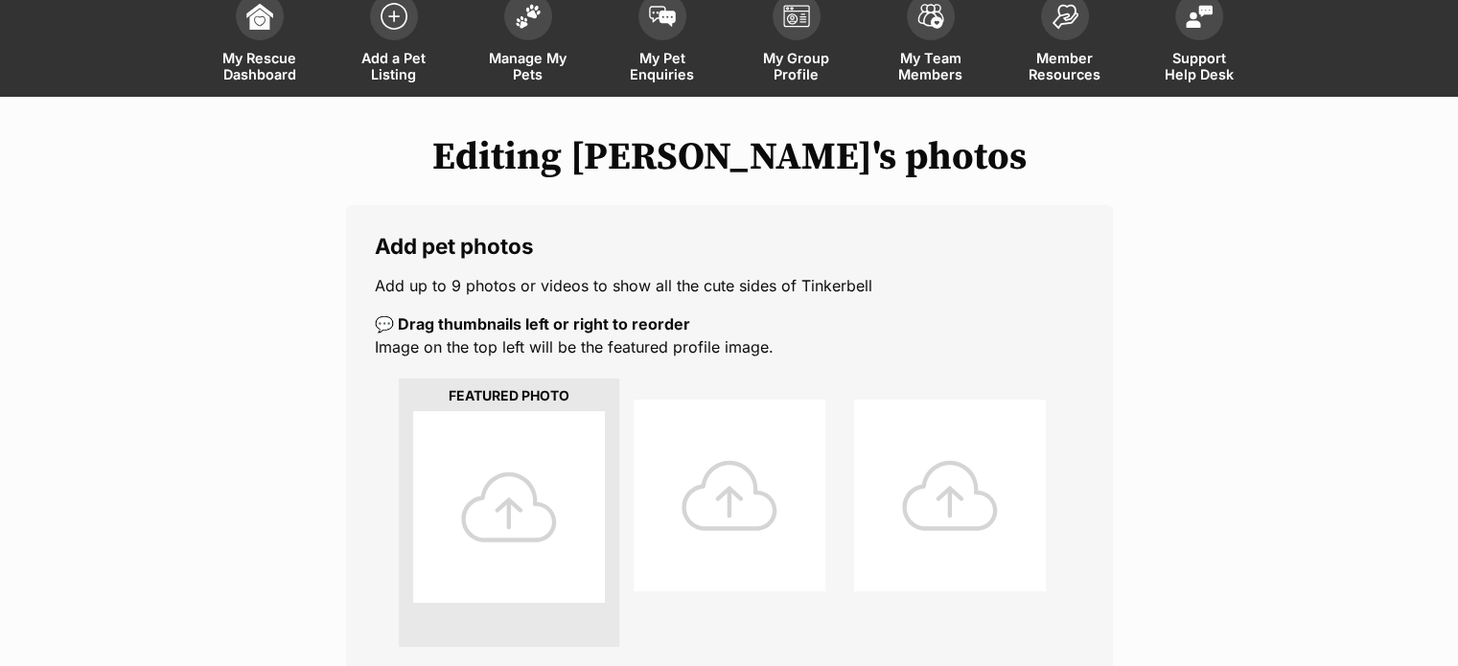
scroll to position [288, 0]
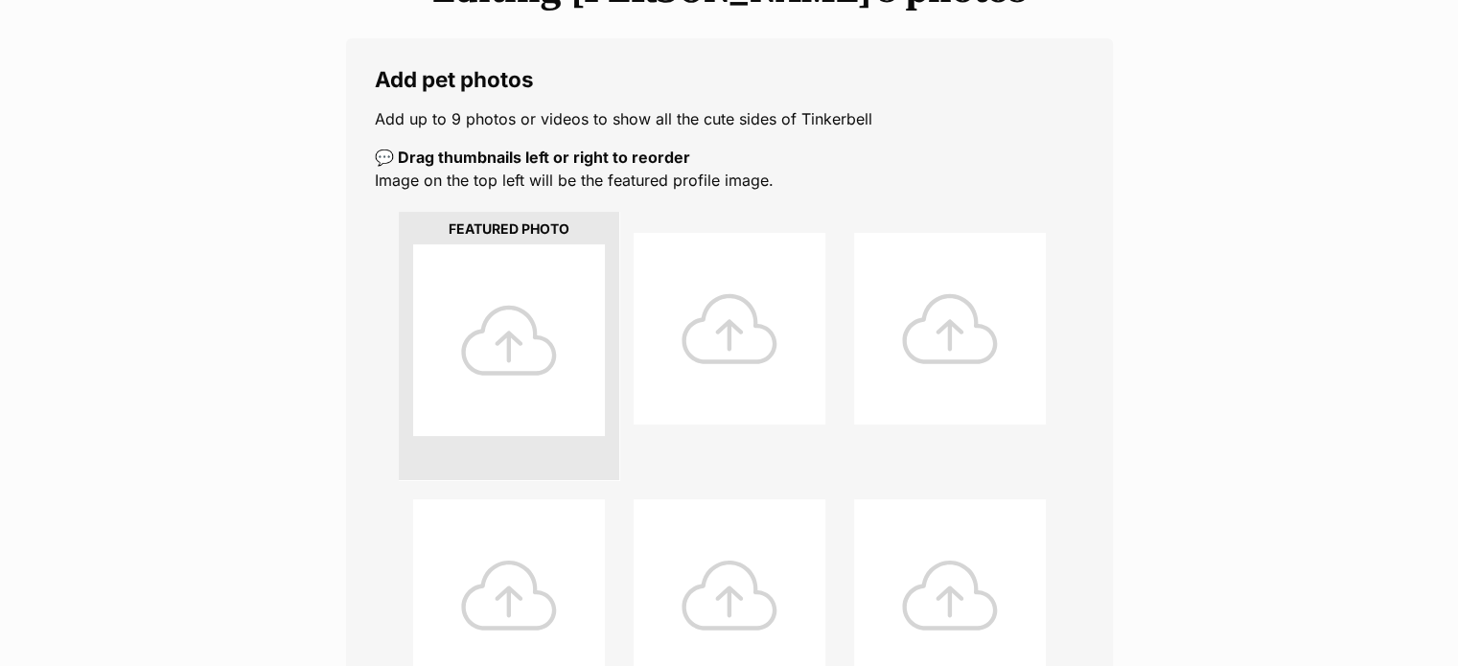
click at [475, 310] on div at bounding box center [509, 340] width 192 height 192
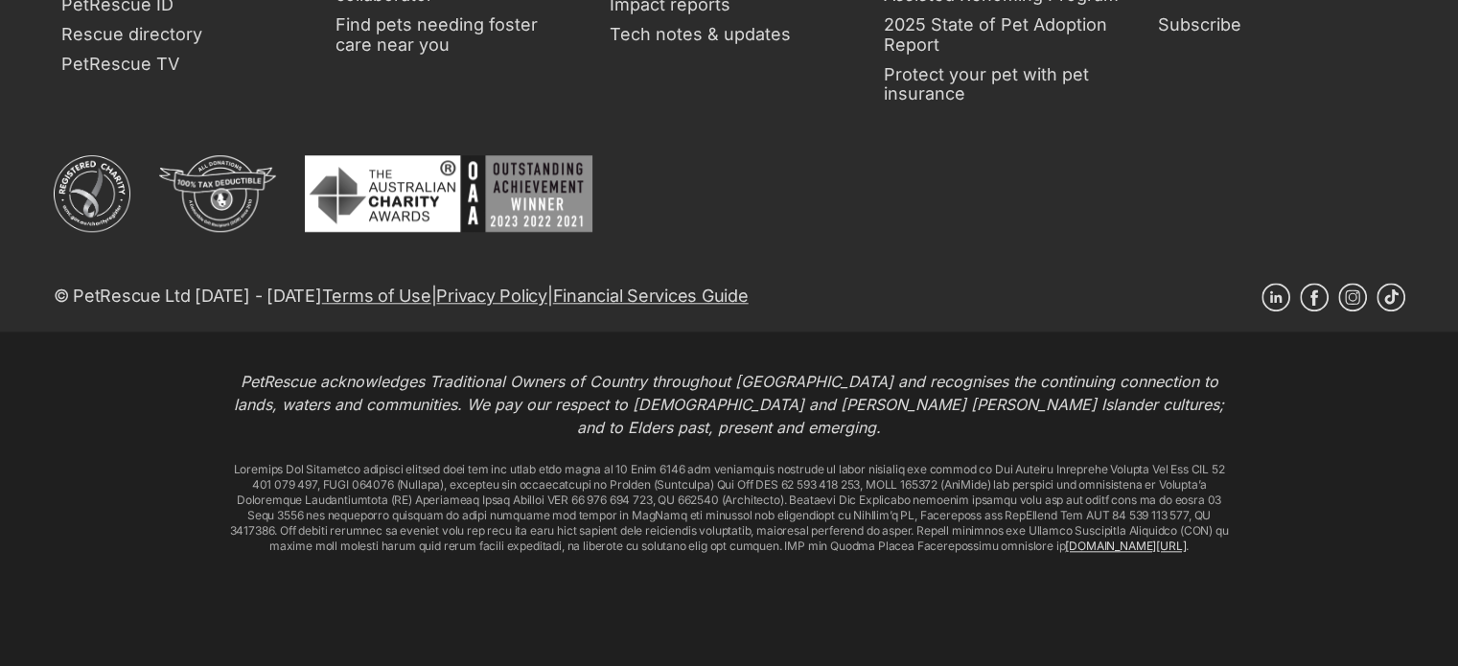
scroll to position [1139, 0]
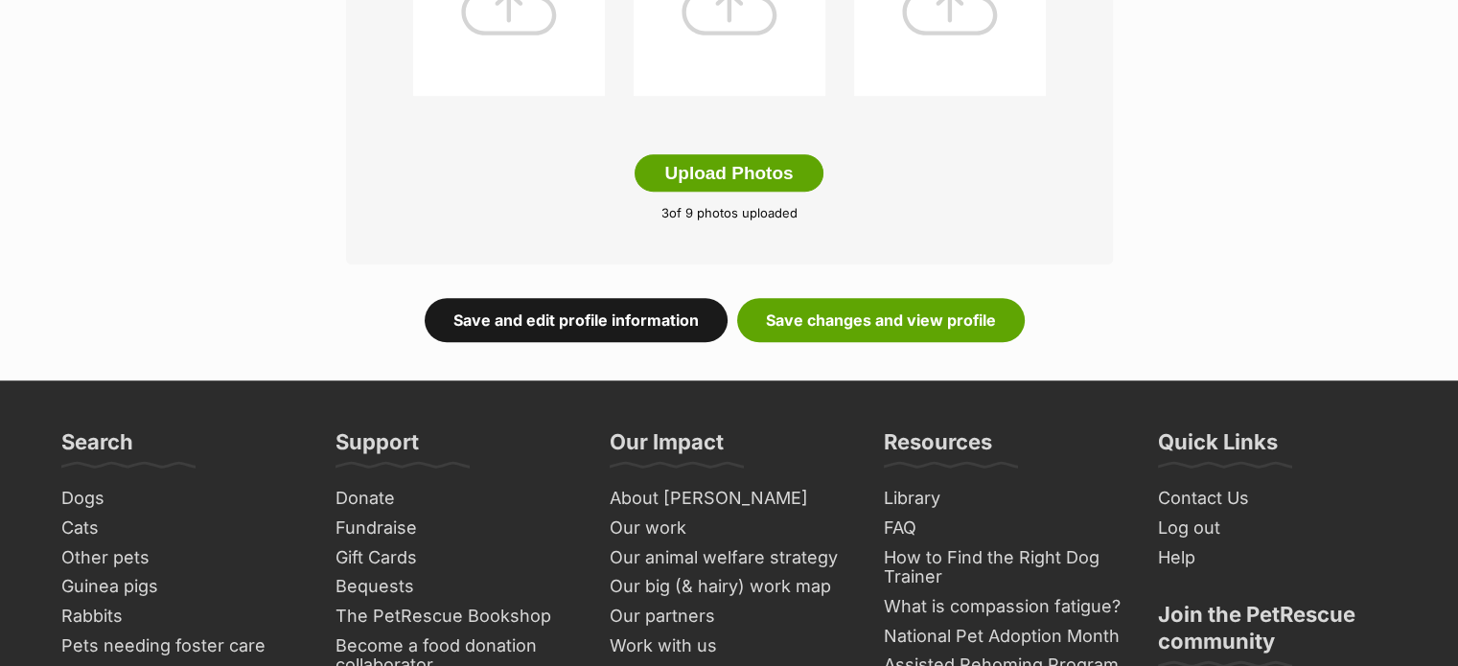
click at [596, 310] on link "Save and edit profile information" at bounding box center [576, 320] width 303 height 44
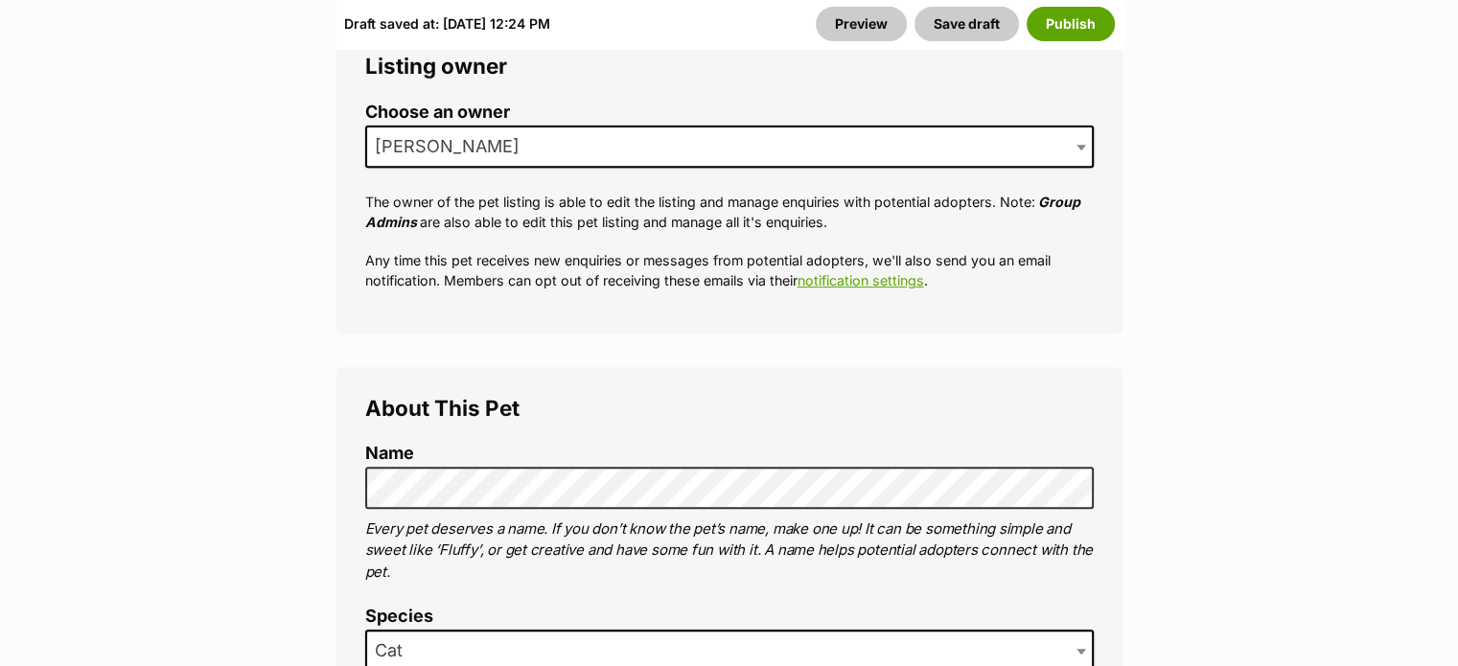
scroll to position [288, 0]
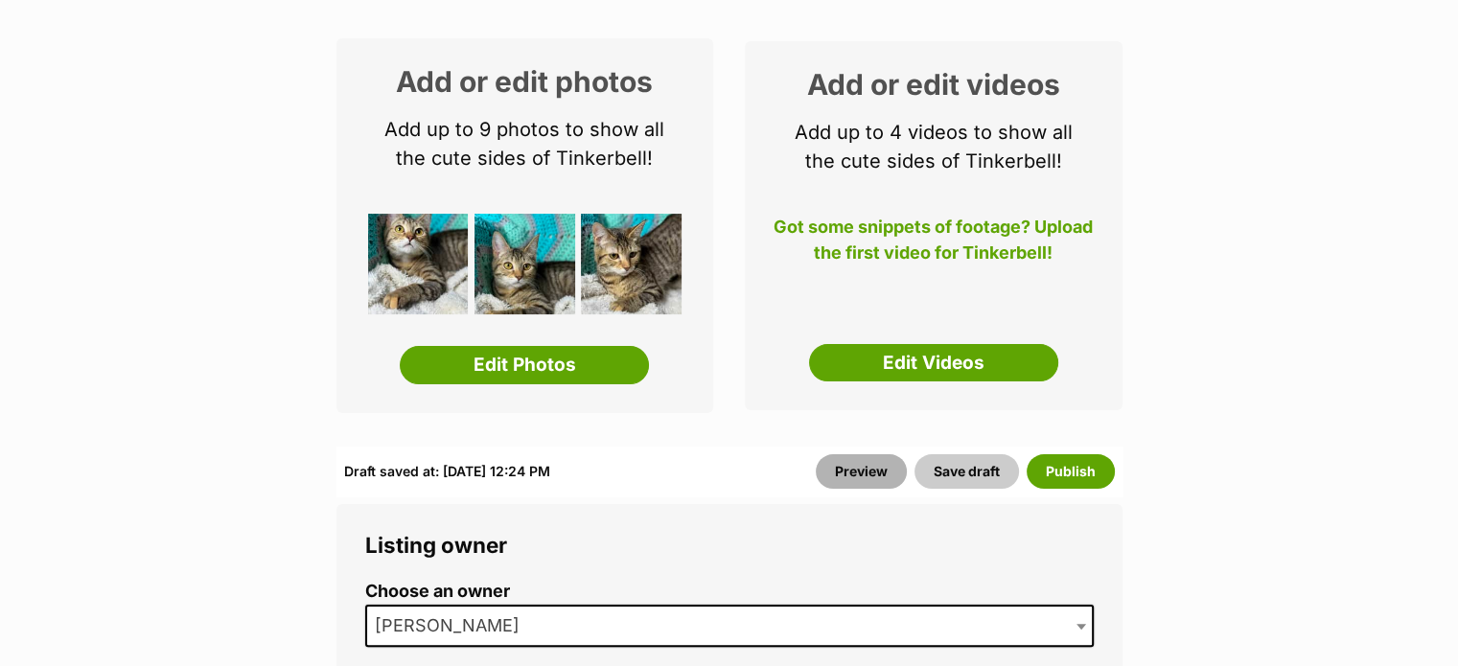
click at [841, 467] on link "Preview" at bounding box center [861, 471] width 91 height 35
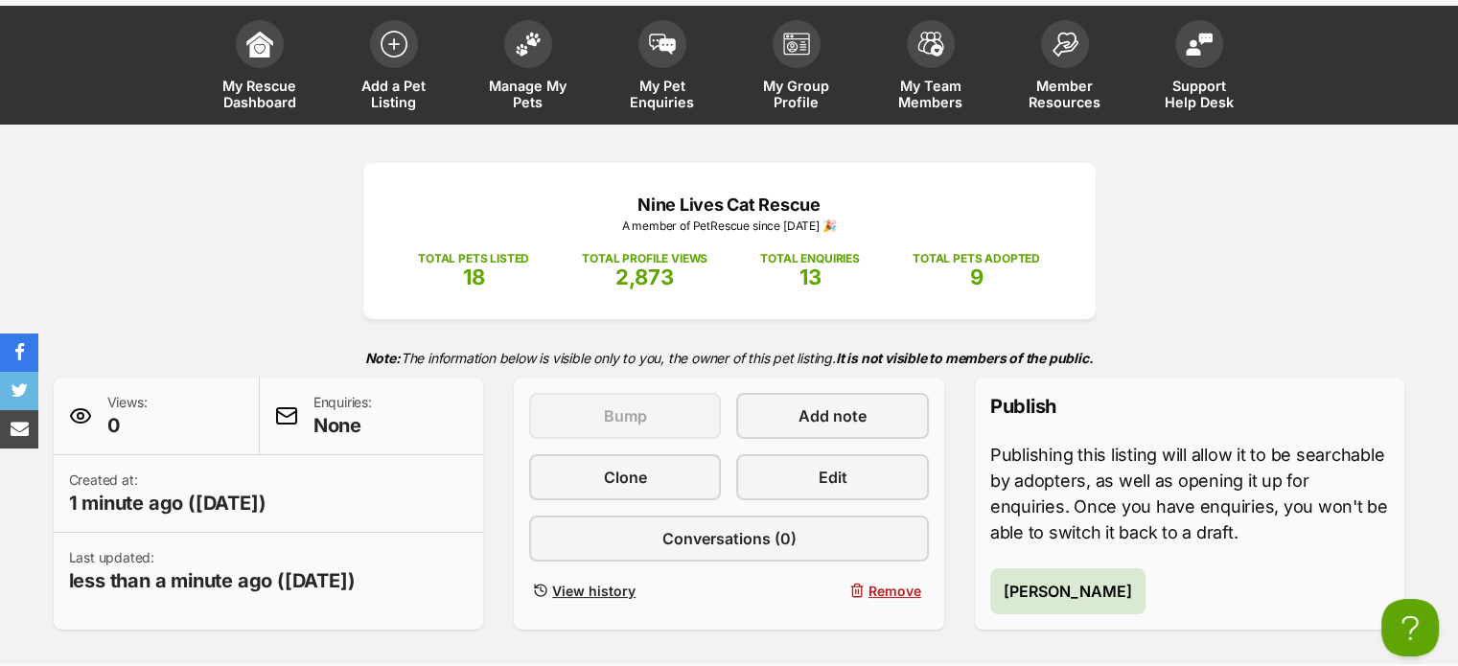
scroll to position [96, 0]
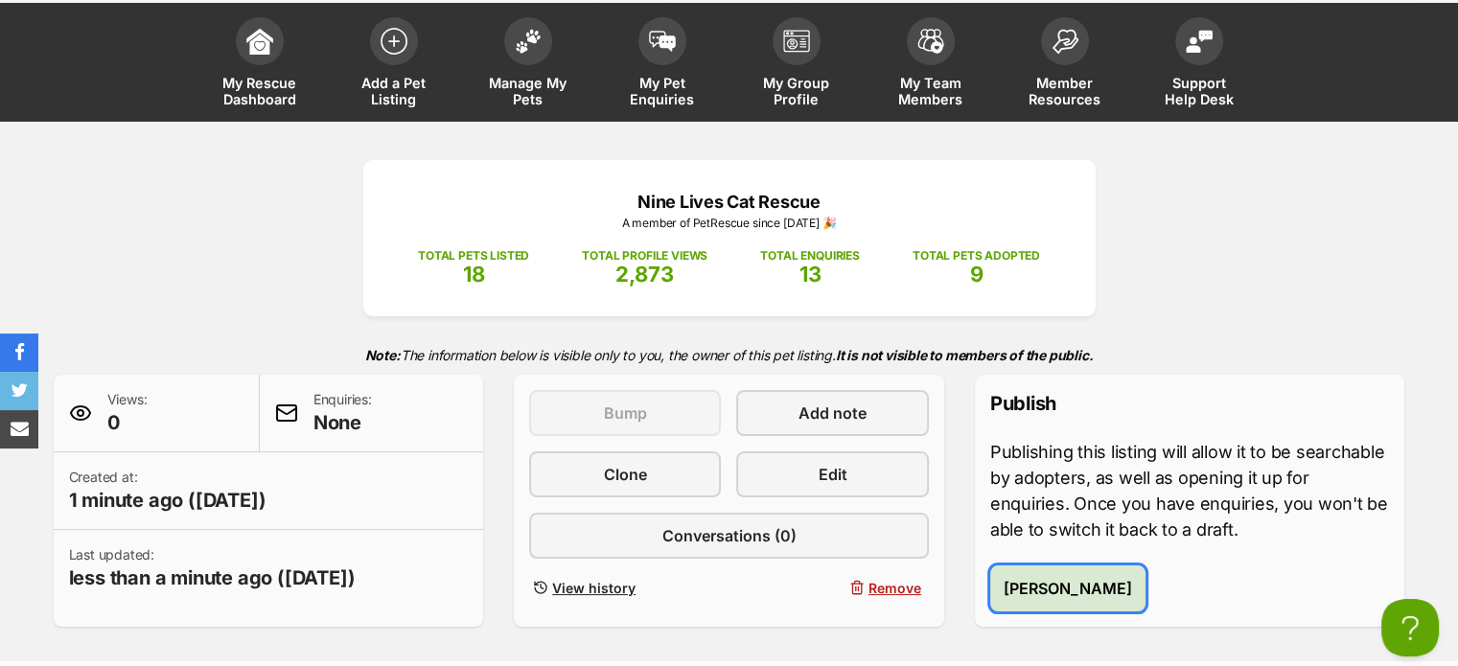
click at [1071, 585] on span "Publish Tinkerbell" at bounding box center [1068, 588] width 128 height 23
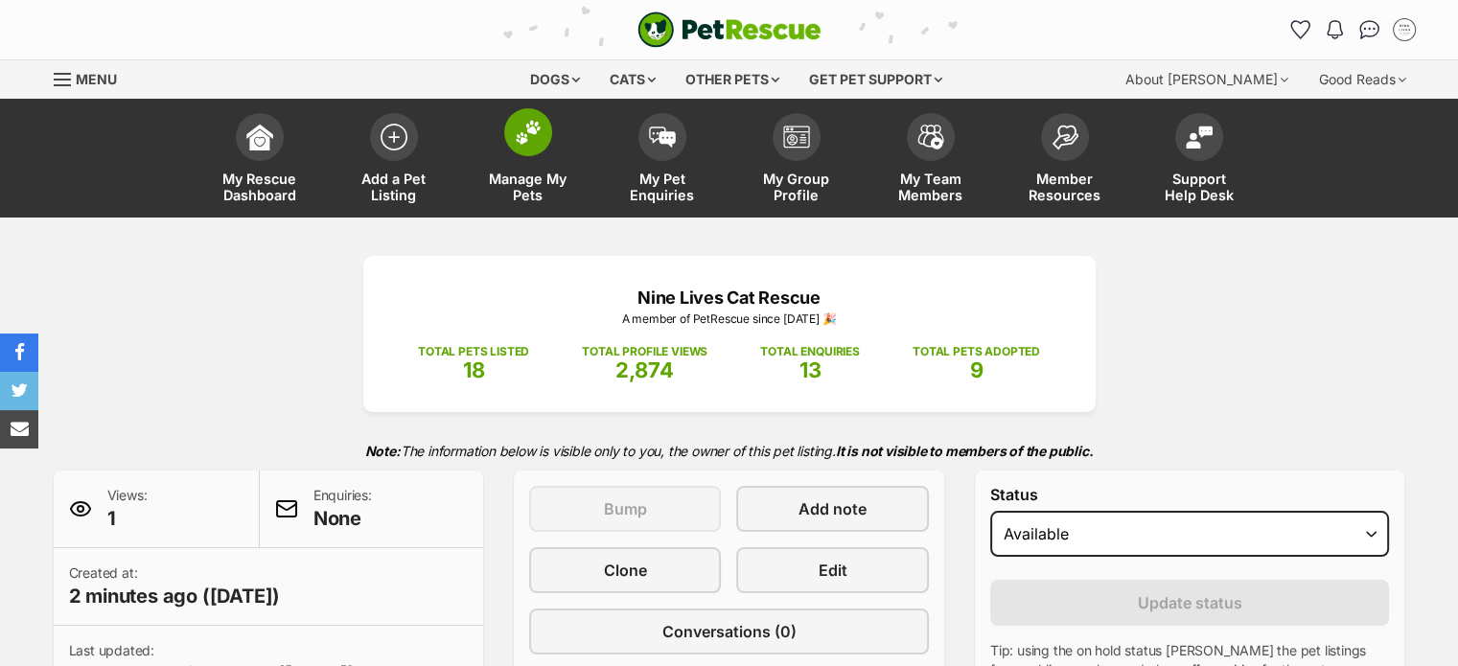
click at [518, 140] on img at bounding box center [528, 132] width 27 height 25
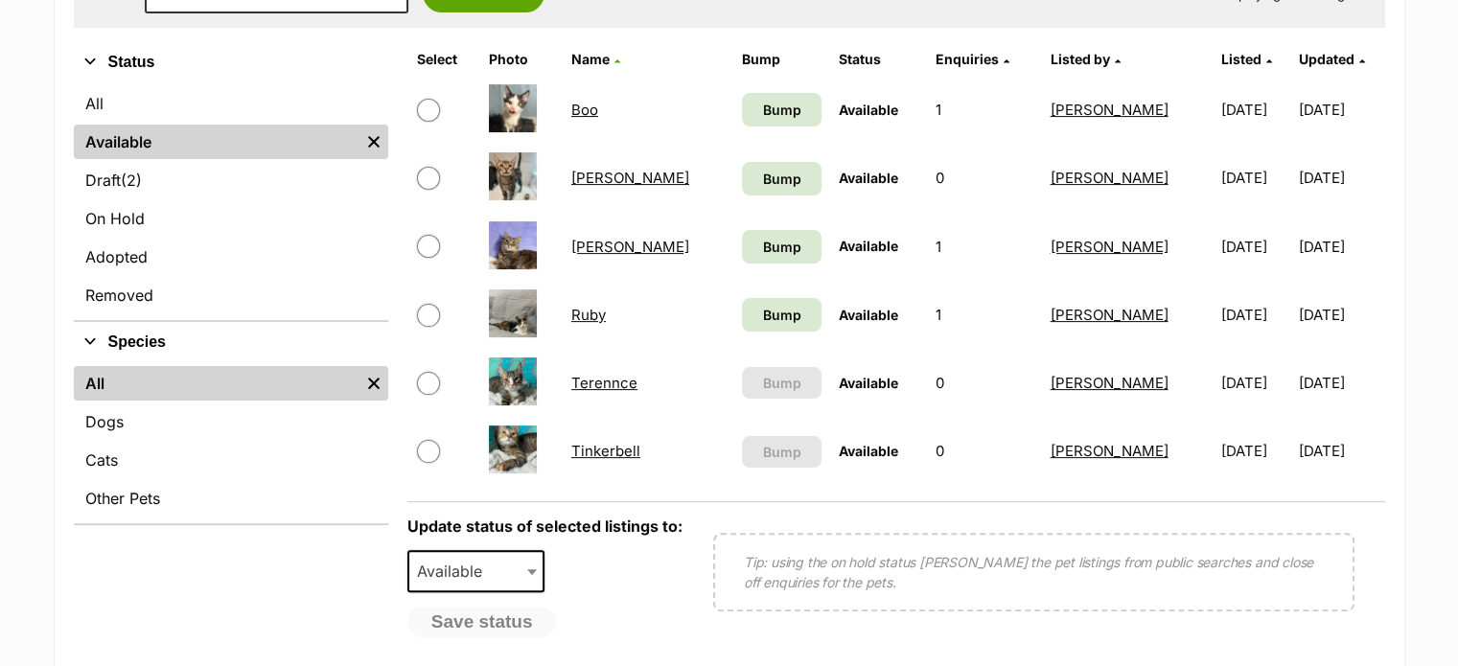
scroll to position [479, 0]
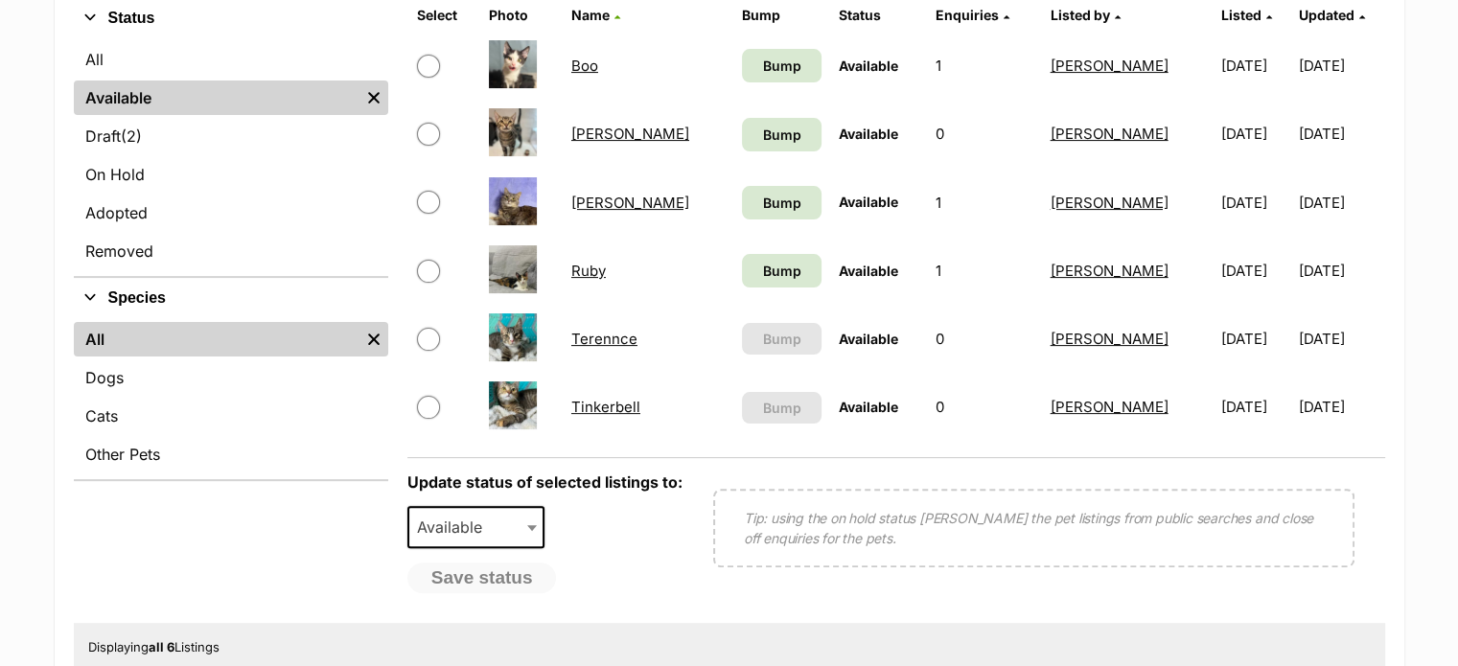
click at [602, 335] on link "Terennce" at bounding box center [604, 339] width 66 height 18
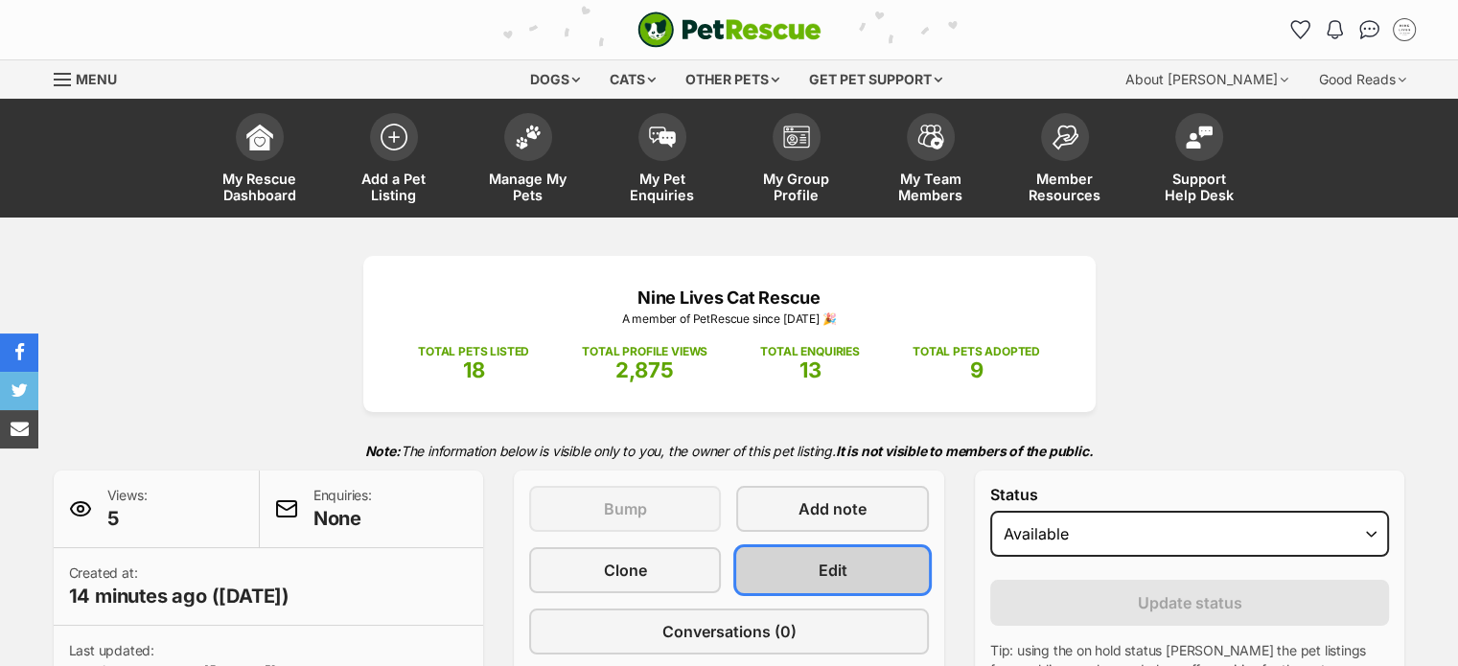
click at [838, 570] on span "Edit" at bounding box center [833, 570] width 29 height 23
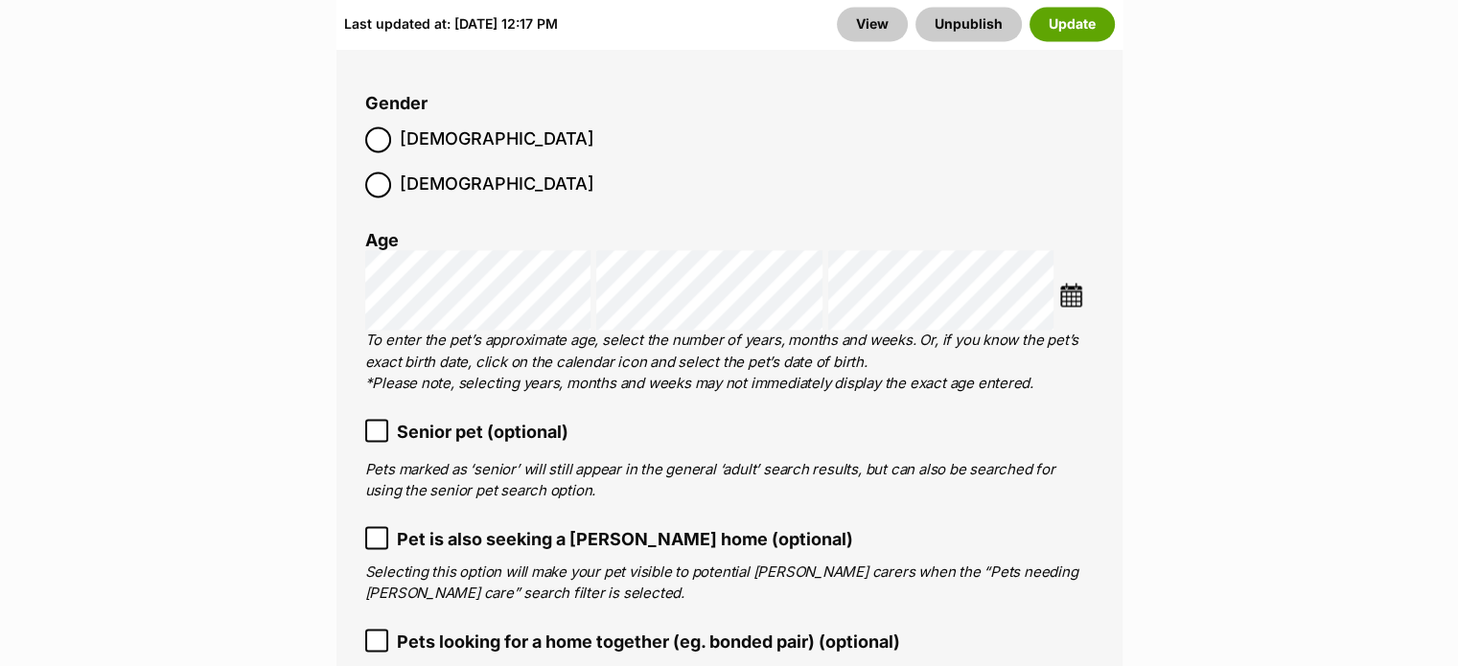
scroll to position [2972, 0]
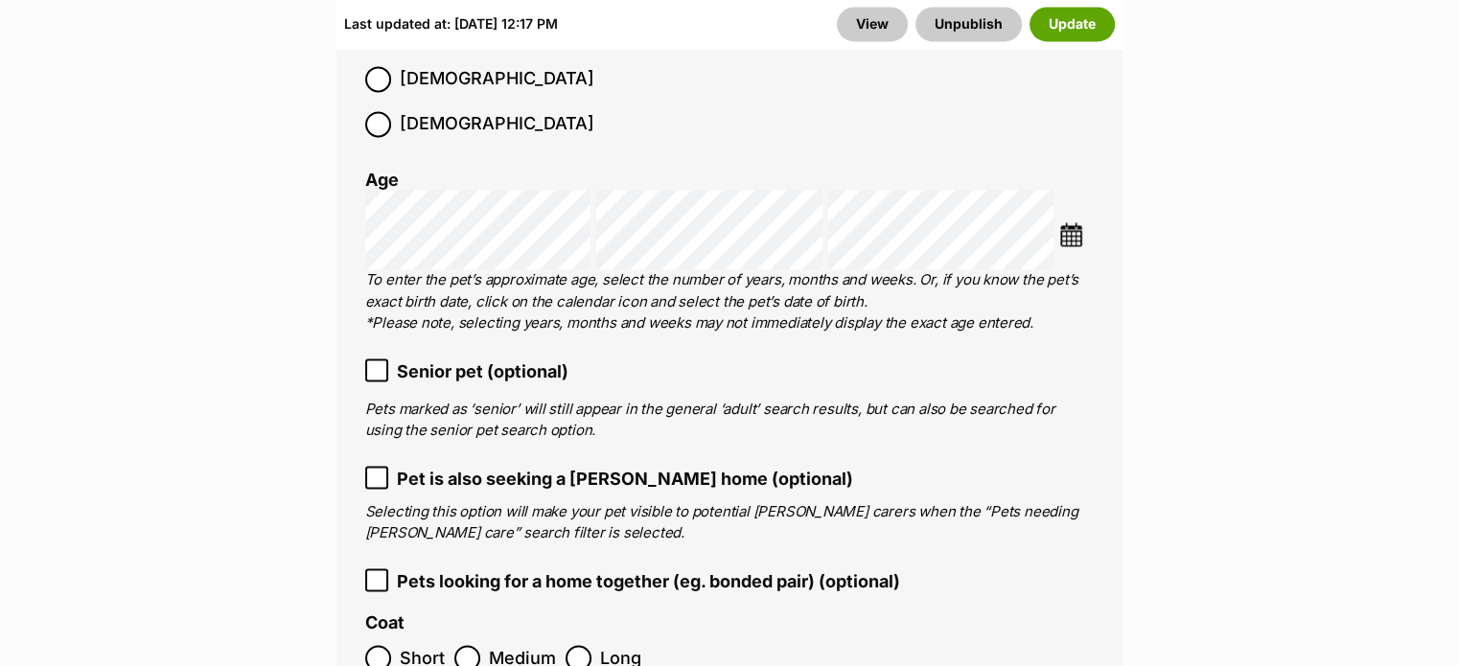
click at [1074, 222] on img at bounding box center [1071, 234] width 24 height 24
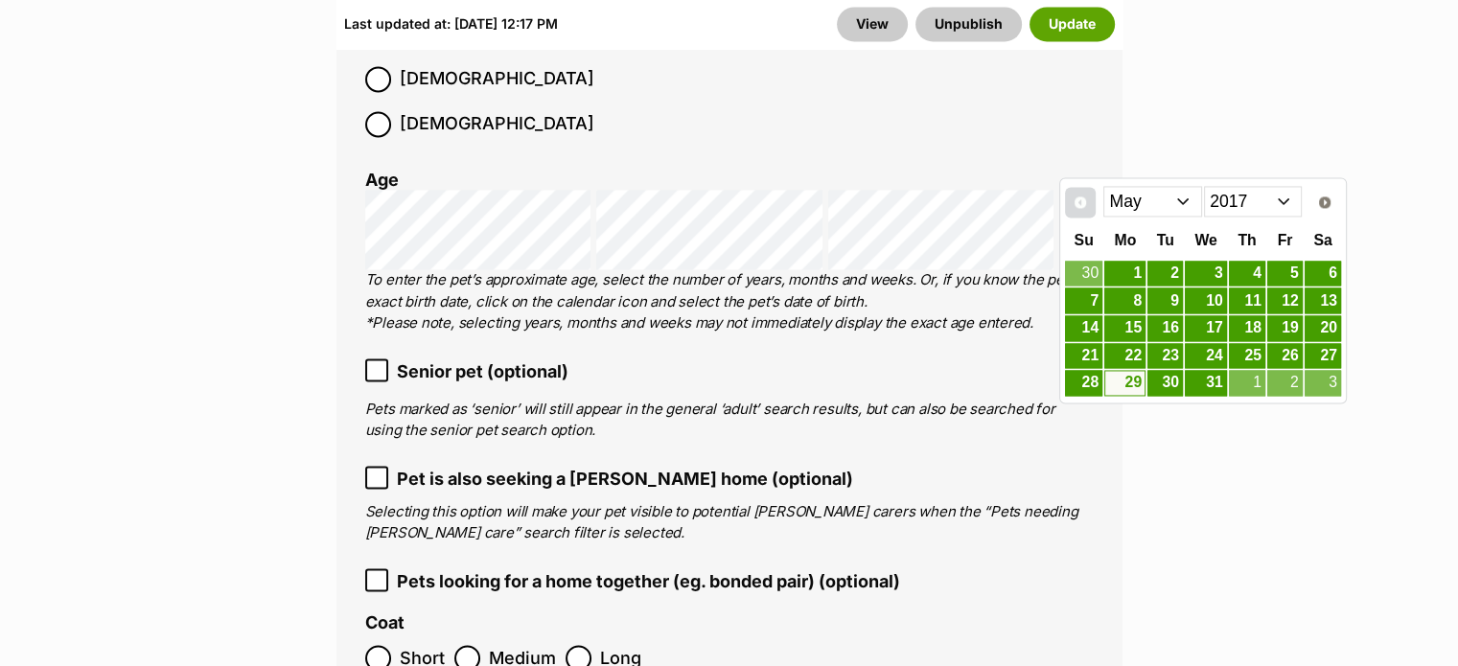
click at [1085, 197] on span "Prev" at bounding box center [1080, 202] width 15 height 15
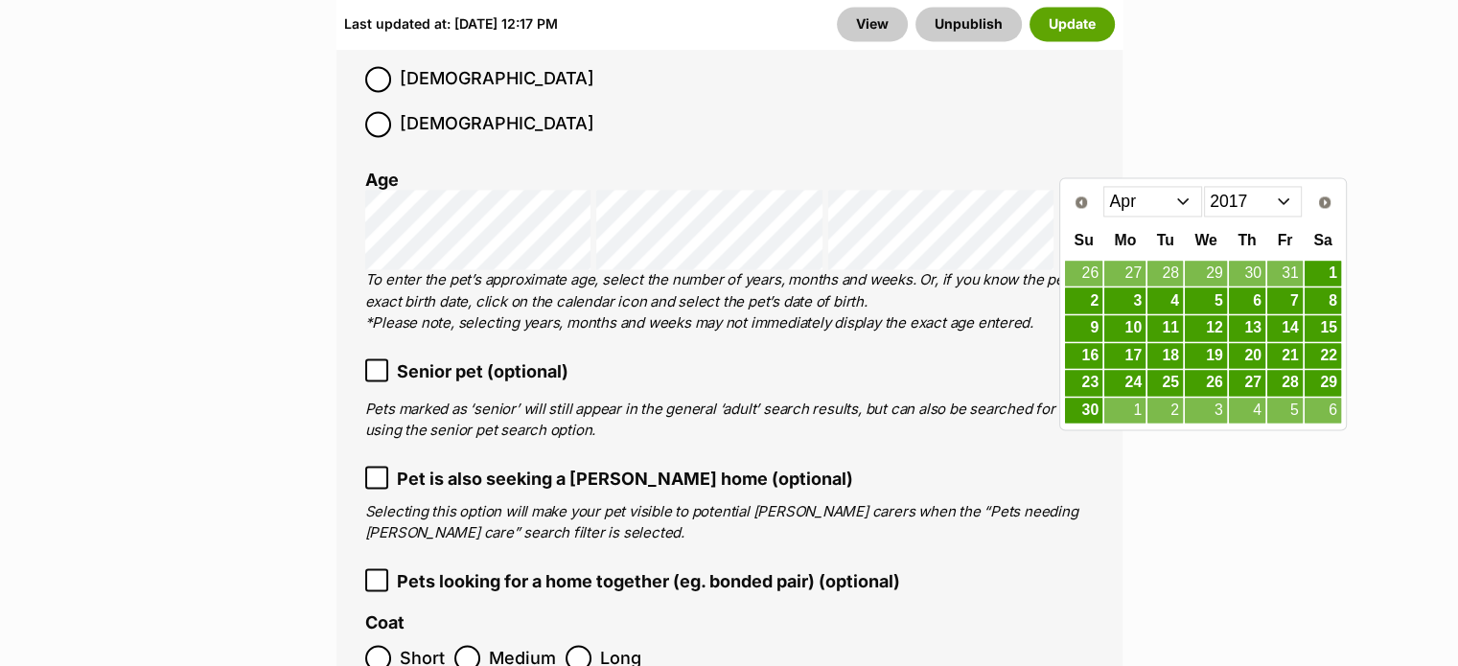
click at [1292, 198] on select "2007 2008 2009 2010 2011 2012 2013 2014 2015 2016 2017 2018 2019 2020 2021 2022…" at bounding box center [1253, 201] width 99 height 31
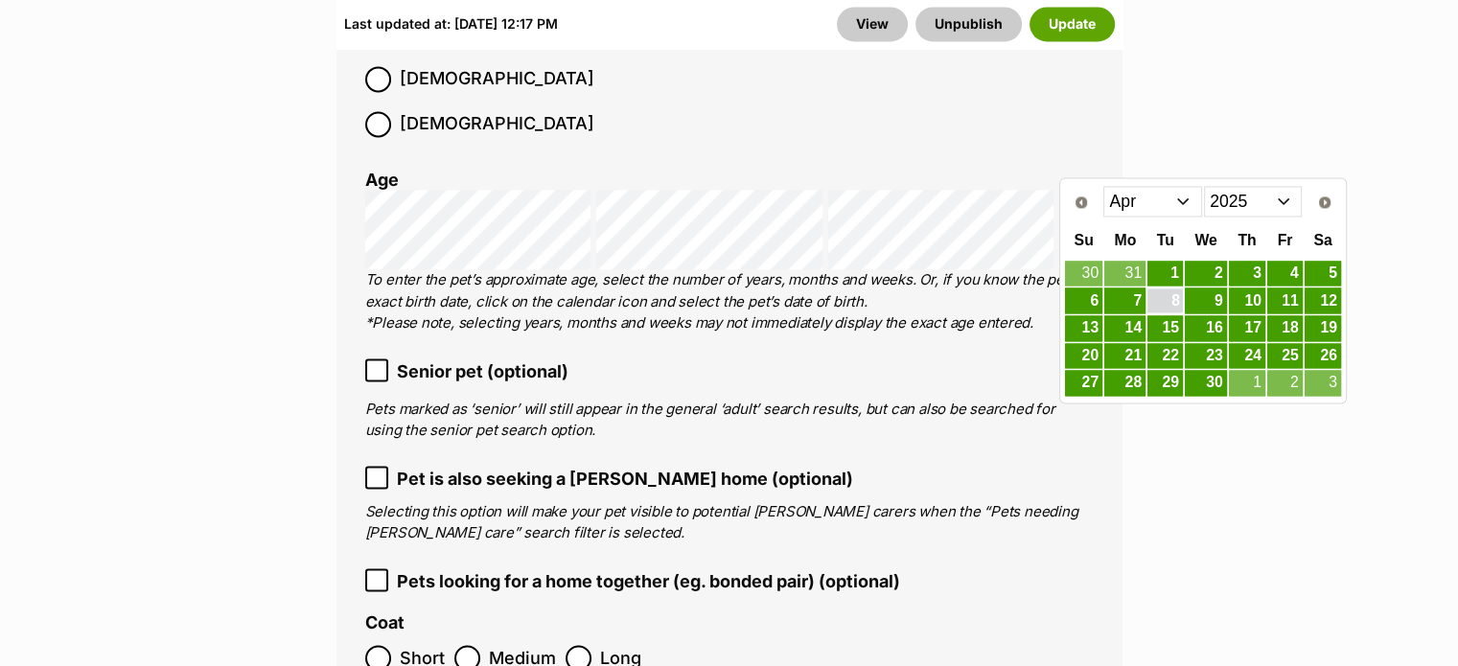
click at [1179, 297] on link "8" at bounding box center [1165, 301] width 35 height 24
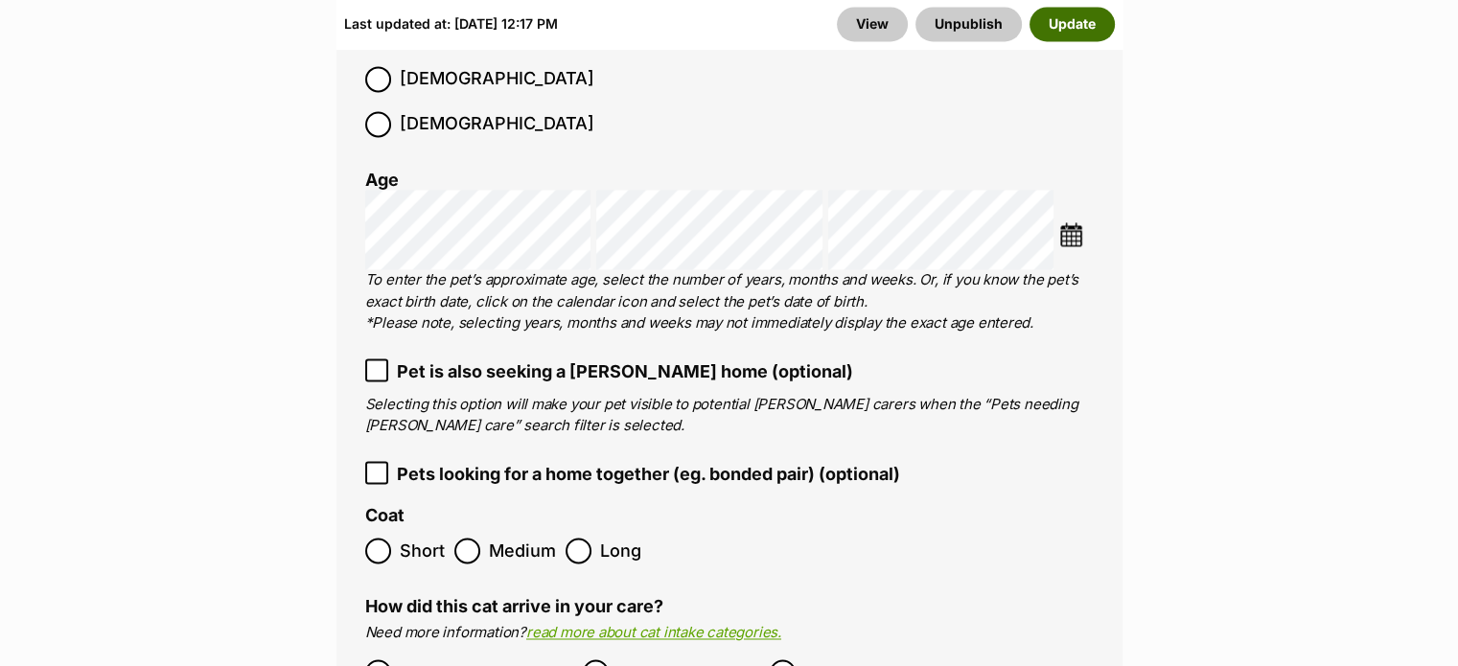
click at [1078, 18] on button "Update" at bounding box center [1072, 24] width 85 height 35
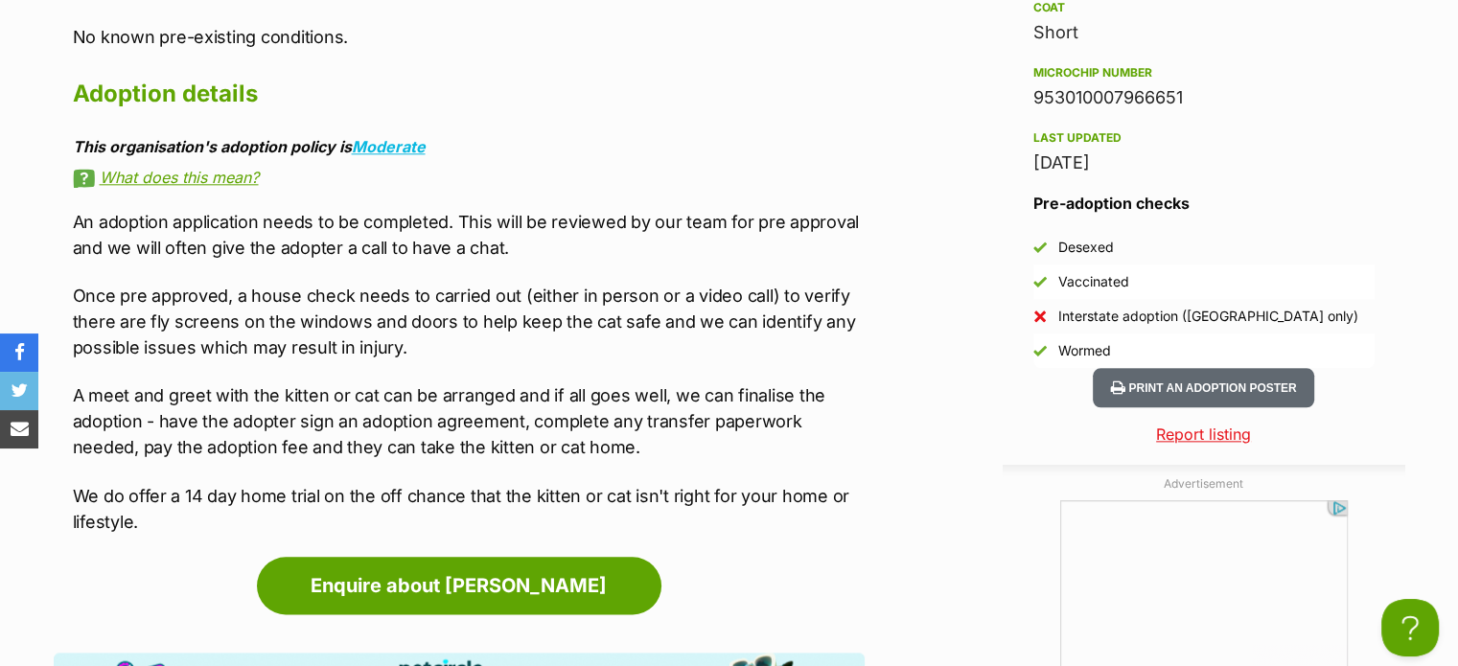
scroll to position [2205, 0]
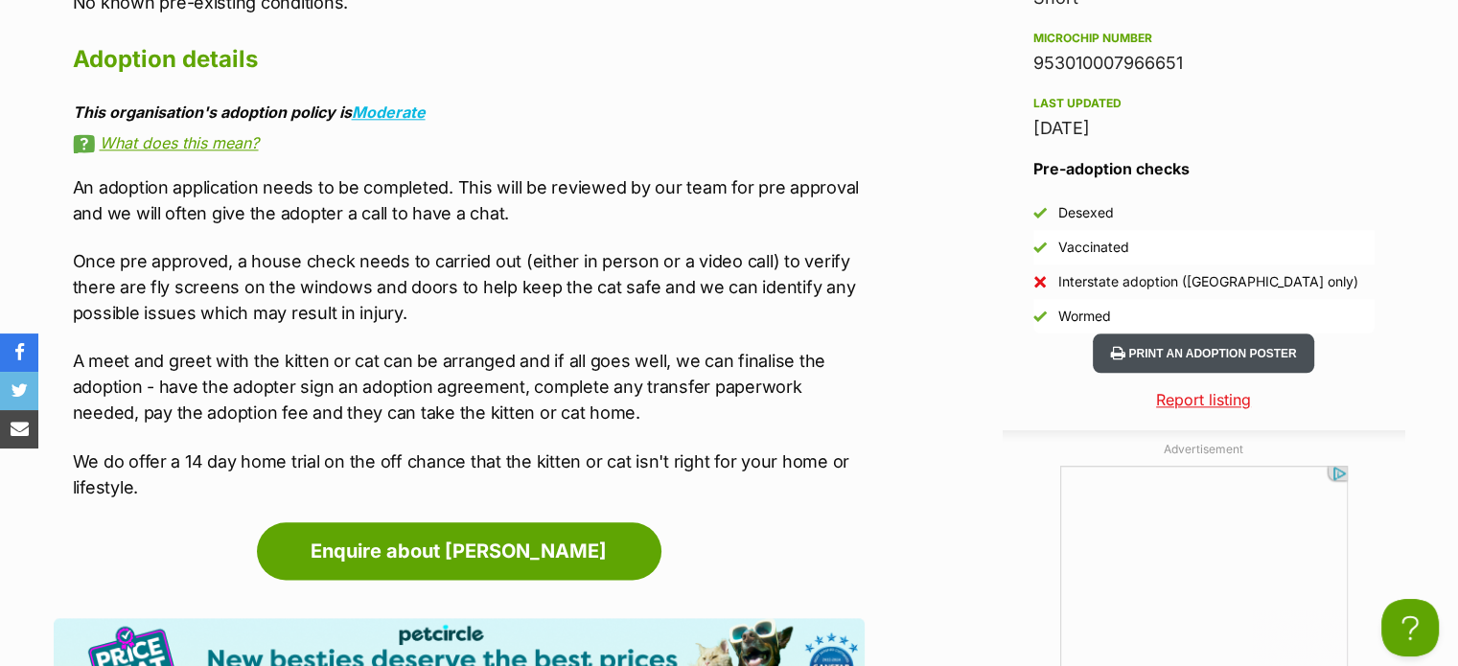
click at [1200, 344] on button "Print an adoption poster" at bounding box center [1203, 353] width 220 height 39
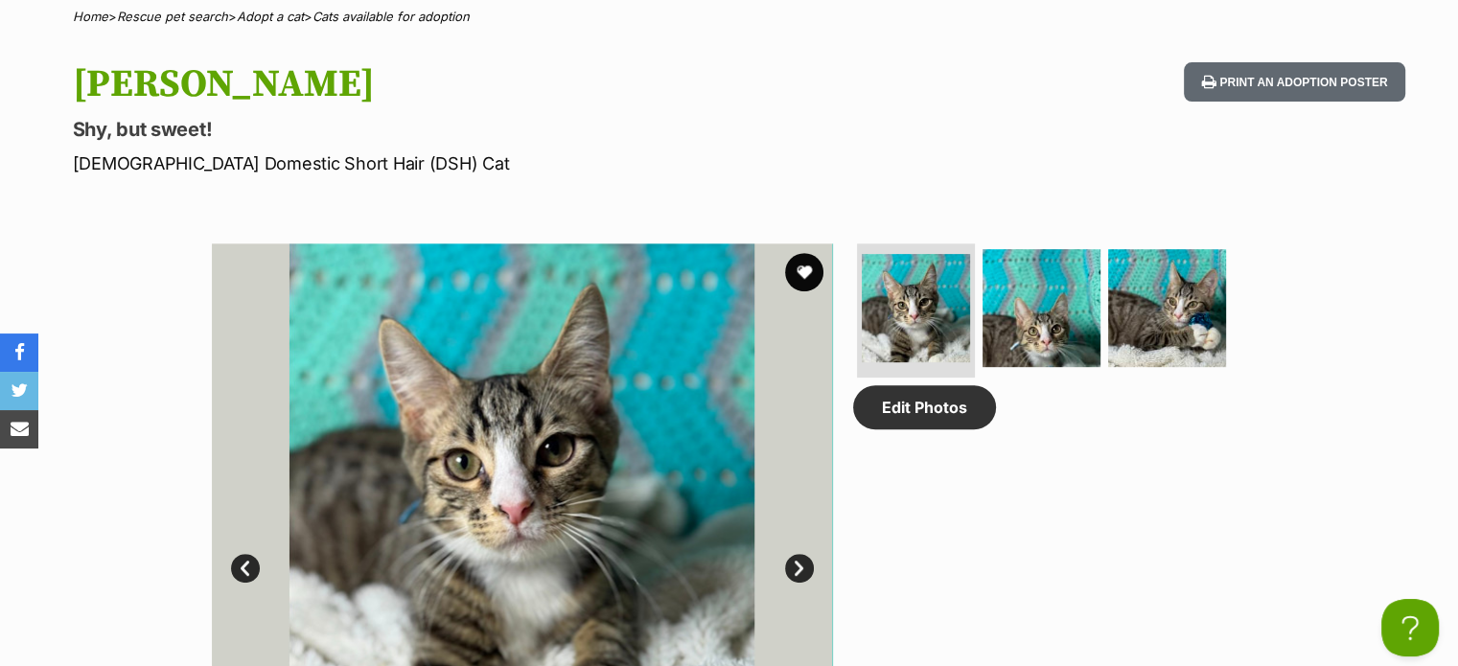
scroll to position [0, 0]
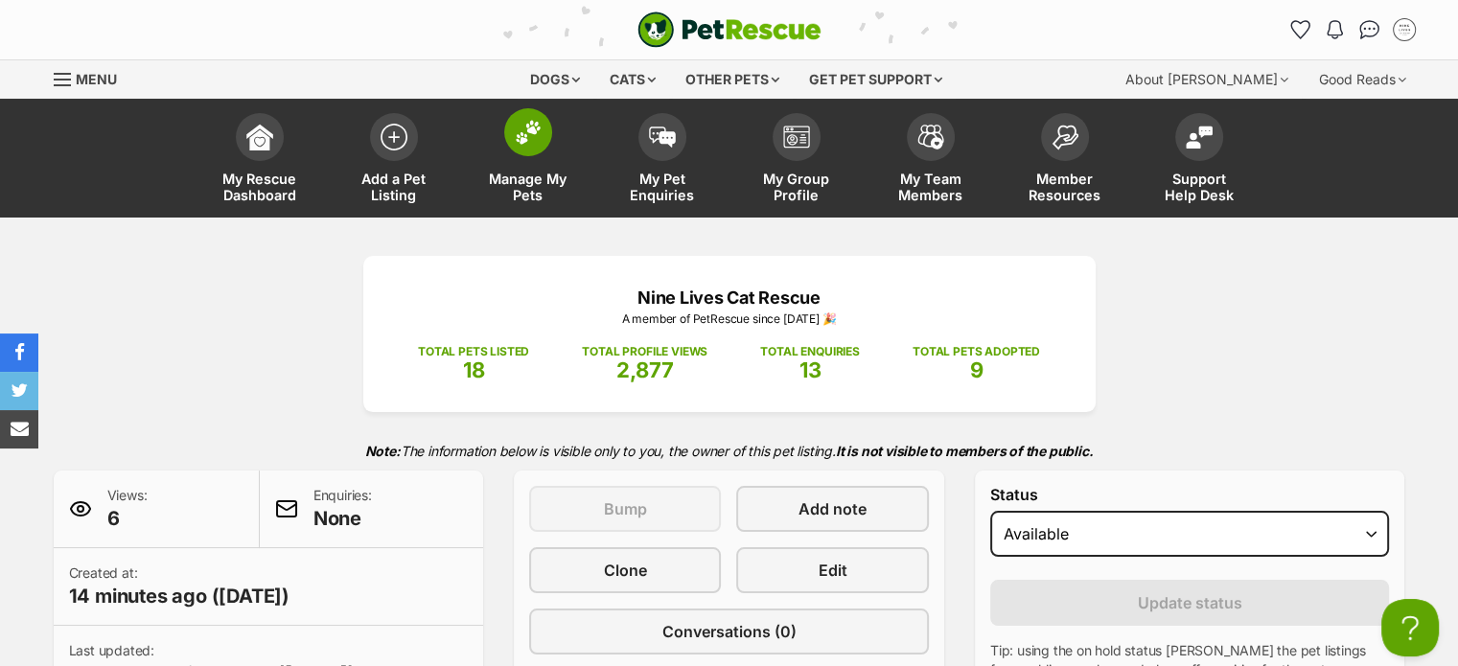
click at [535, 140] on img at bounding box center [528, 132] width 27 height 25
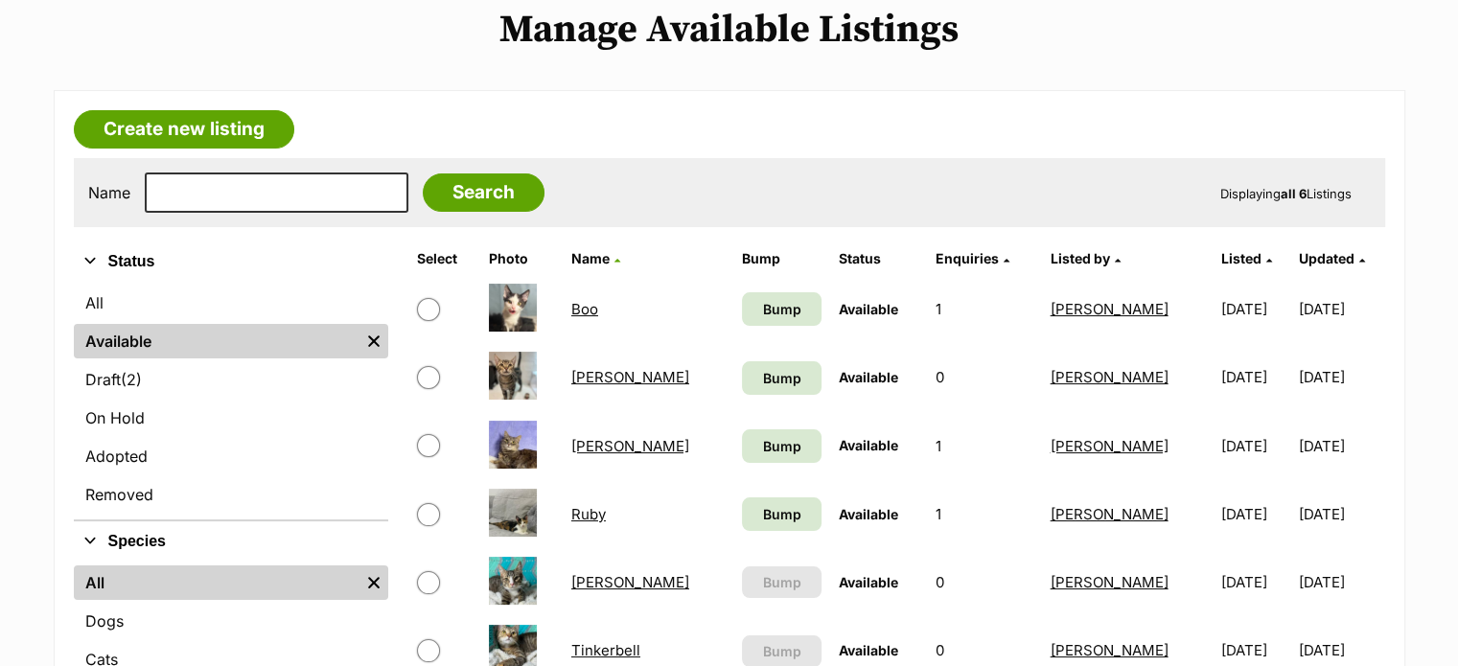
scroll to position [288, 0]
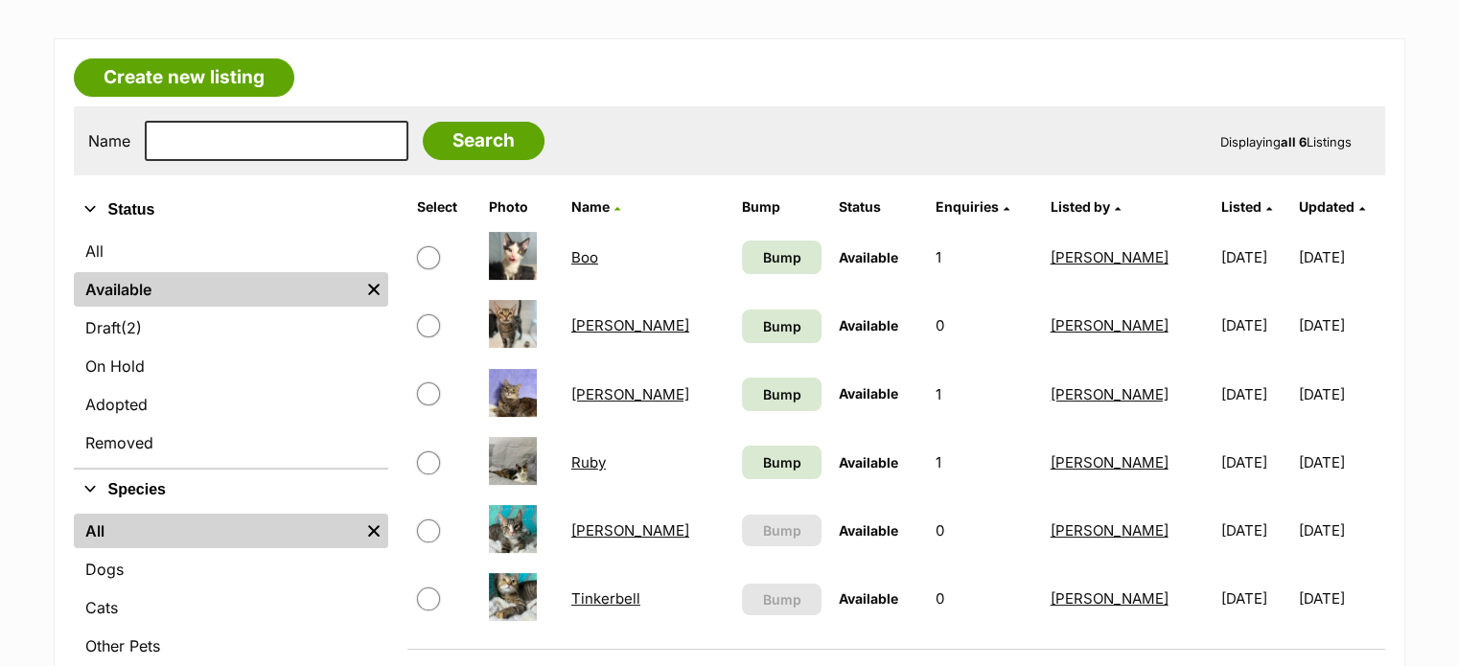
click at [587, 252] on link "Boo" at bounding box center [584, 257] width 27 height 18
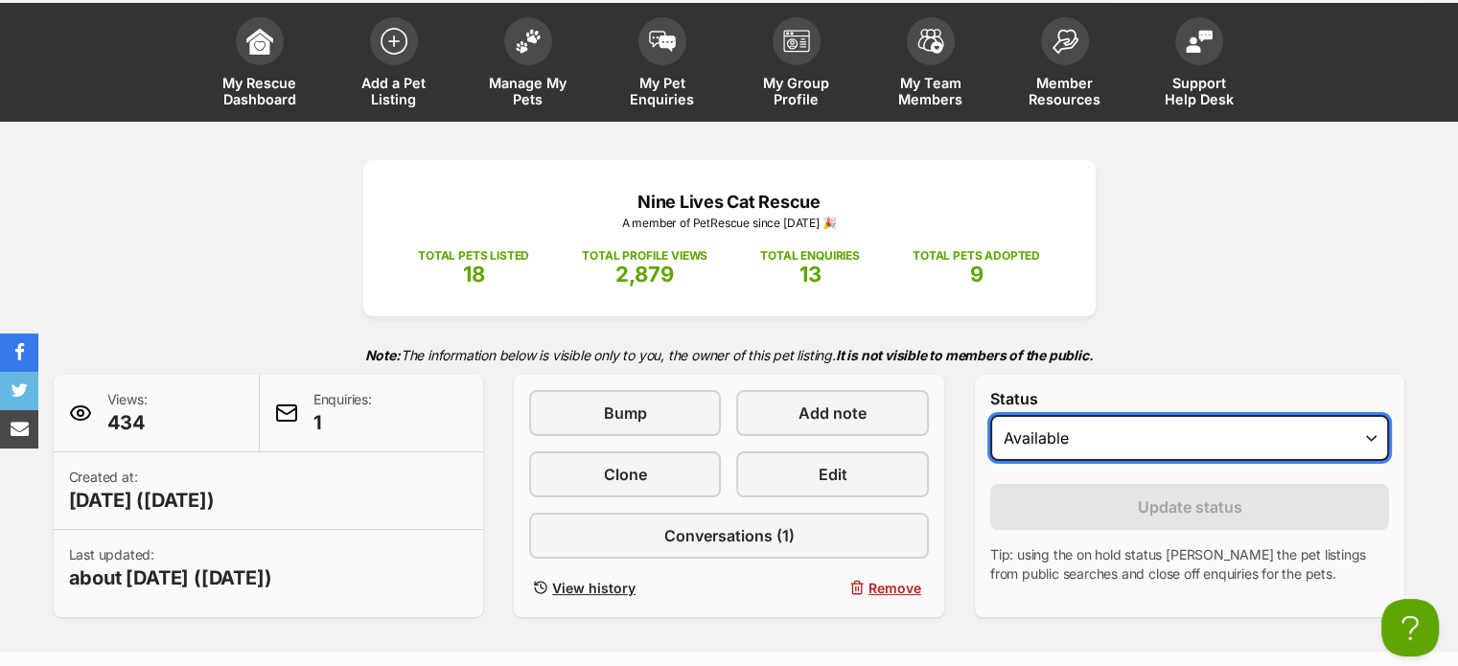
click at [1066, 447] on select "Draft - not available as listing has enquires Available On hold Adopted" at bounding box center [1190, 438] width 400 height 46
select select "on_hold"
click at [990, 415] on select "Draft - not available as listing has enquires Available On hold Adopted" at bounding box center [1190, 438] width 400 height 46
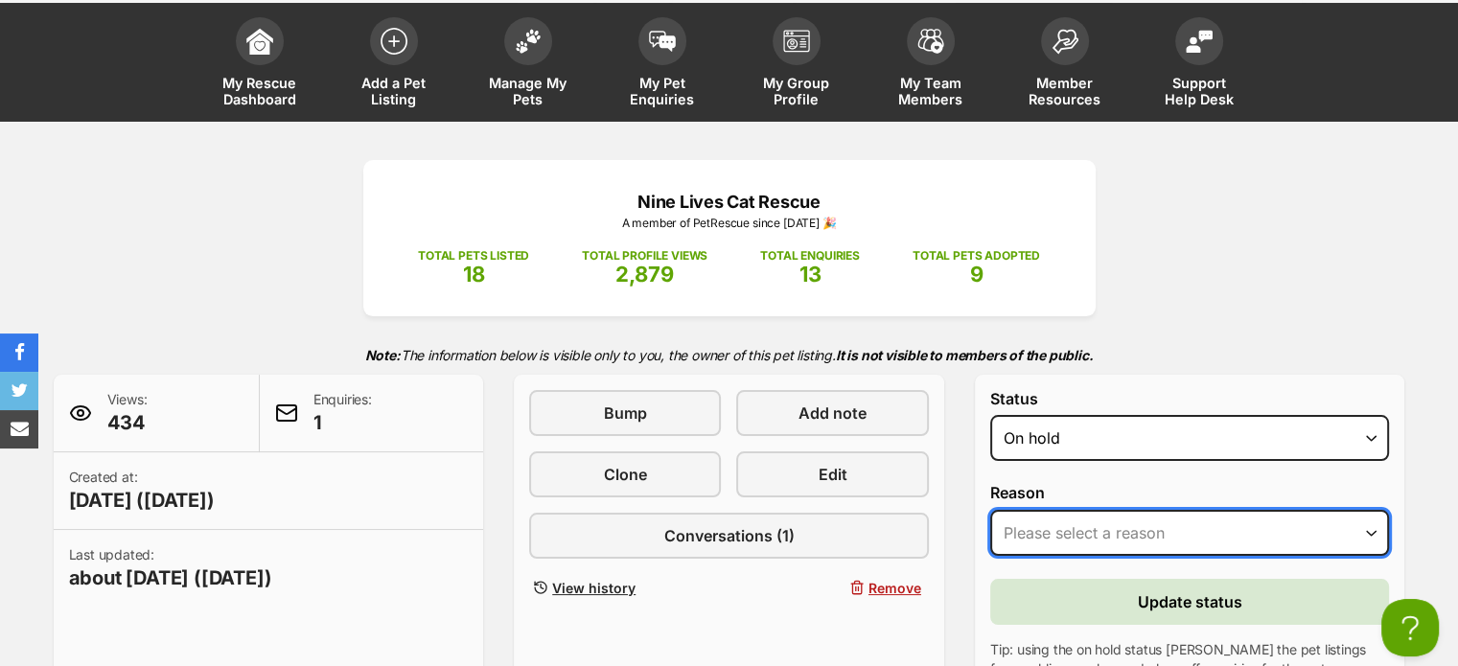
click at [1074, 535] on select "Please select a reason Medical reasons Reviewing applications Adoption pending …" at bounding box center [1190, 533] width 400 height 46
select select "adoption_pending"
click at [990, 510] on select "Please select a reason Medical reasons Reviewing applications Adoption pending …" at bounding box center [1190, 533] width 400 height 46
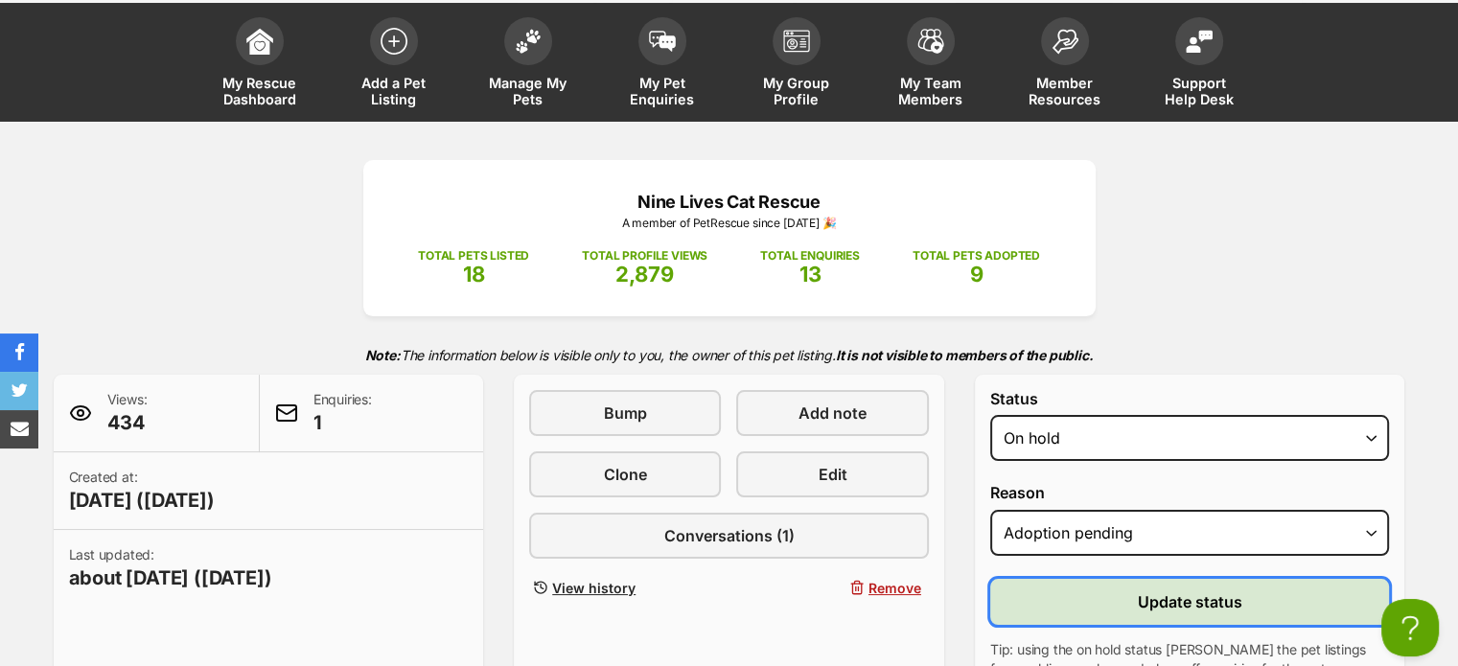
click at [1179, 595] on span "Update status" at bounding box center [1190, 602] width 104 height 23
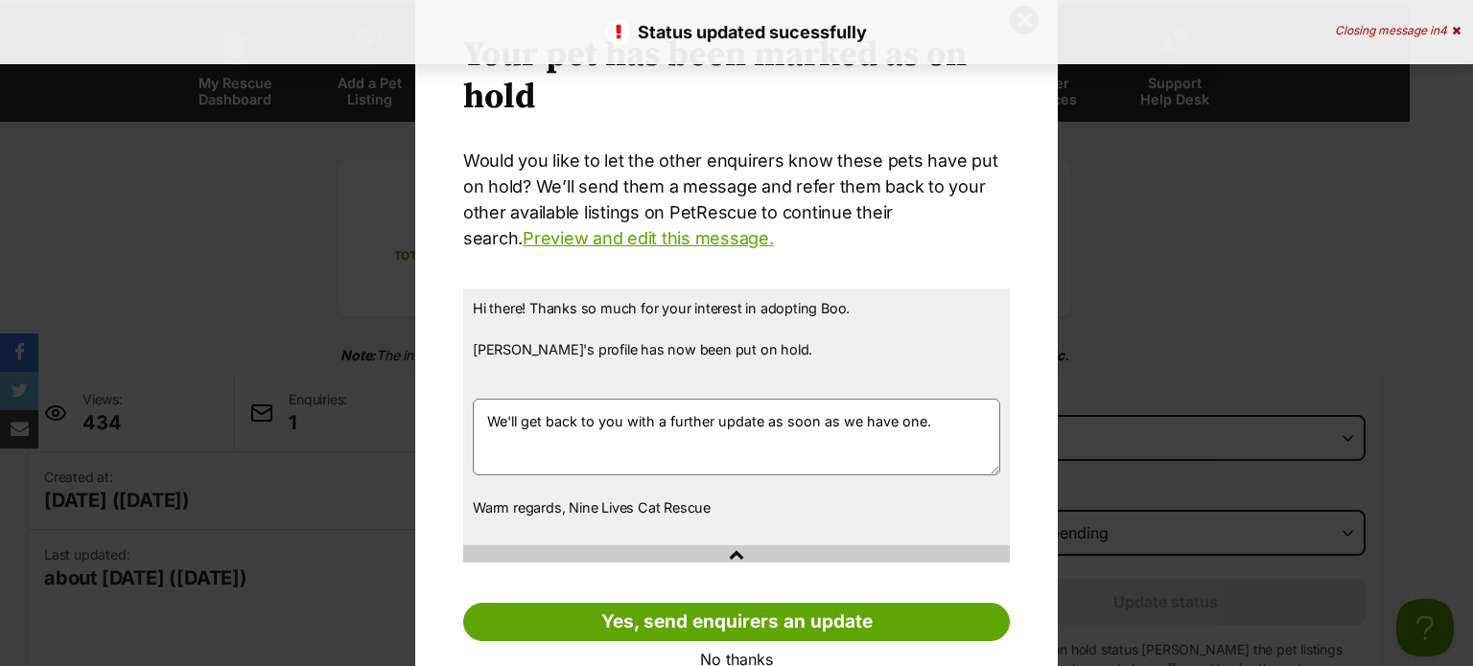
scroll to position [111, 0]
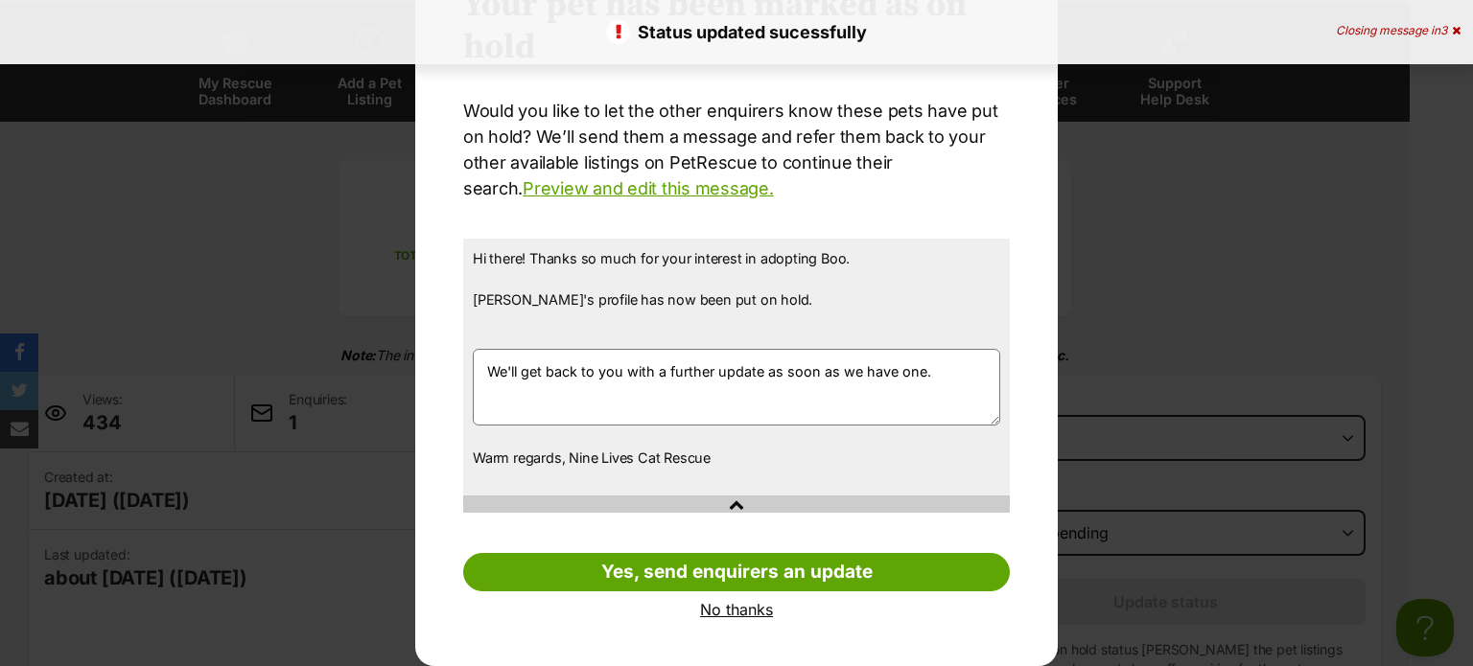
click at [720, 609] on link "No thanks" at bounding box center [736, 609] width 546 height 17
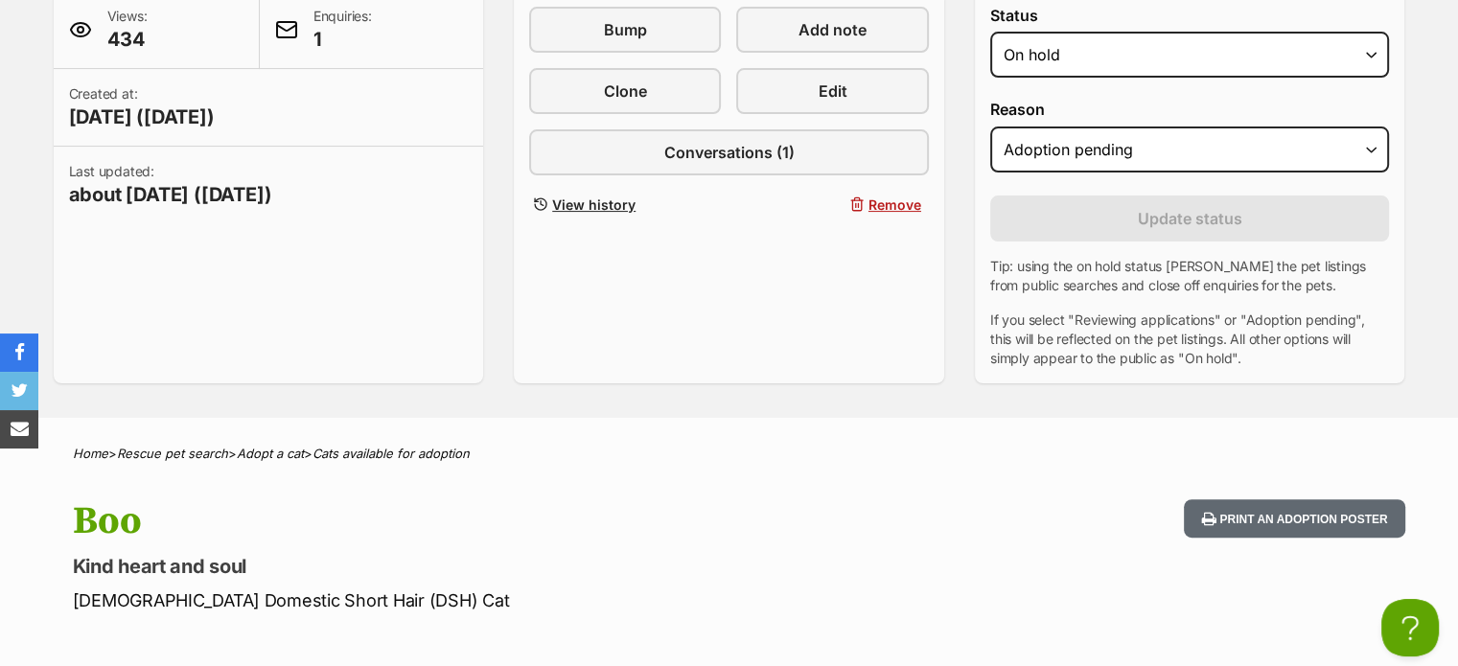
scroll to position [671, 0]
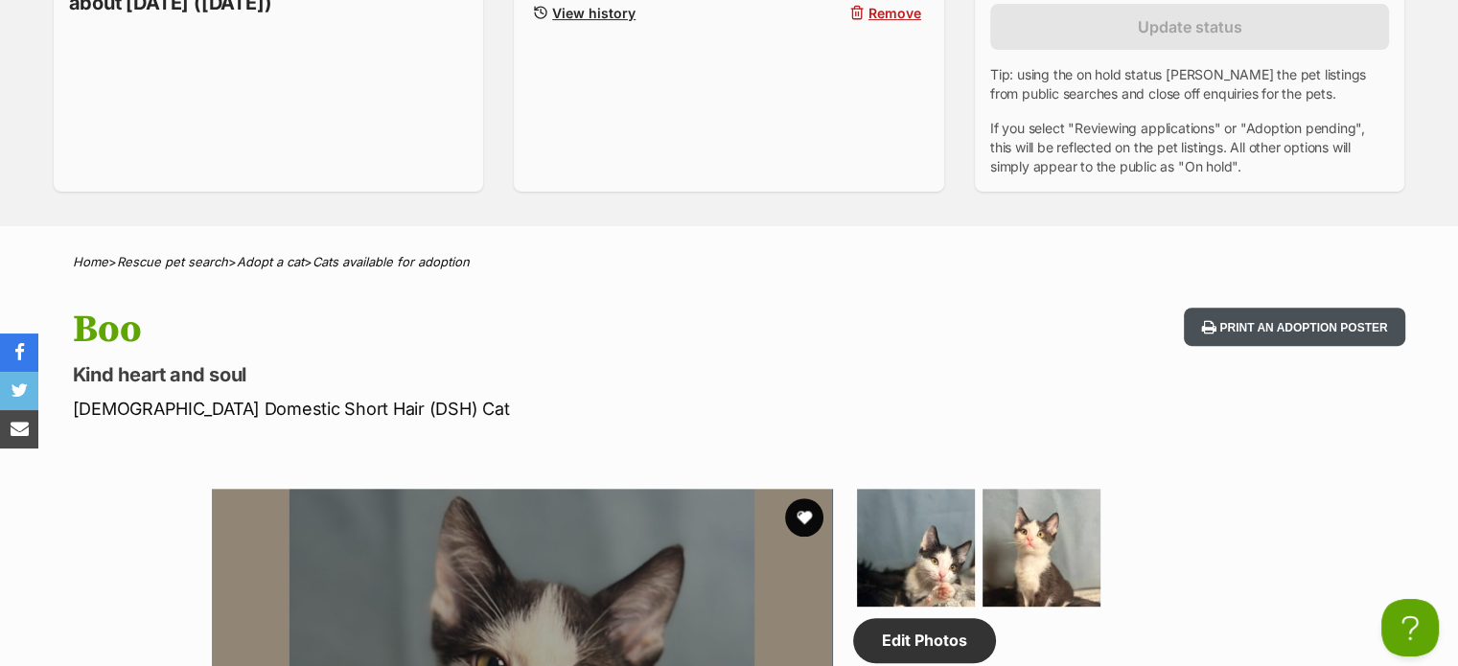
click at [1277, 319] on button "Print an adoption poster" at bounding box center [1294, 327] width 220 height 39
